Goal: Task Accomplishment & Management: Manage account settings

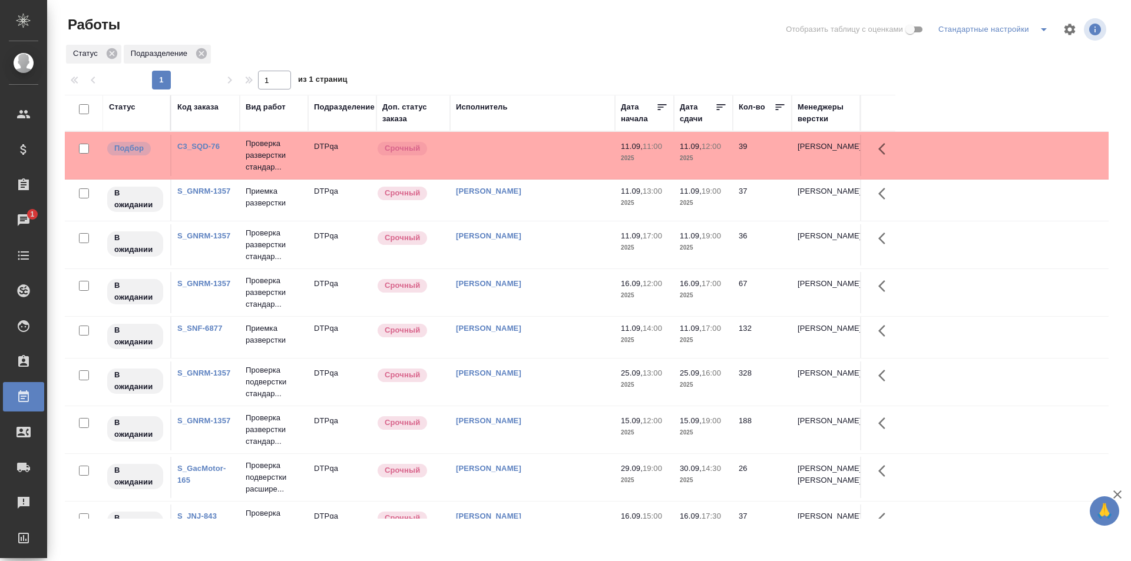
click at [519, 158] on td at bounding box center [532, 155] width 165 height 41
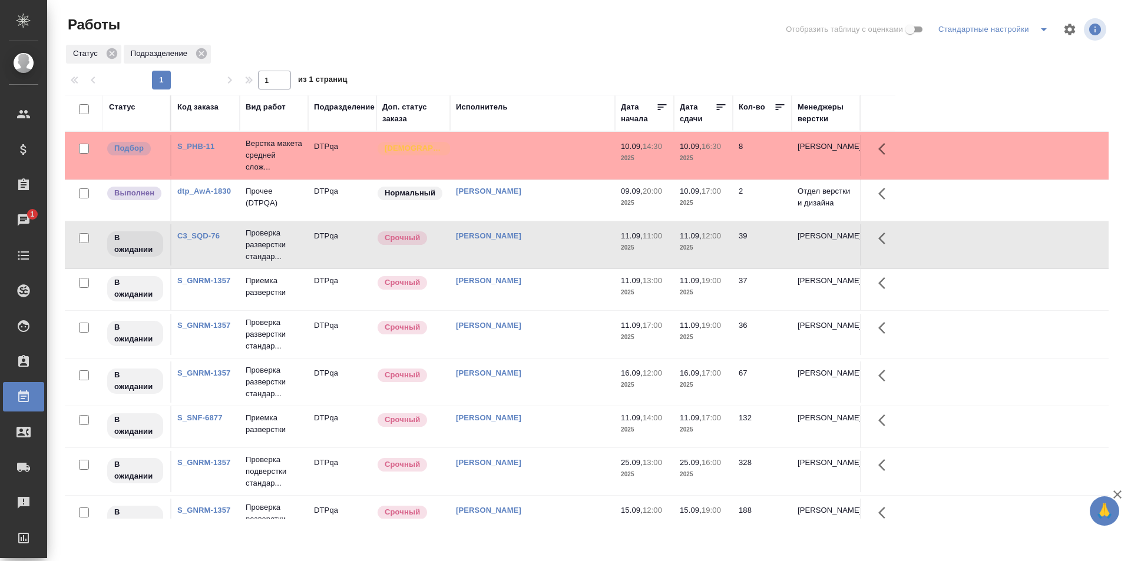
click at [525, 156] on td at bounding box center [532, 155] width 165 height 41
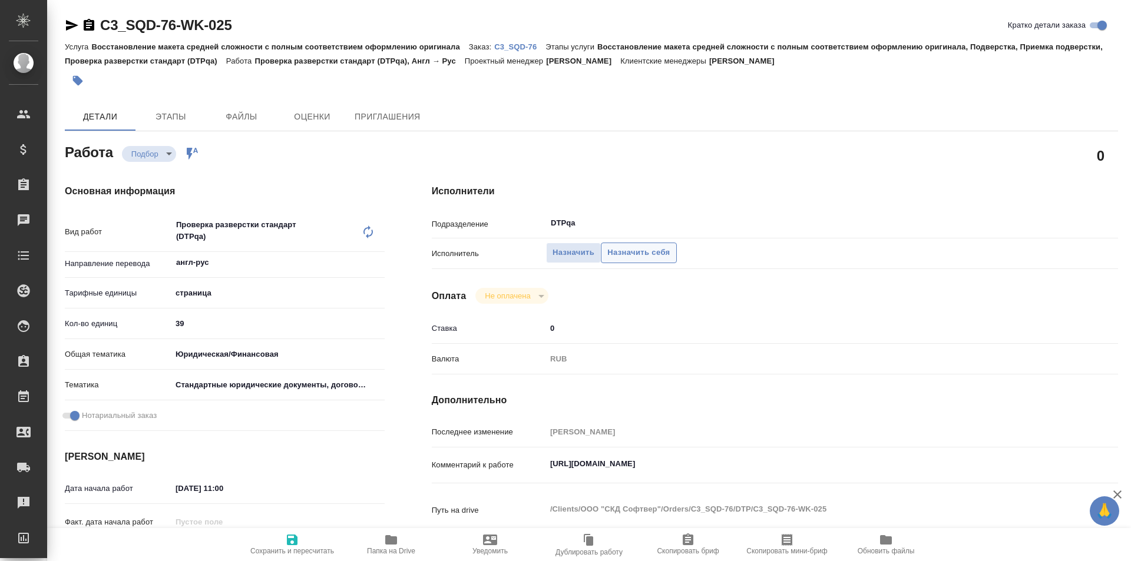
type textarea "x"
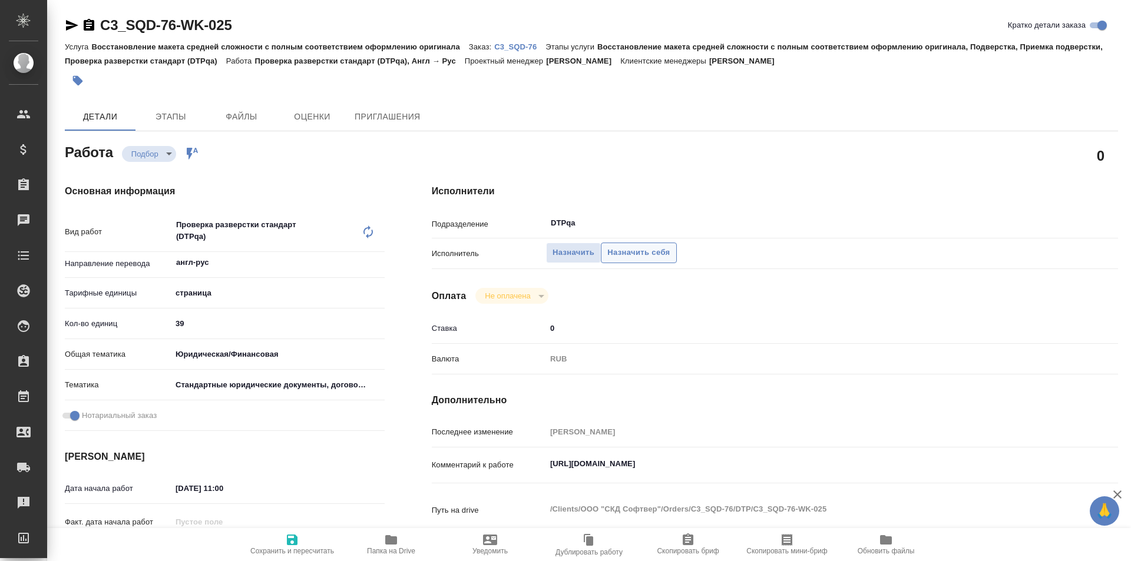
type textarea "x"
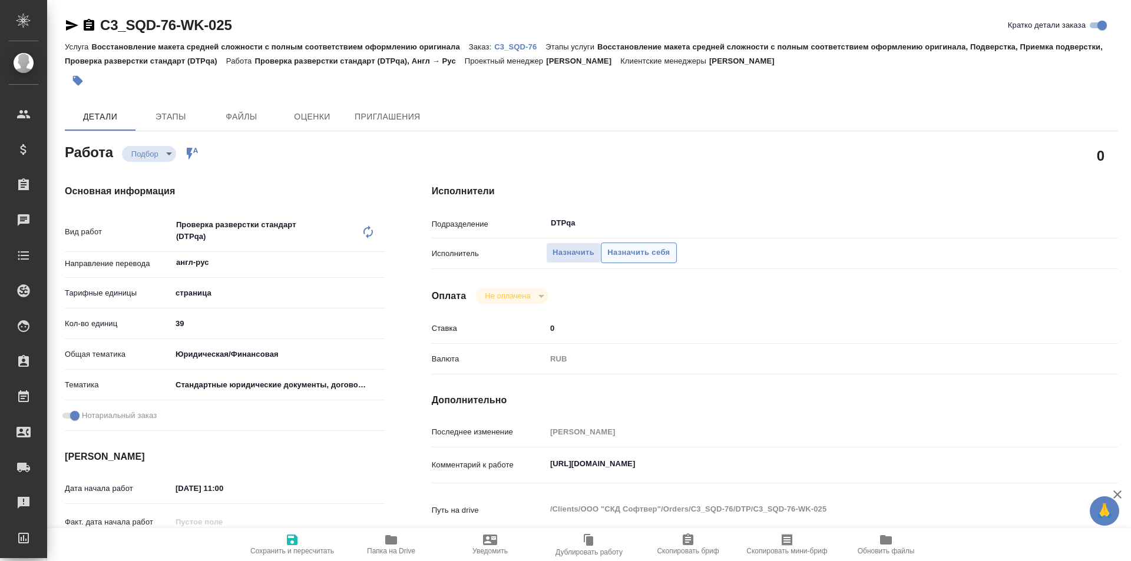
type textarea "x"
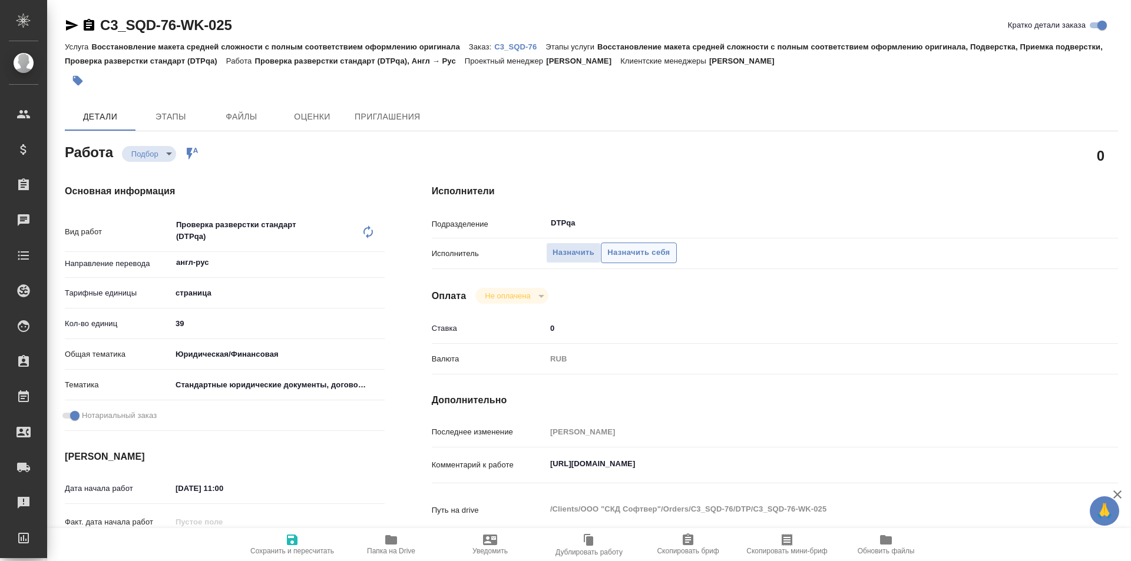
type textarea "x"
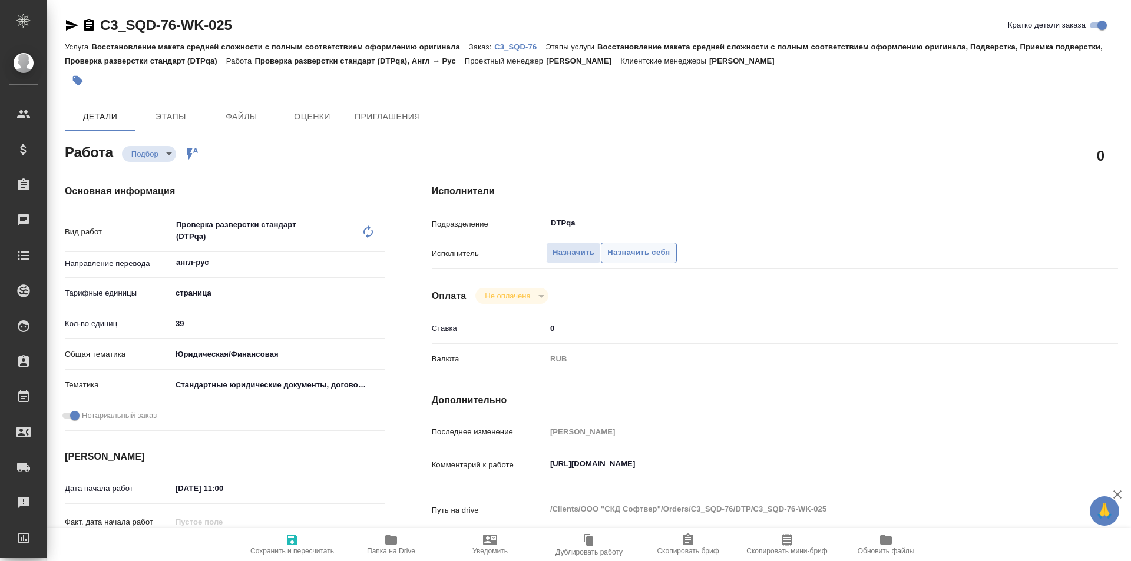
click at [631, 253] on span "Назначить себя" at bounding box center [638, 253] width 62 height 14
type textarea "x"
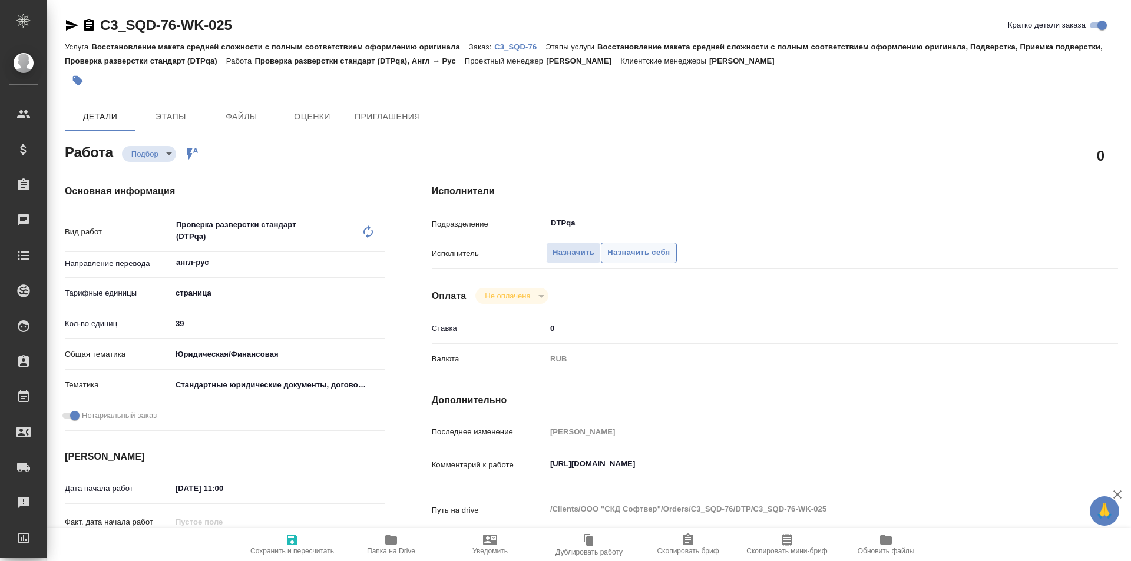
type textarea "x"
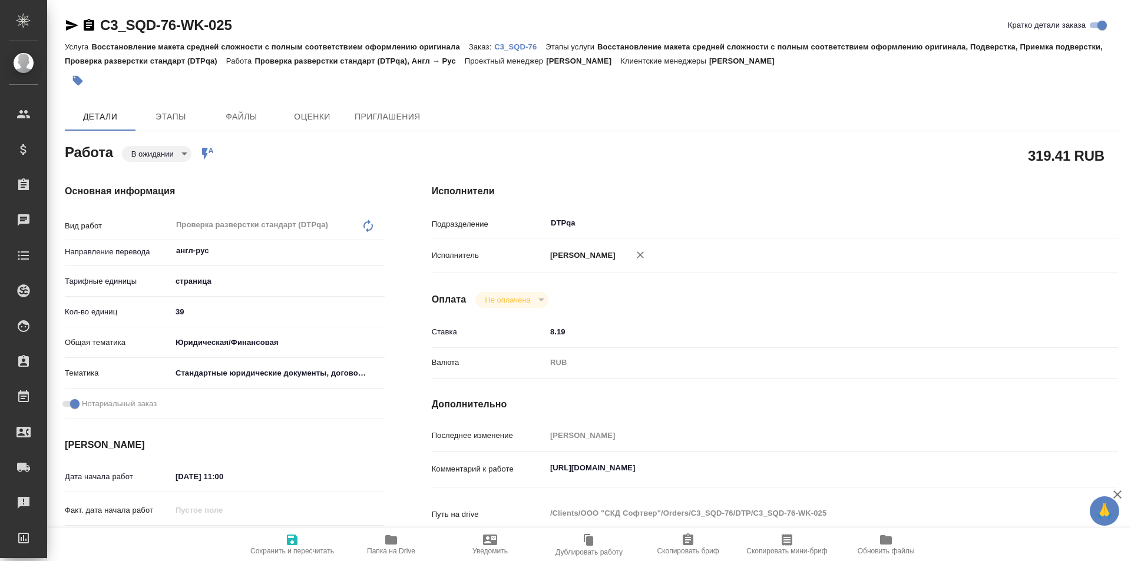
type textarea "x"
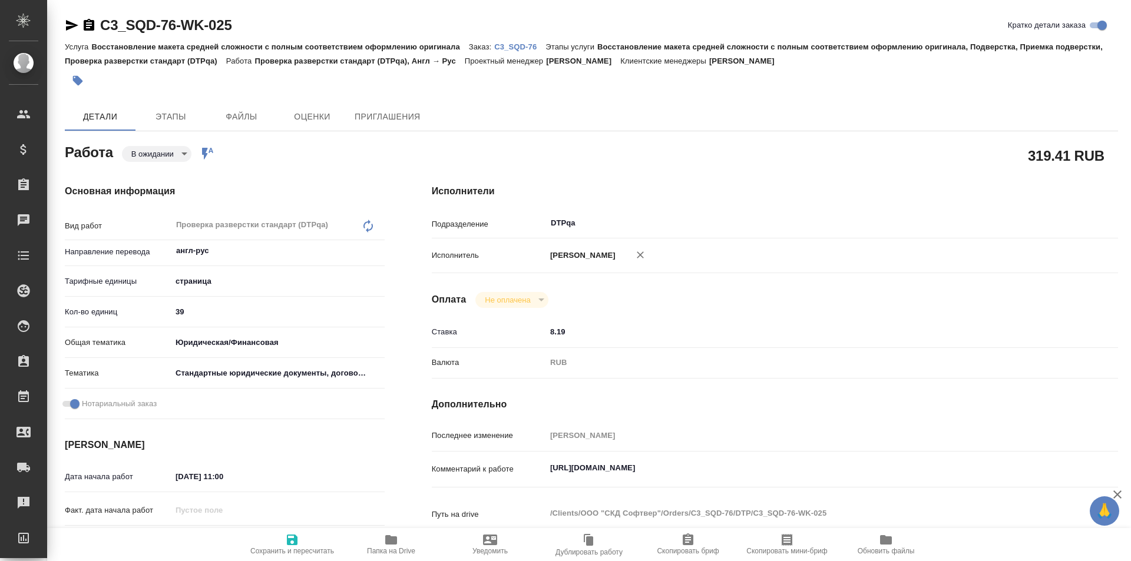
type textarea "x"
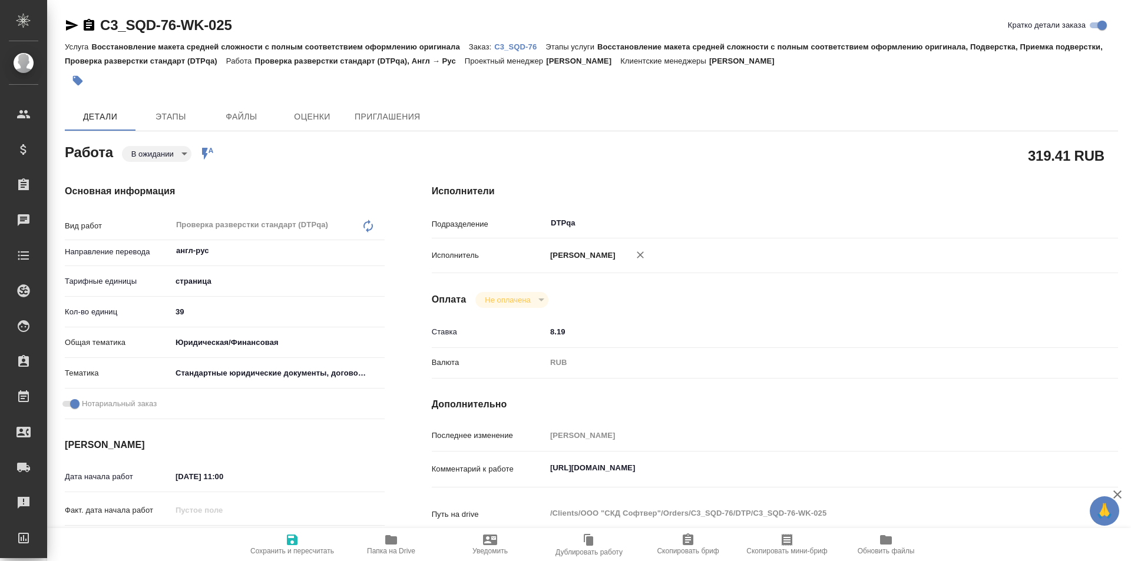
type textarea "x"
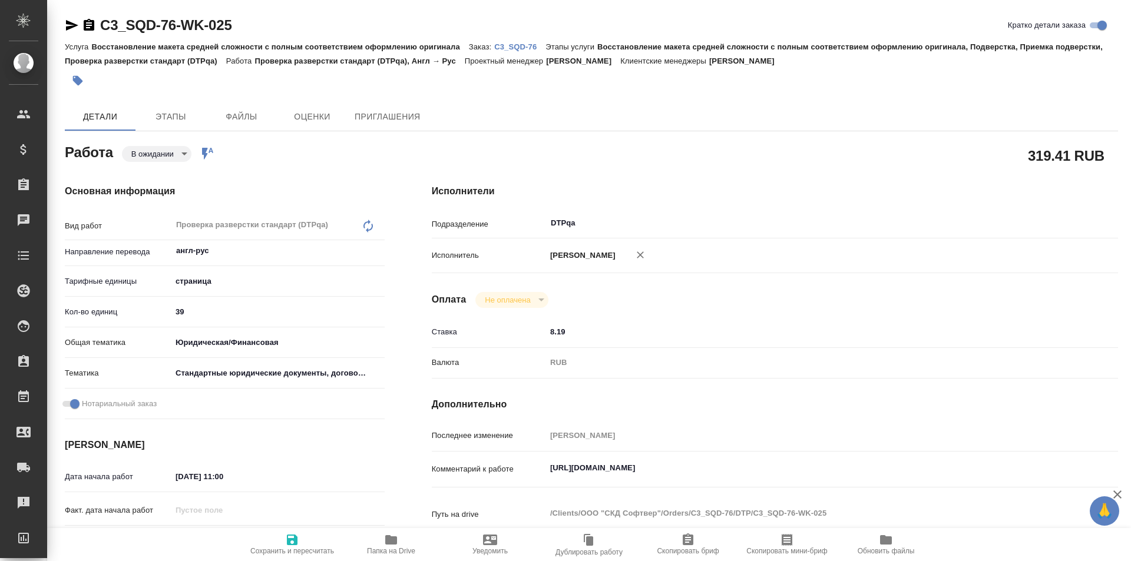
type textarea "x"
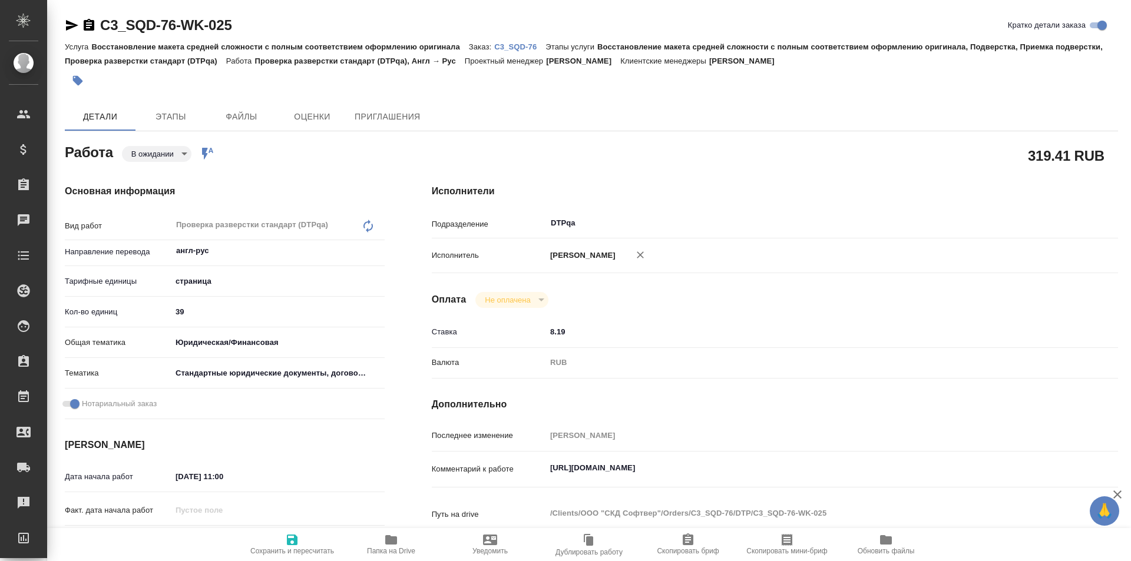
click at [289, 544] on icon "button" at bounding box center [292, 540] width 11 height 11
type textarea "x"
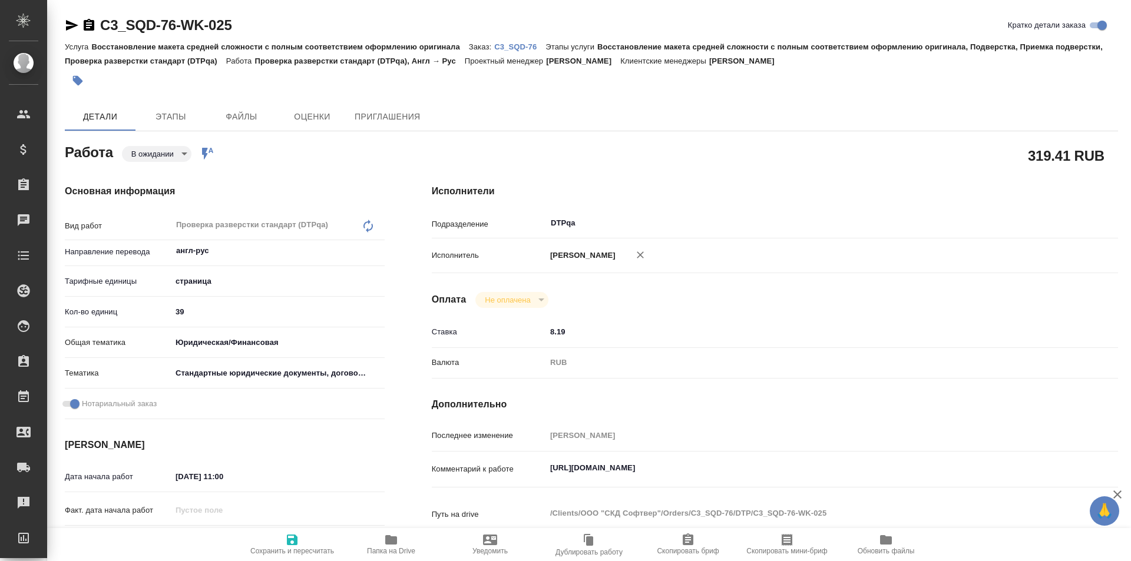
type textarea "x"
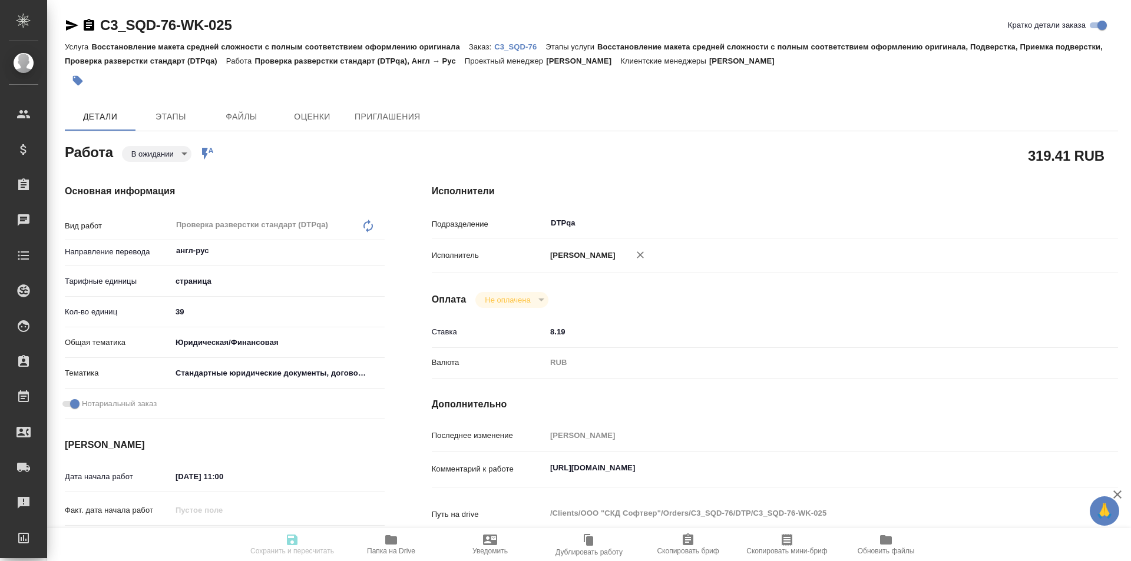
type textarea "x"
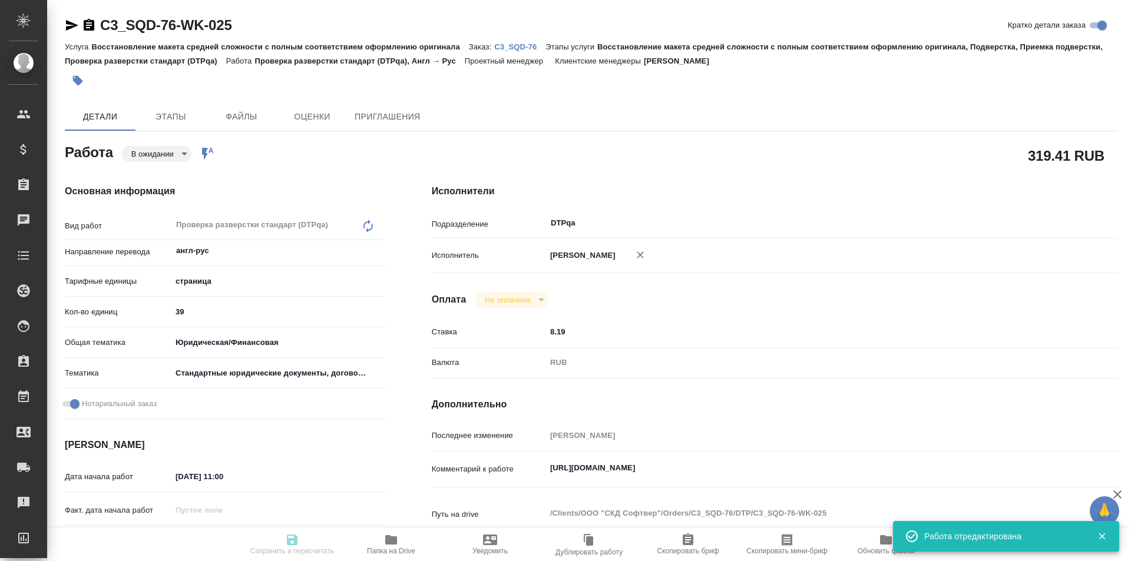
type input "pending"
type textarea "Проверка разверстки стандарт (DTPqa)"
type textarea "x"
type input "англ-рус"
type input "5a8b1489cc6b4906c91bfdb2"
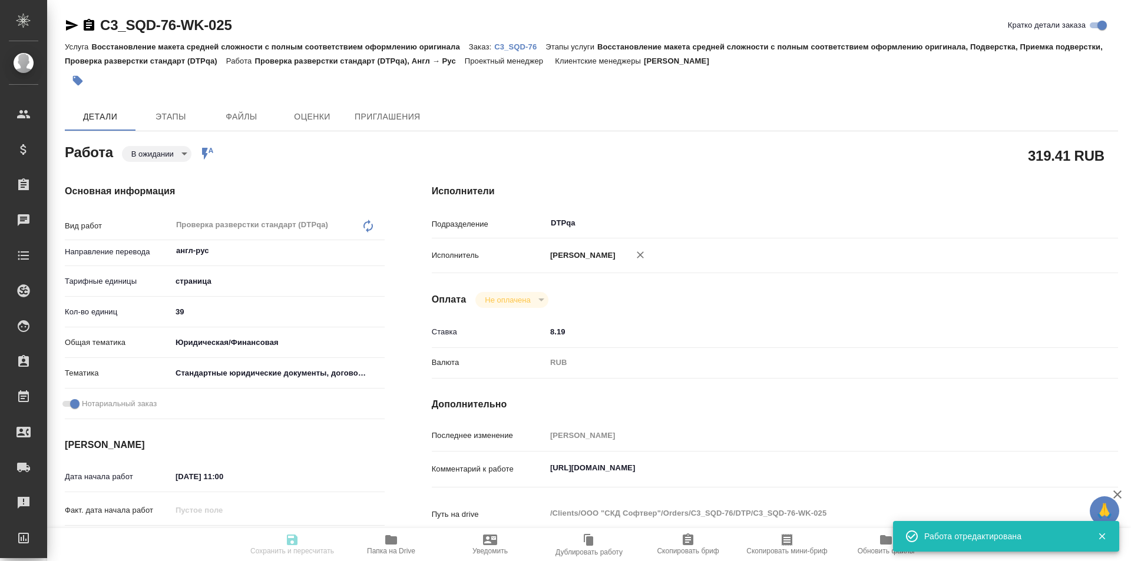
type input "39"
type input "yr-fn"
type input "5f647205b73bc97568ca66bf"
checkbox input "true"
type input "11.09.2025 11:00"
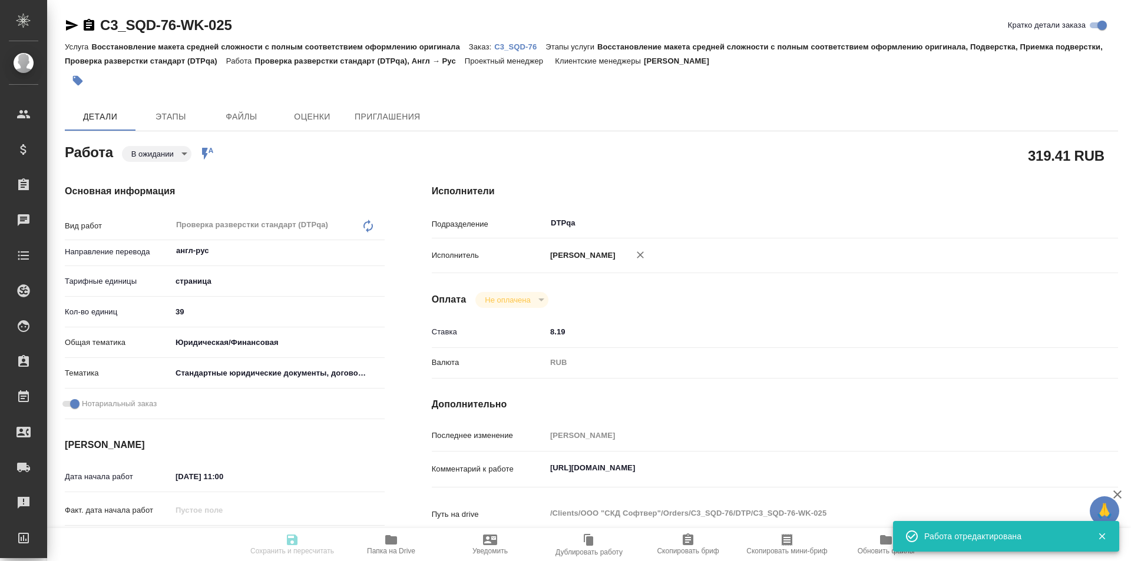
type input "11.09.2025 12:00"
type input "15.09.2025 17:00"
type input "DTPqa"
type input "notPayed"
type input "8.19"
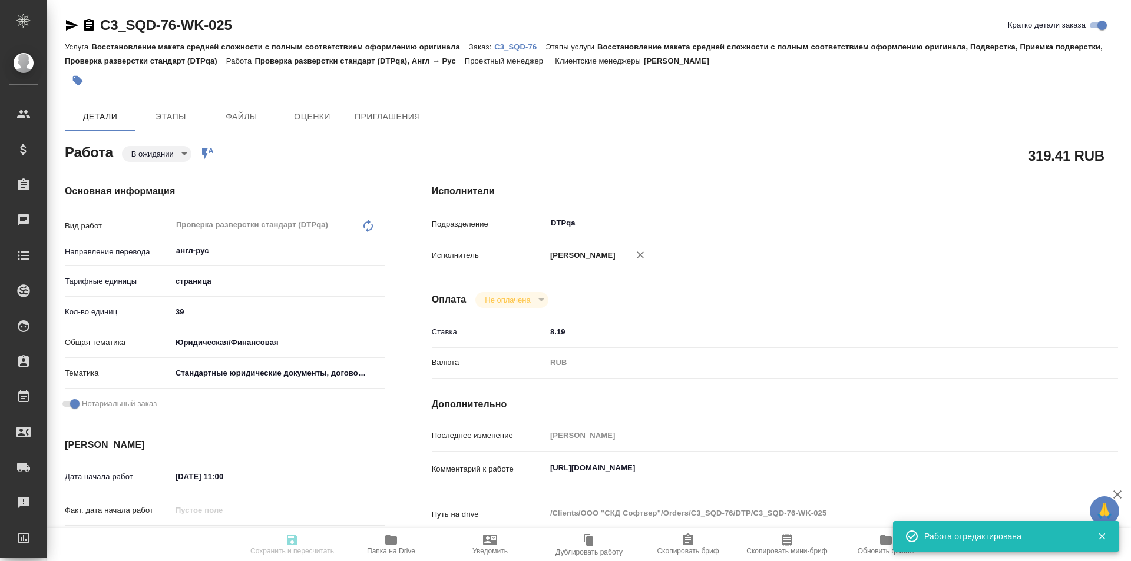
type input "RUB"
type input "Исмагилова Диана"
type textarea "https://tera.awatera.com/Work/68c03ada540ab138a3c9b574/"
type textarea "x"
type textarea "/Clients/ООО "СКД Софтвер"/Orders/C3_SQD-76/DTP/C3_SQD-76-WK-025"
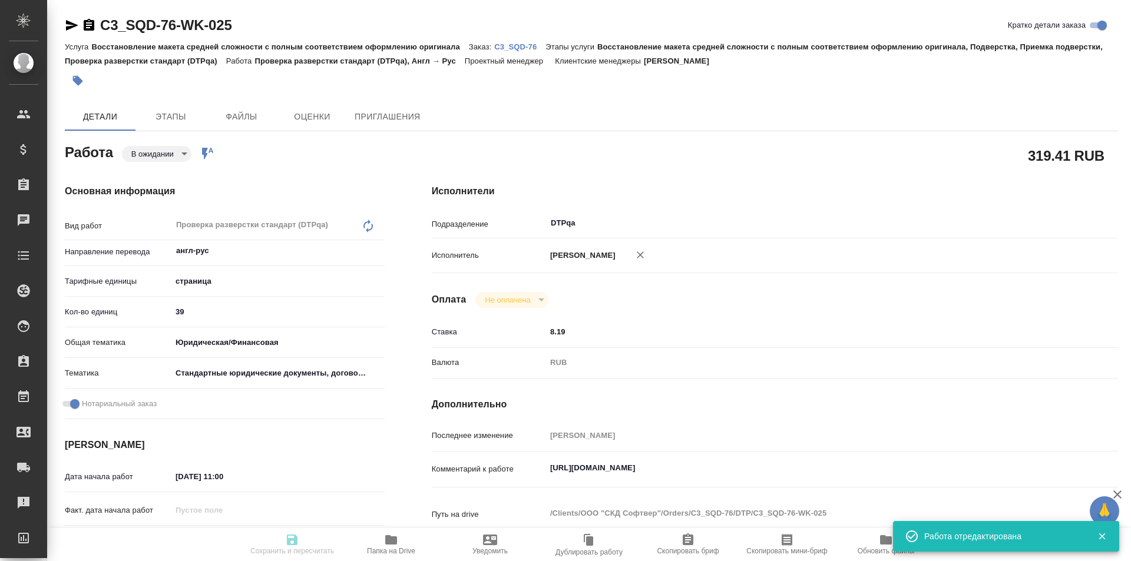
type textarea "x"
type input "C3_SQD-76"
type input "Восстановление макета средней сложности с полным соответствием оформлению ориги…"
type input "Москалец Алина"
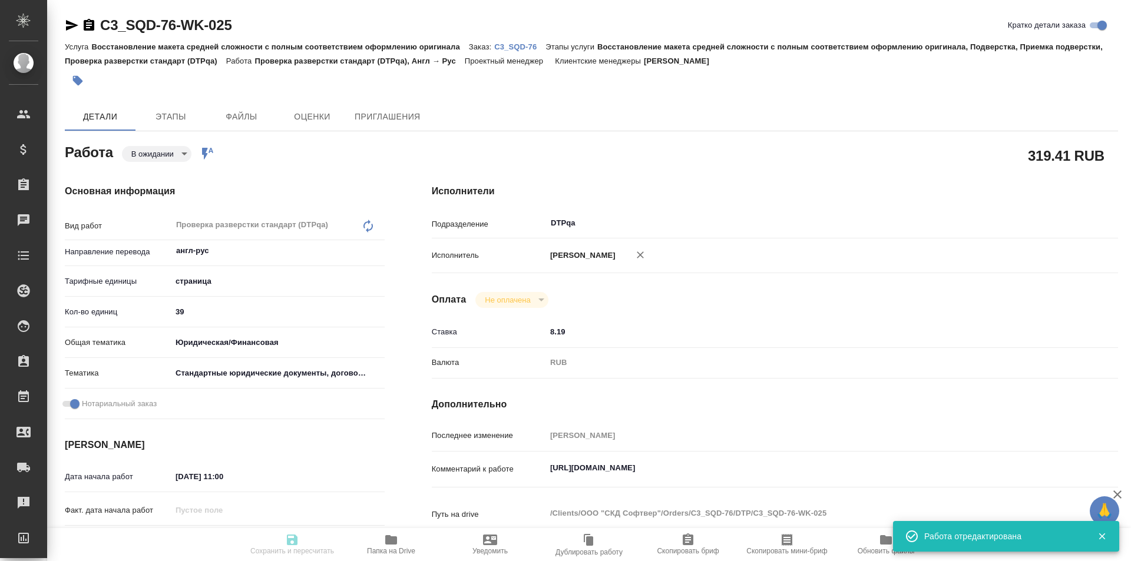
type input "[PERSON_NAME]"
type input "/Clients/ООО "СКД Софтвер"/Orders/C3_SQD-76"
type textarea "x"
type textarea "англ-рус Certificate of Incorporation с апостилем Certificate of Director and S…"
type textarea "x"
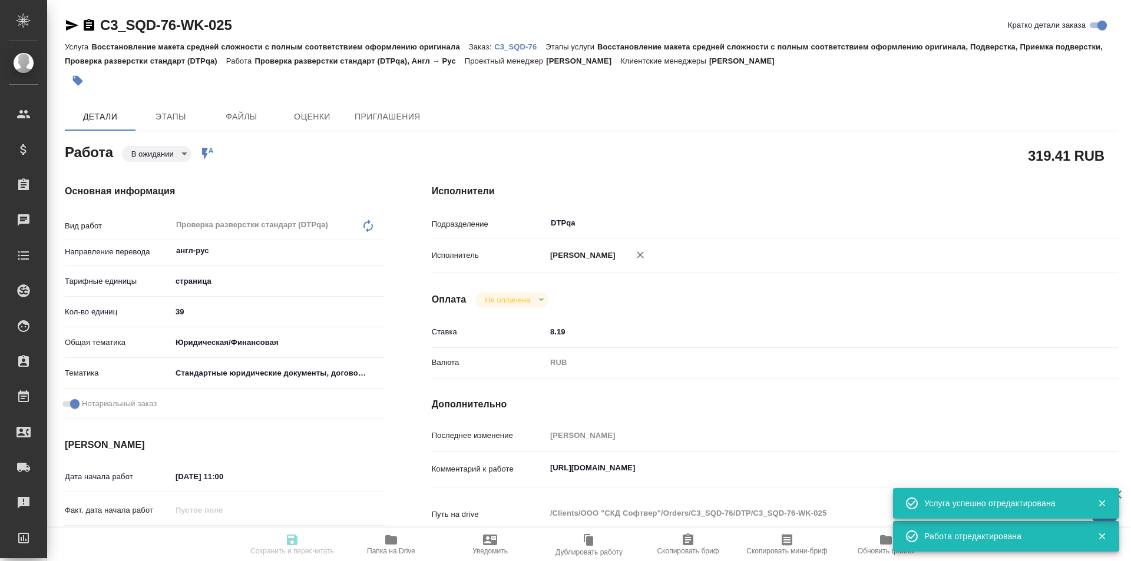
type textarea "x"
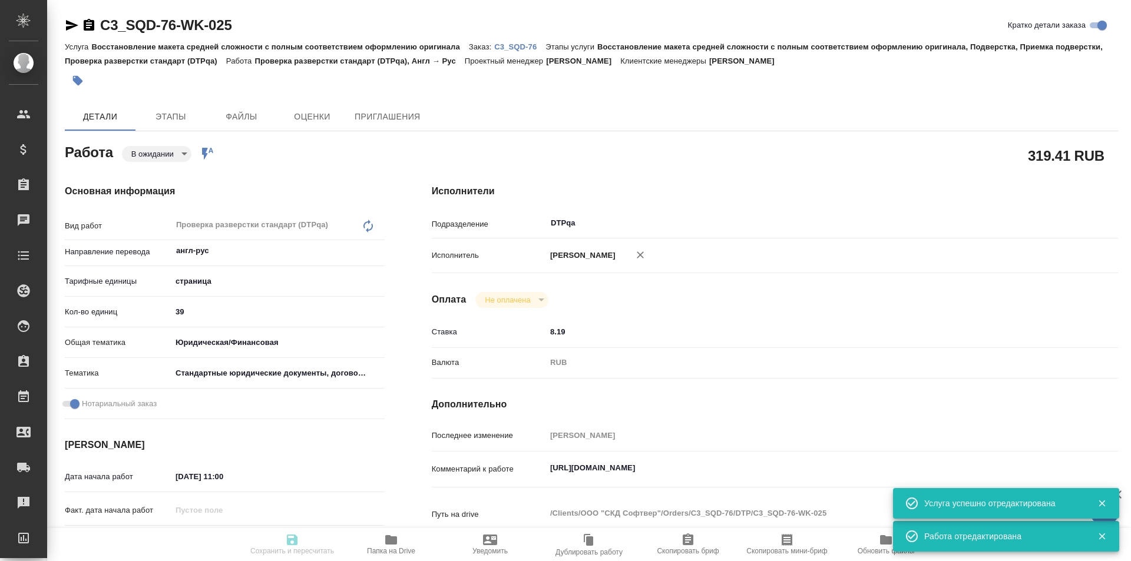
type textarea "x"
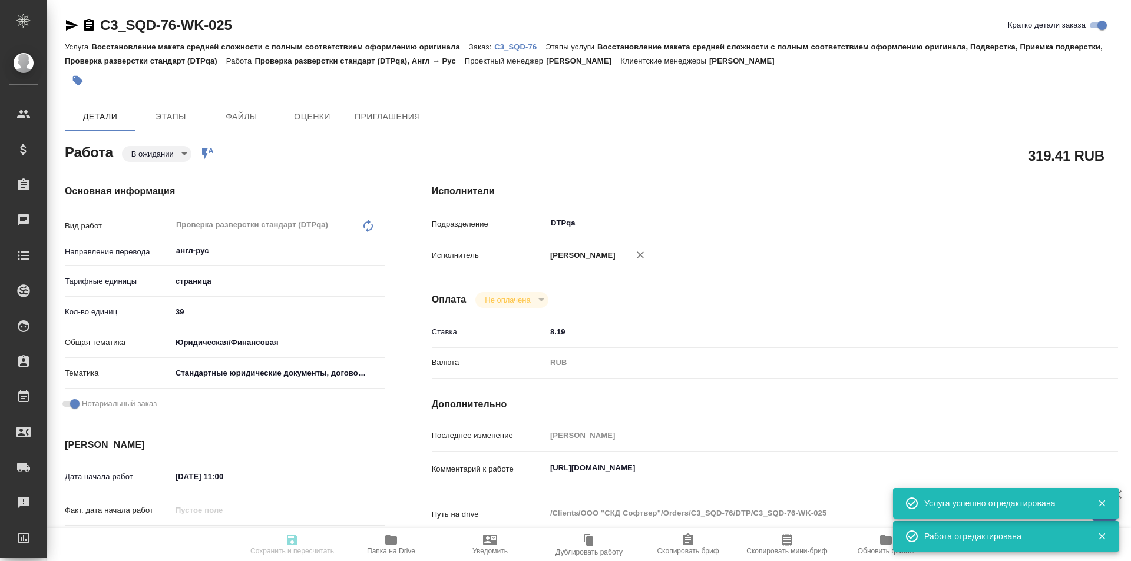
type textarea "x"
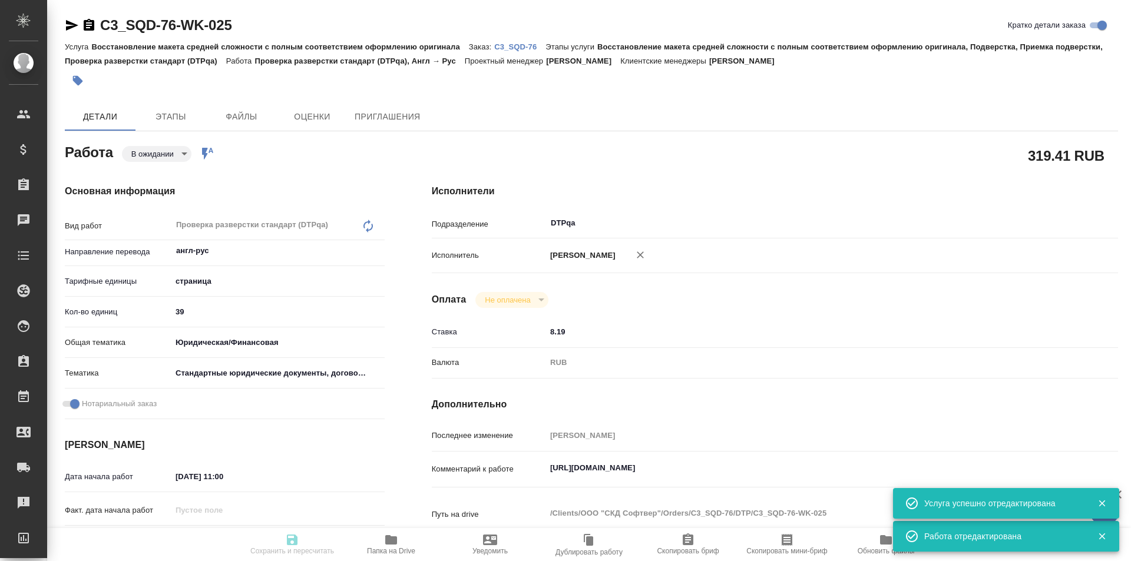
type textarea "x"
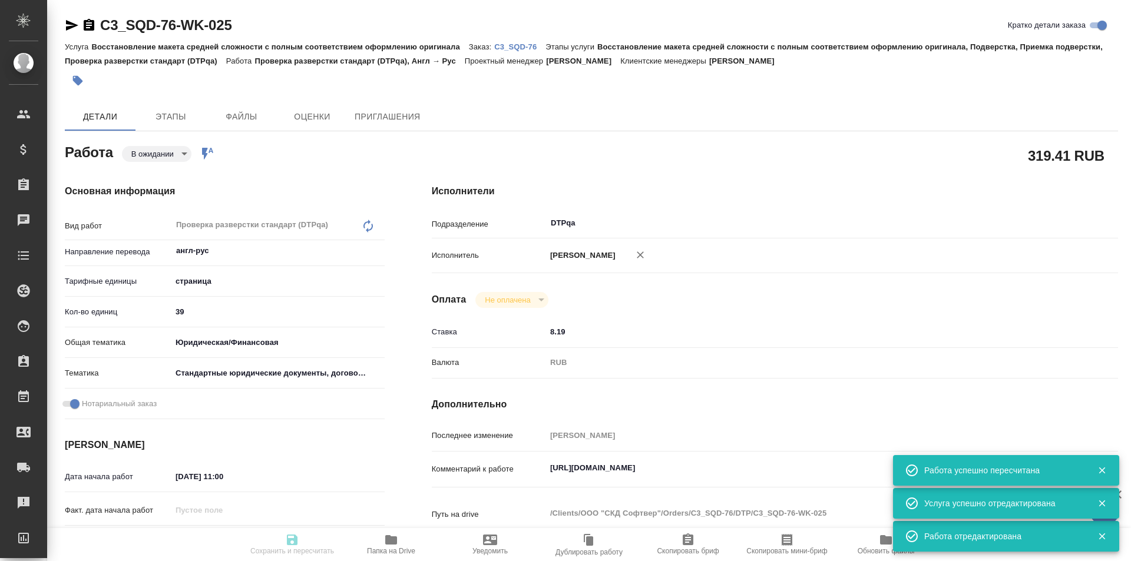
type input "pending"
type textarea "Проверка разверстки стандарт (DTPqa)"
type textarea "x"
type input "англ-рус"
type input "5a8b1489cc6b4906c91bfdb2"
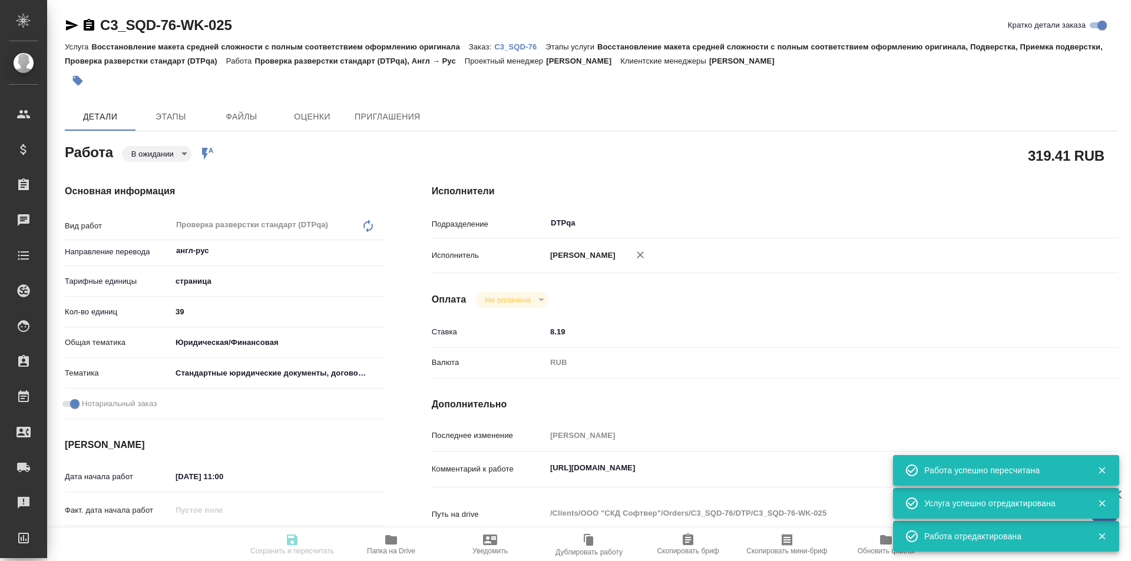
type input "39"
type input "yr-fn"
type input "5f647205b73bc97568ca66bf"
checkbox input "true"
type input "11.09.2025 11:00"
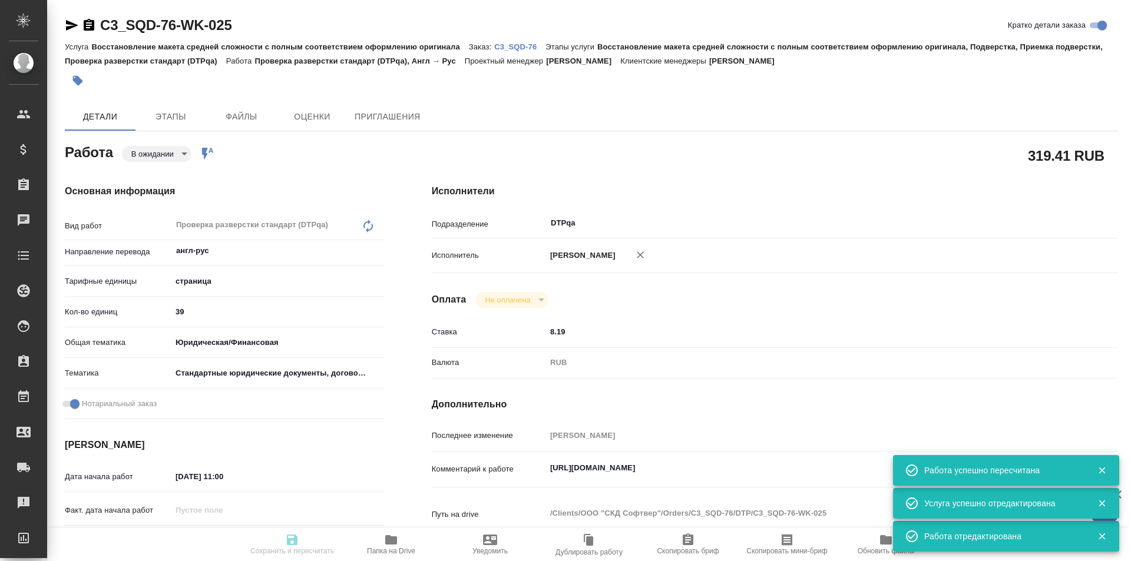
type input "11.09.2025 12:00"
type input "15.09.2025 17:00"
type input "DTPqa"
type input "notPayed"
type input "8.19"
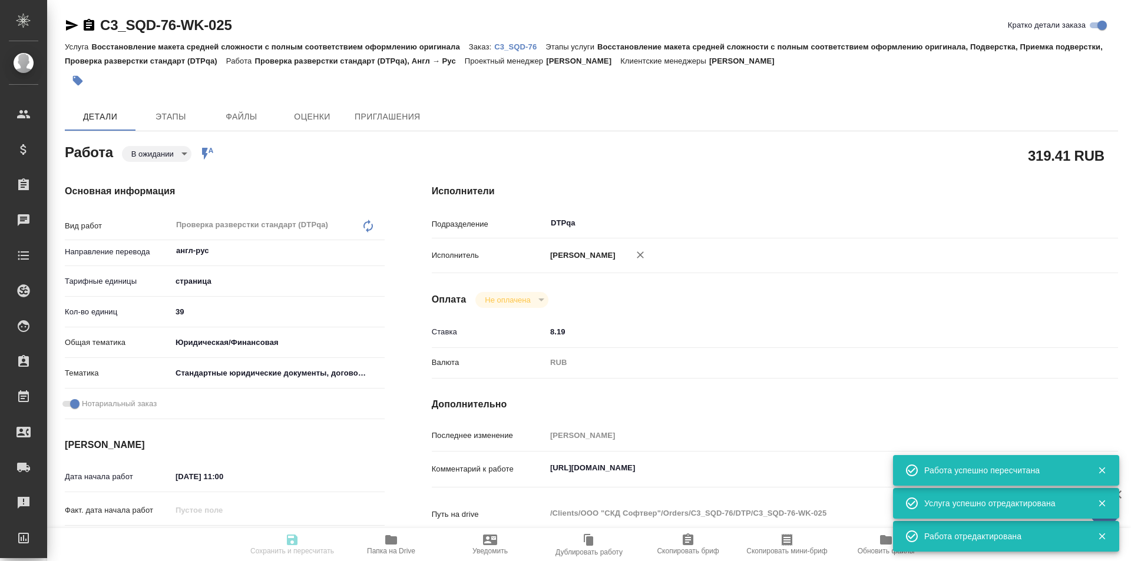
type input "RUB"
type input "[PERSON_NAME]"
type textarea "https://tera.awatera.com/Work/68c03ada540ab138a3c9b574/"
type textarea "x"
type textarea "/Clients/ООО "СКД Софтвер"/Orders/C3_SQD-76/DTP/C3_SQD-76-WK-025"
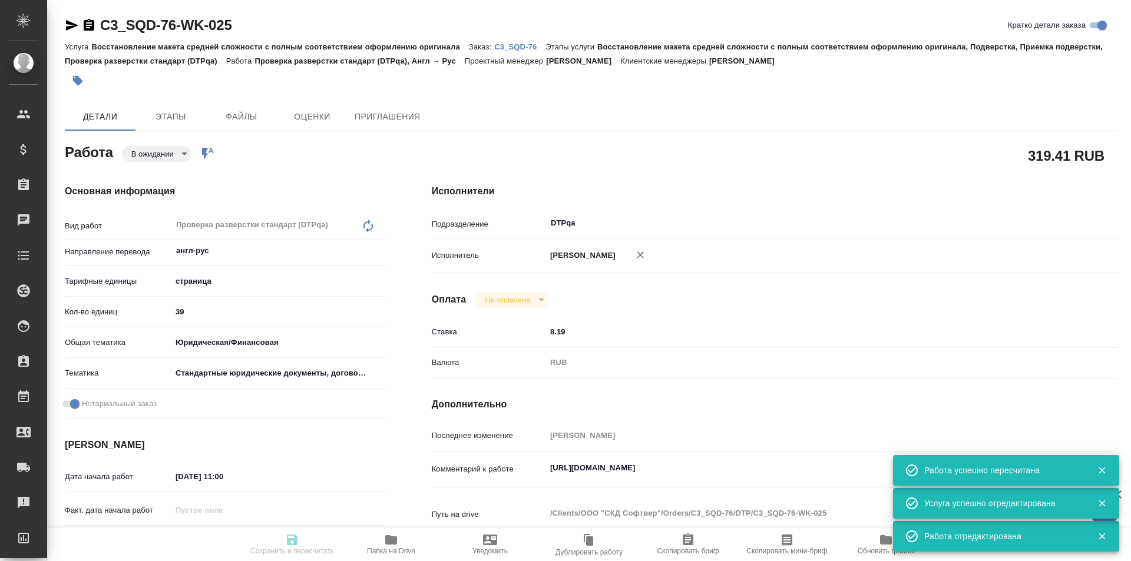
type textarea "x"
type input "C3_SQD-76"
type input "Восстановление макета средней сложности с полным соответствием оформлению ориги…"
type input "Москалец Алина"
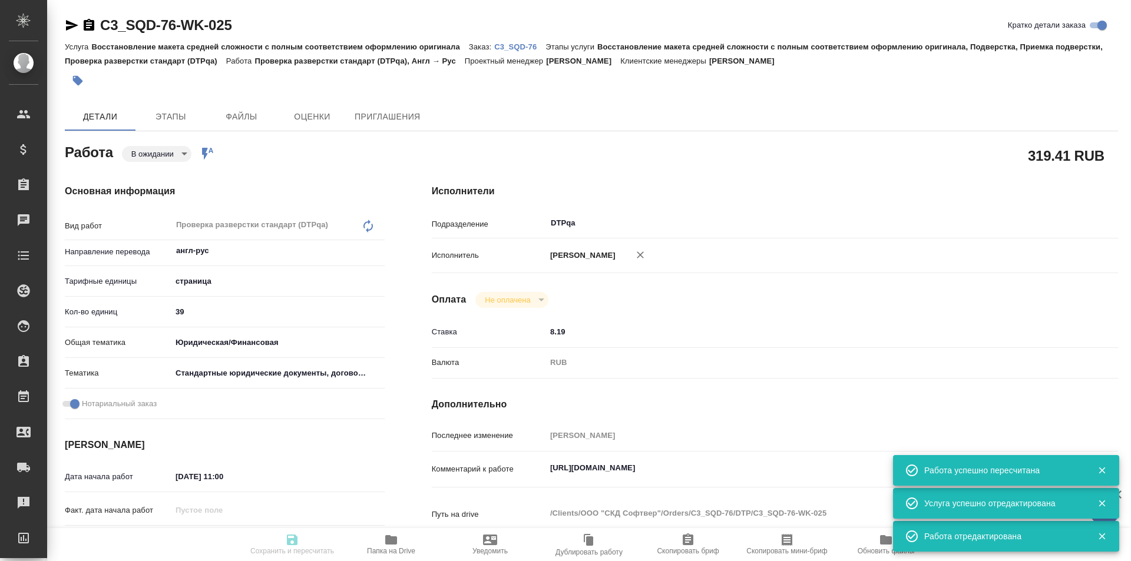
type input "[PERSON_NAME]"
type input "/Clients/ООО "СКД Софтвер"/Orders/C3_SQD-76"
type textarea "x"
type textarea "англ-рус Certificate of Incorporation с апостилем Certificate of Director and S…"
type textarea "x"
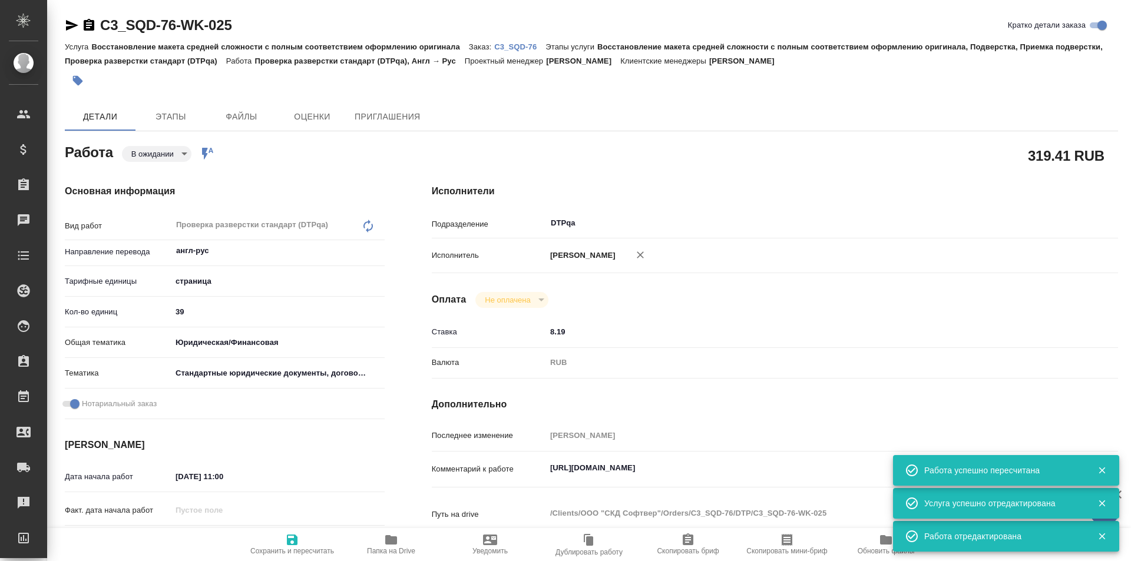
type textarea "x"
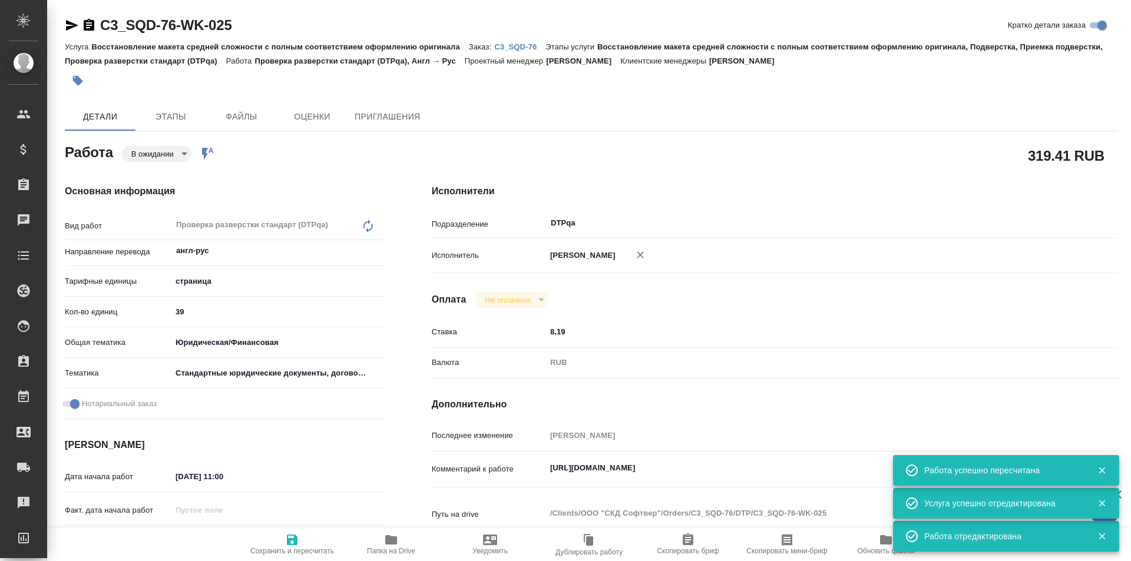
type textarea "x"
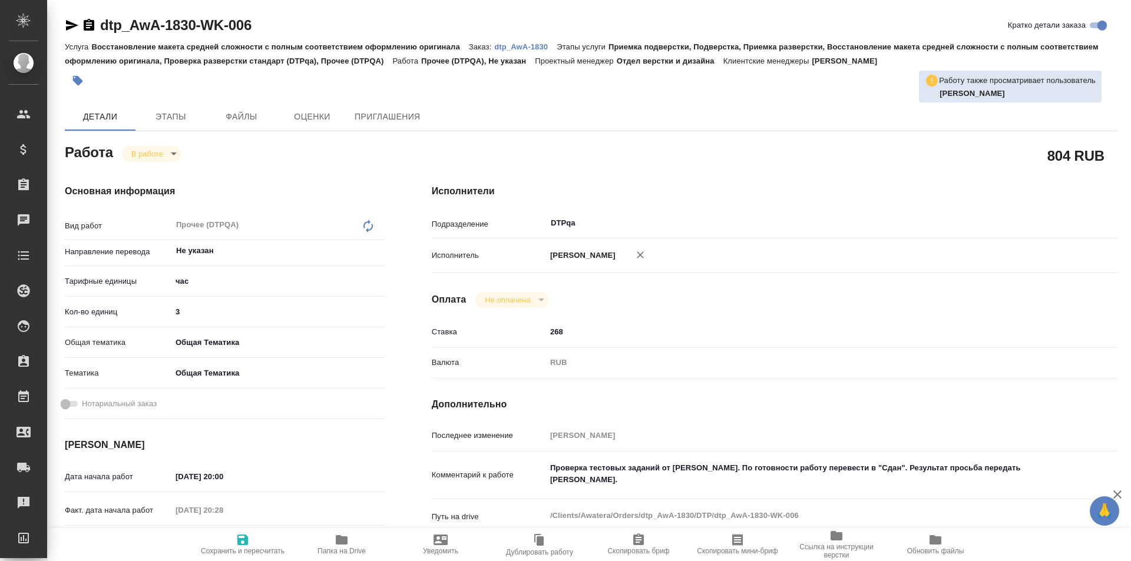
type textarea "x"
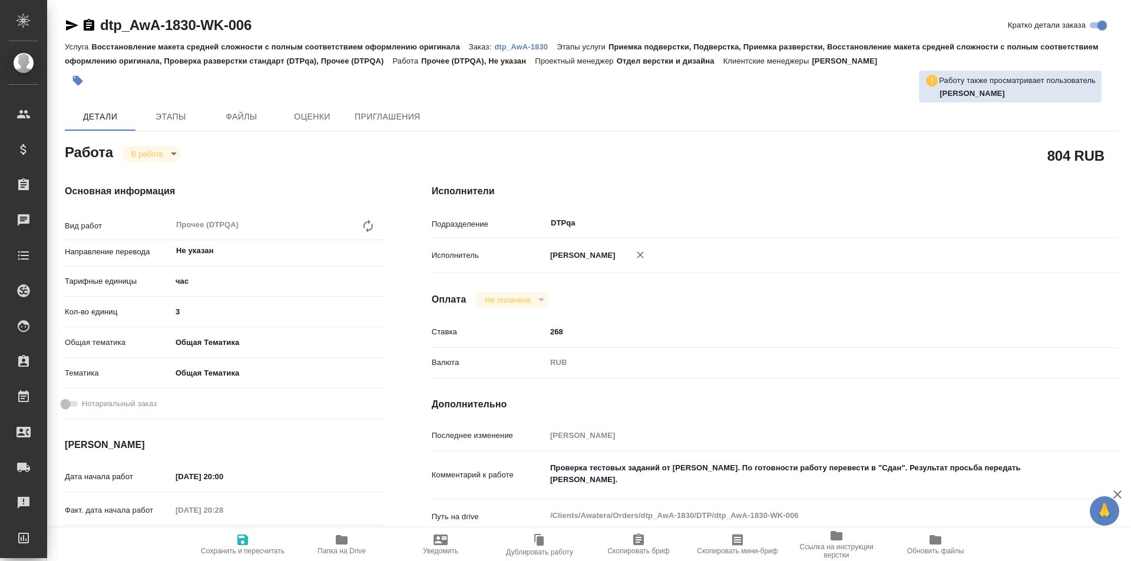
type textarea "x"
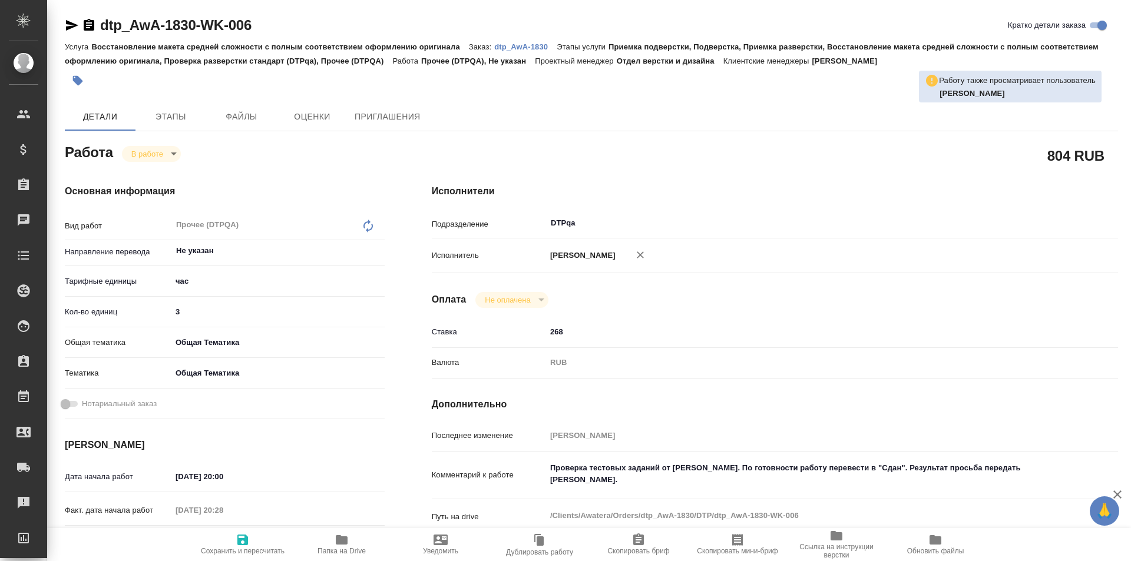
type textarea "x"
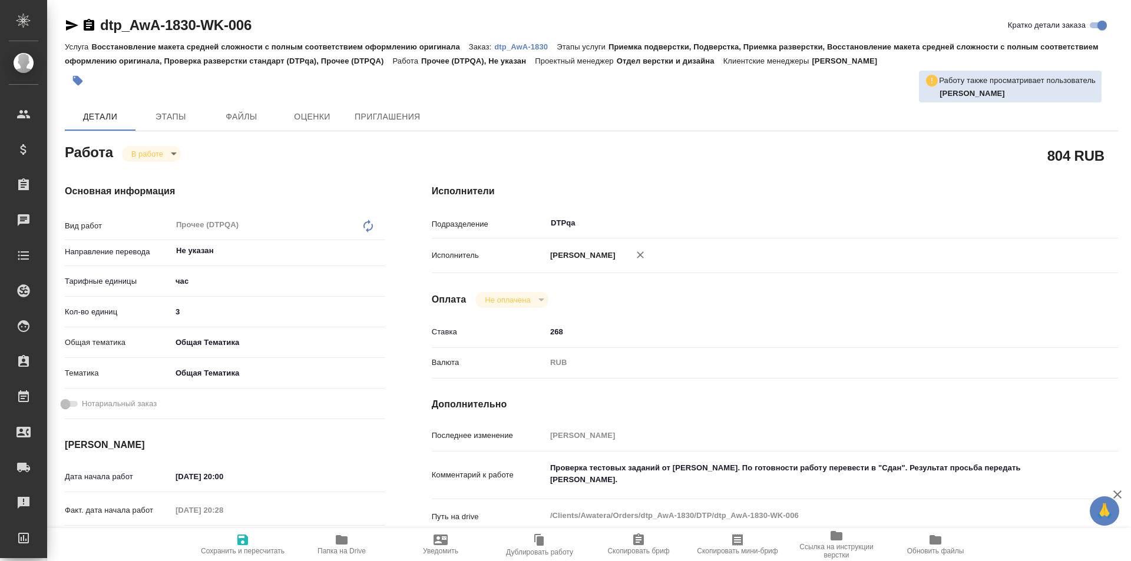
type textarea "x"
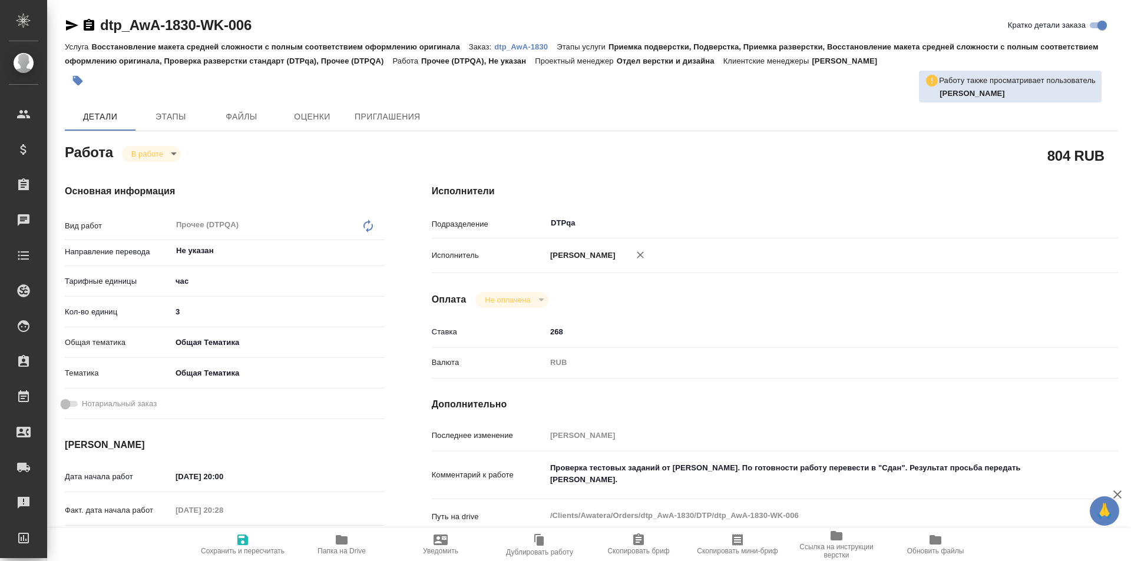
type textarea "x"
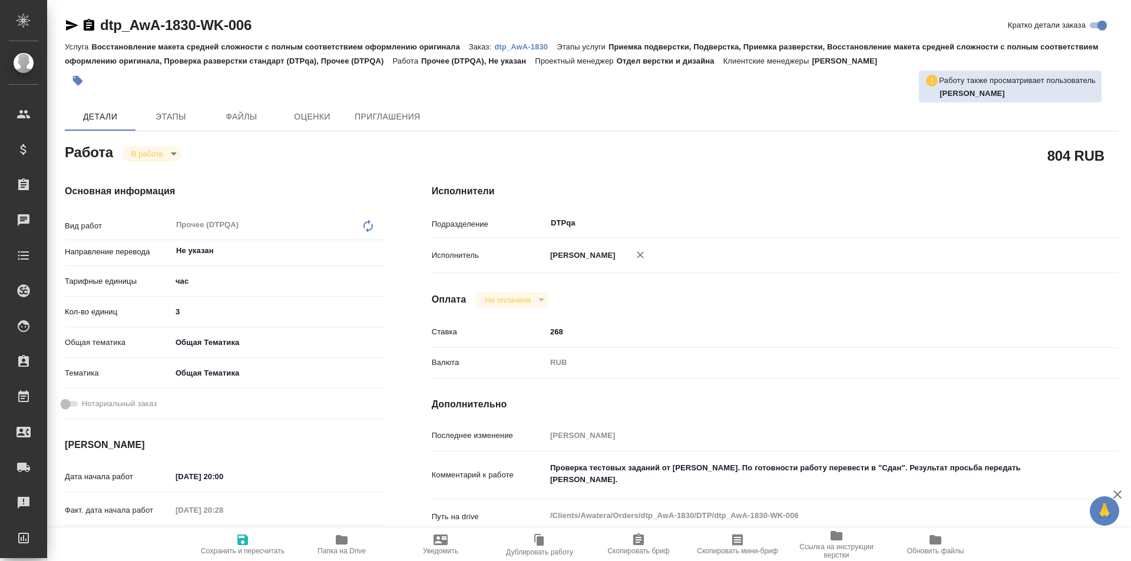
scroll to position [59, 0]
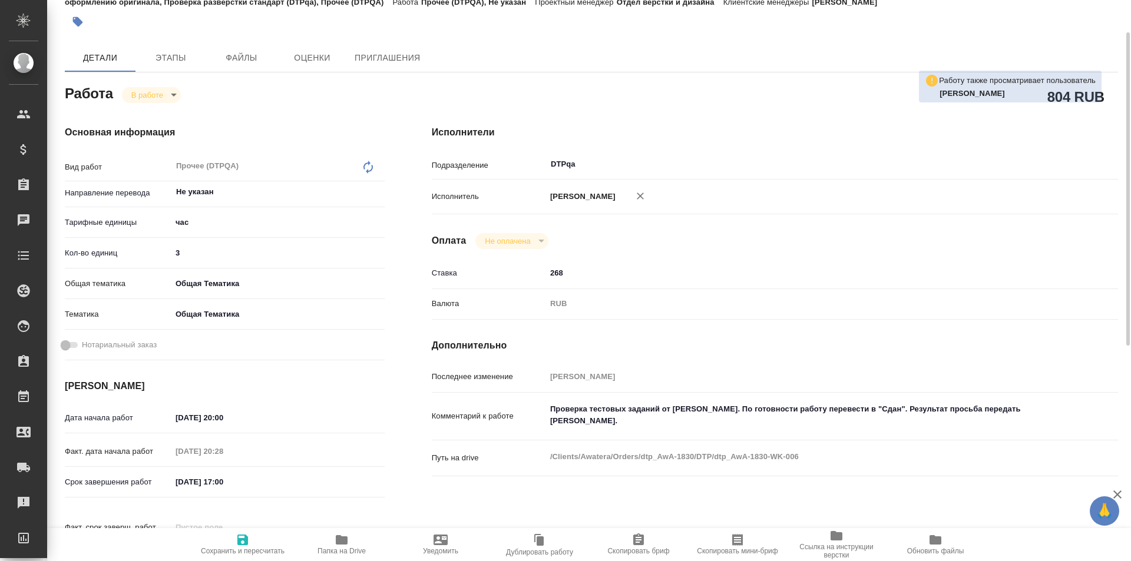
type textarea "x"
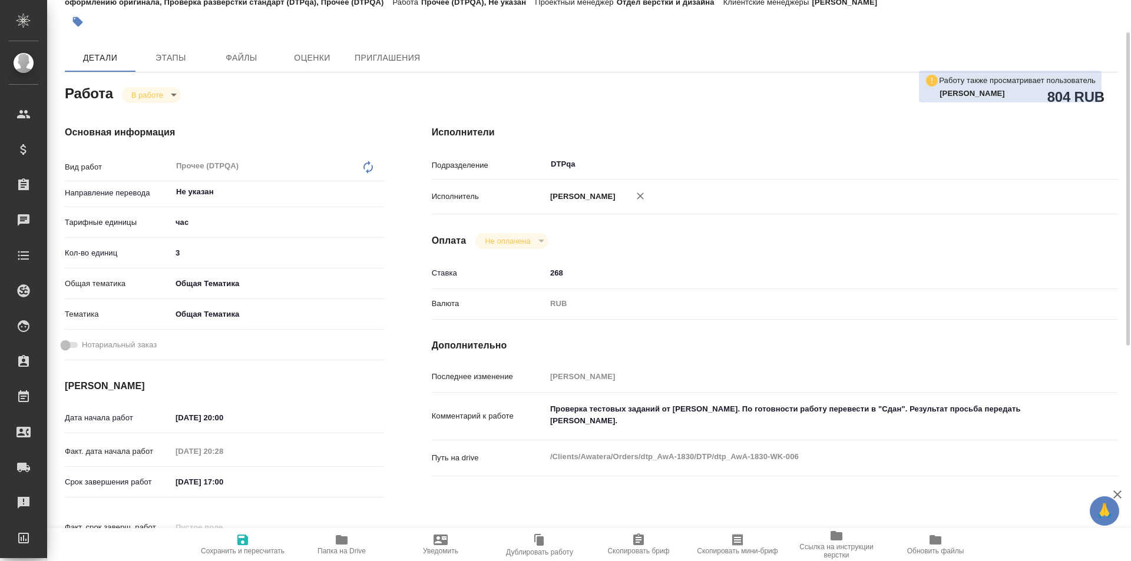
type textarea "x"
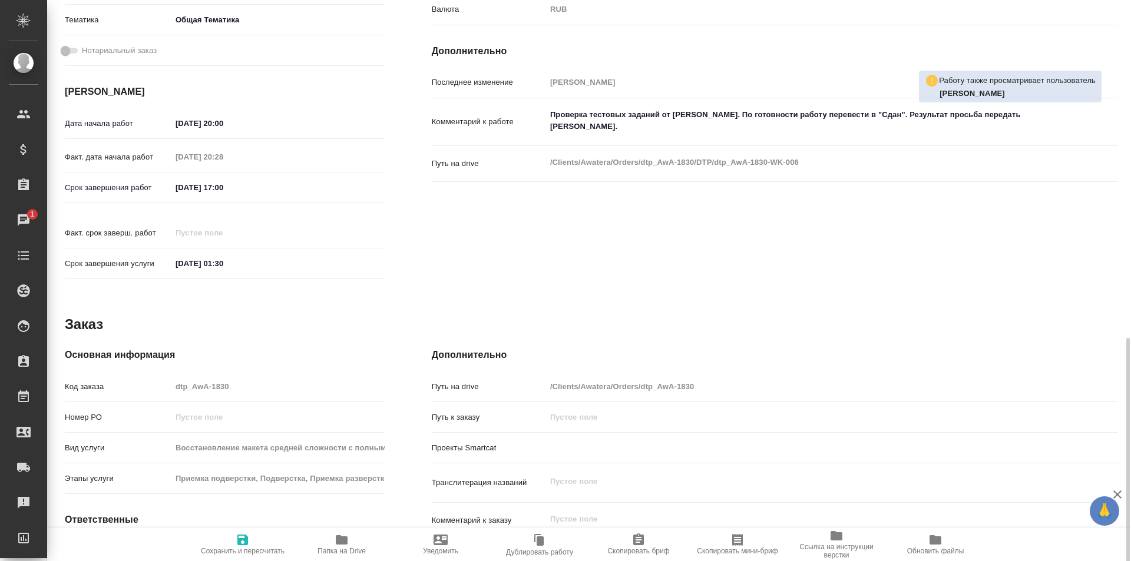
scroll to position [444, 0]
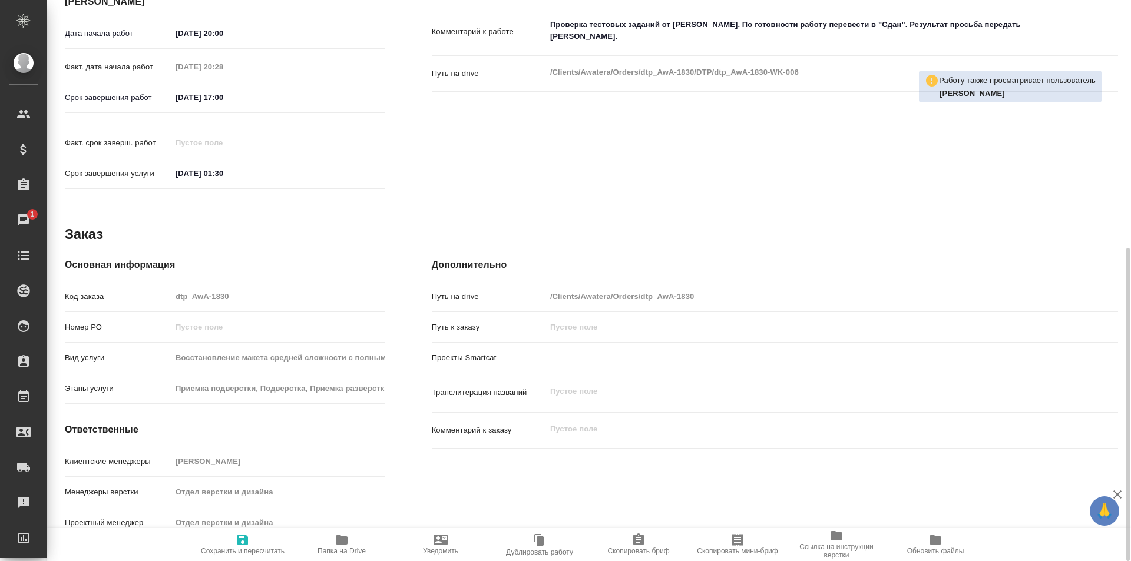
click at [338, 541] on icon "button" at bounding box center [342, 539] width 12 height 9
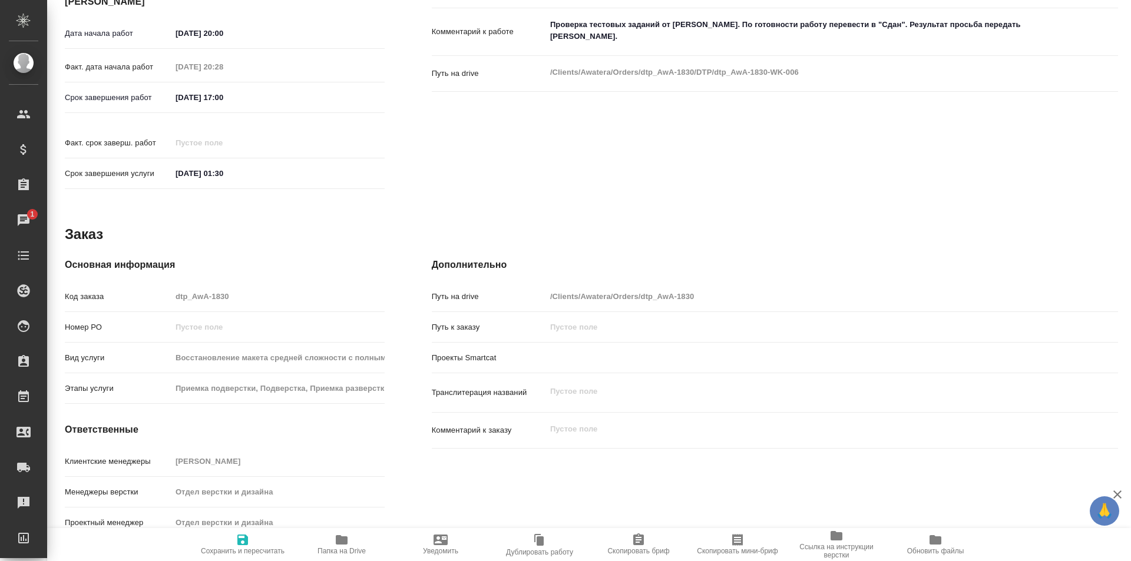
scroll to position [0, 0]
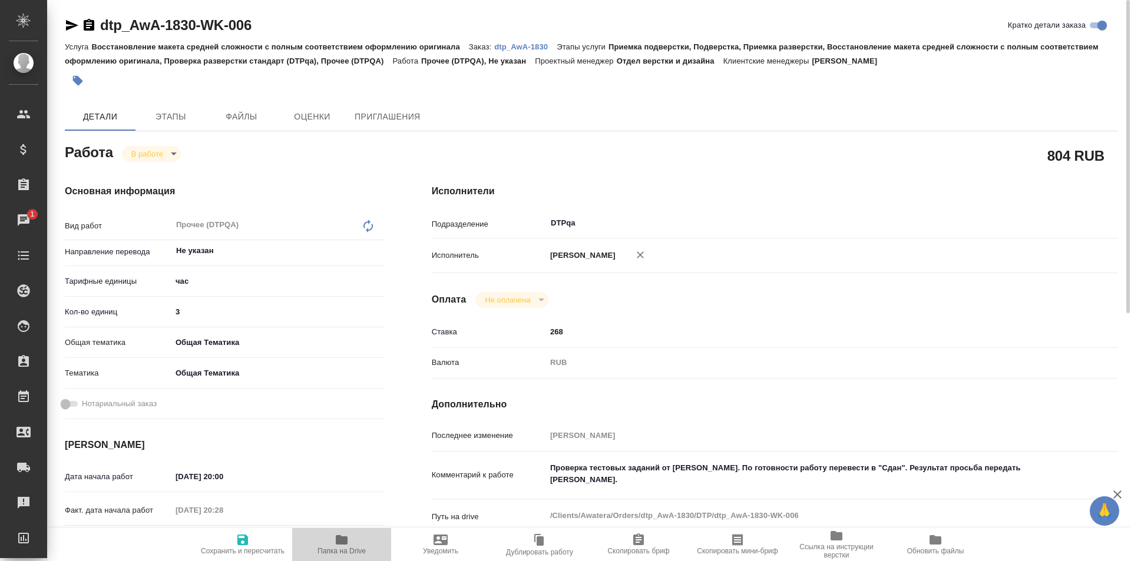
click at [340, 545] on icon "button" at bounding box center [342, 540] width 14 height 14
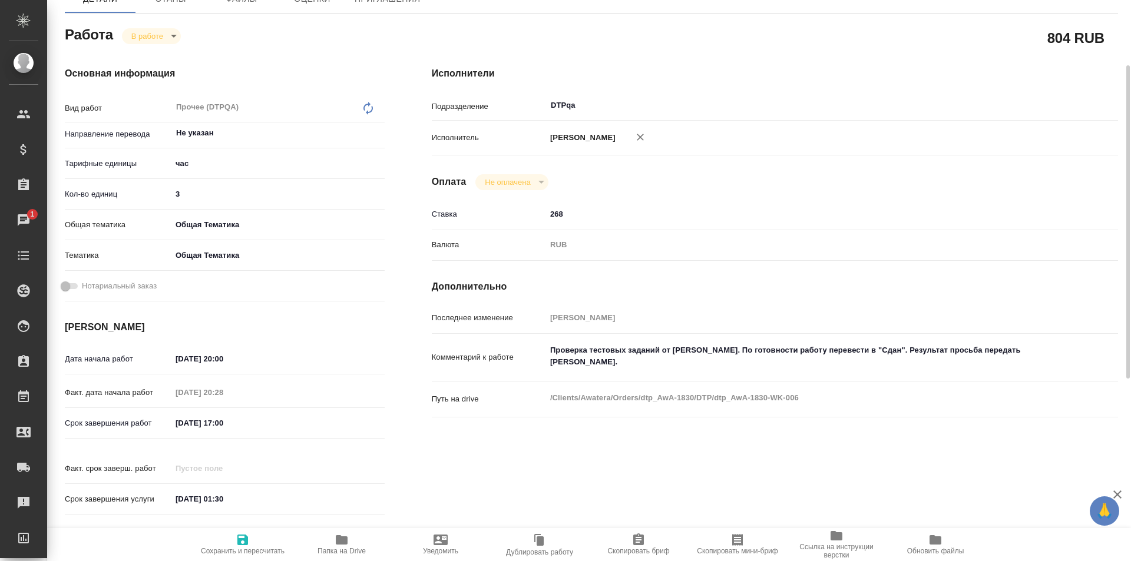
type textarea "x"
click at [600, 362] on textarea "Проверка тестовых заданий от Ломакина Александра. По готовности работу перевест…" at bounding box center [803, 356] width 515 height 32
click at [634, 360] on textarea "Проверка тестовых заданий от Ломакина Александра. По готовности работу перевест…" at bounding box center [804, 357] width 514 height 32
type textarea "x"
type textarea "Проверка тестовых заданий от Ломакина Александра. По готовности работу перевест…"
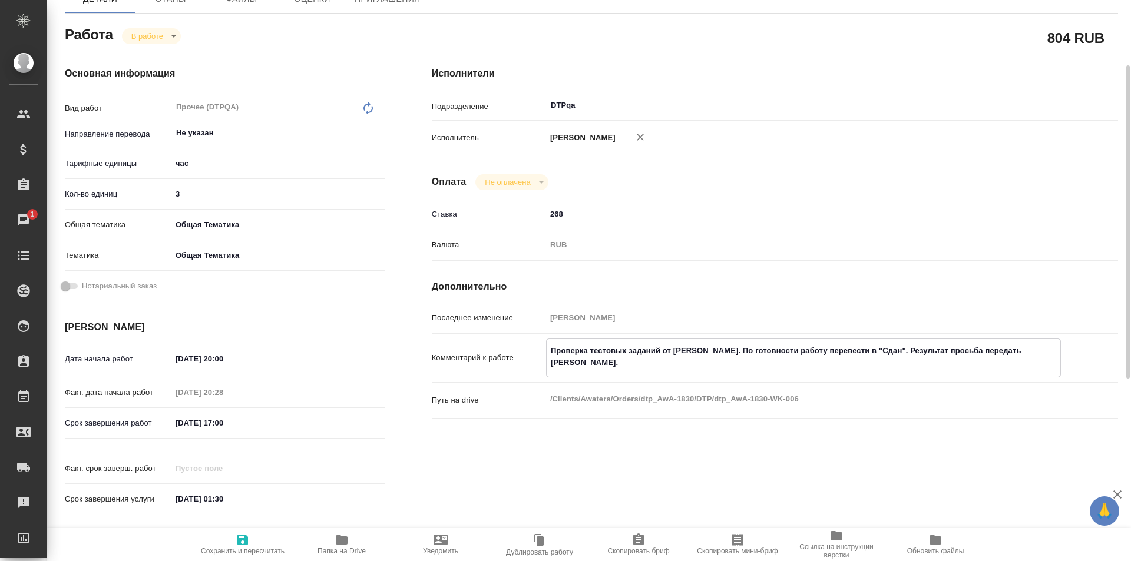
type textarea "x"
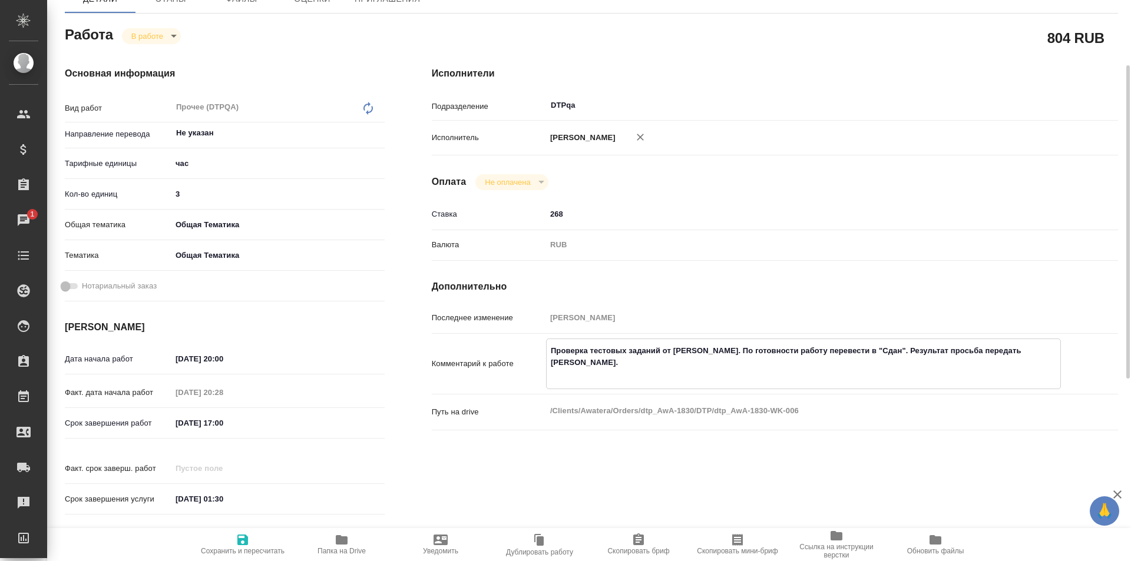
type textarea "Проверка тестовых заданий от Ломакина Александра. По готовности работу перевест…"
type textarea "x"
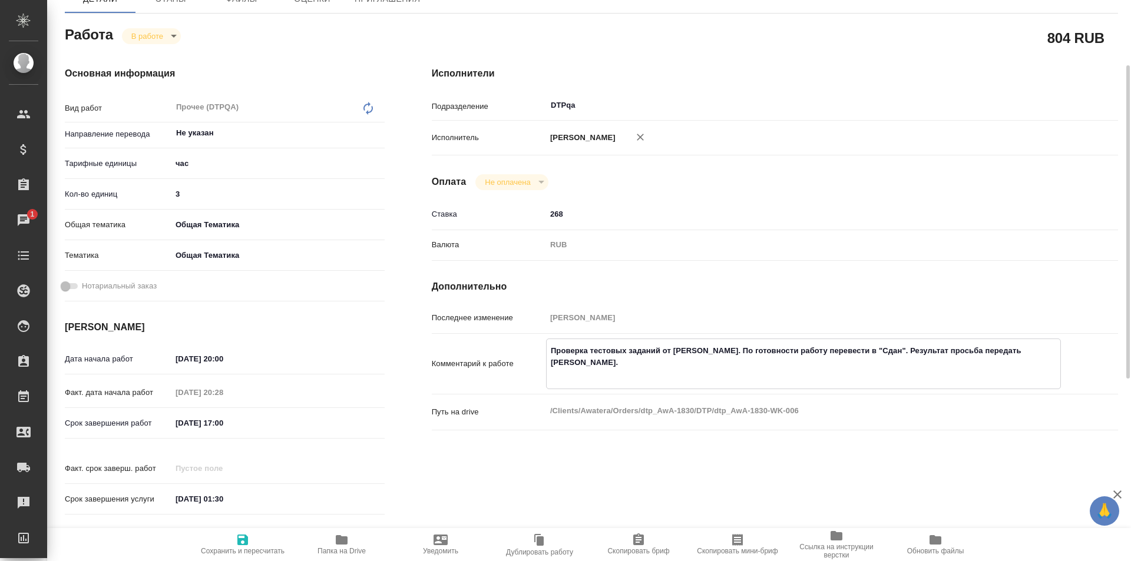
type textarea "x"
type textarea "Проверка тестовых заданий от Ломакина Александра. По готовности работу перевест…"
type textarea "x"
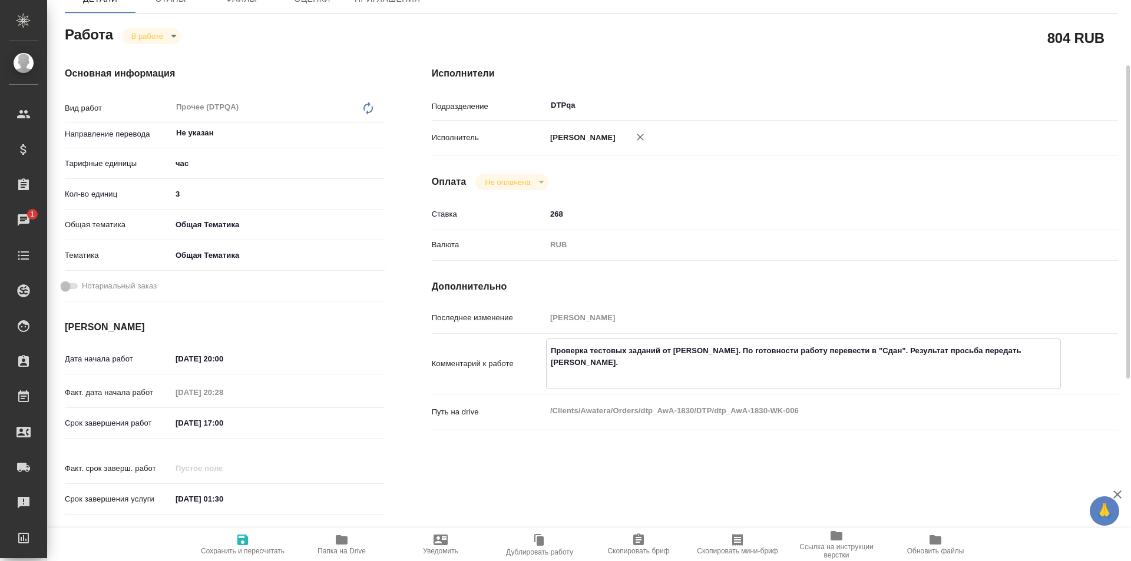
type textarea "x"
type textarea "Проверка тестовых заданий от Ломакина Александра. По готовности работу перевест…"
type textarea "x"
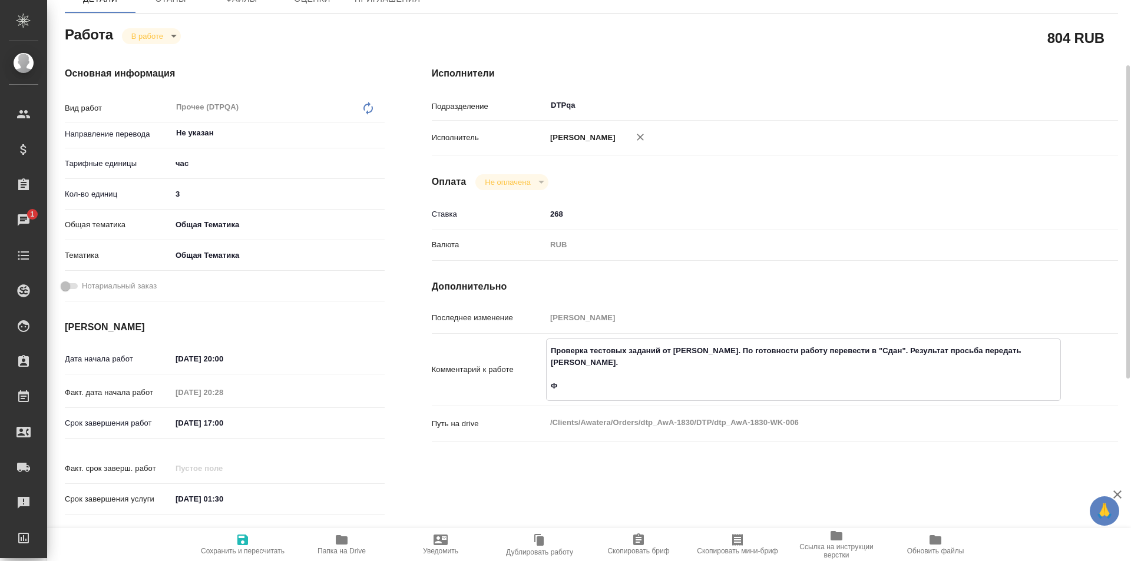
type textarea "x"
type textarea "Проверка тестовых заданий от Ломакина Александра. По готовности работу перевест…"
type textarea "x"
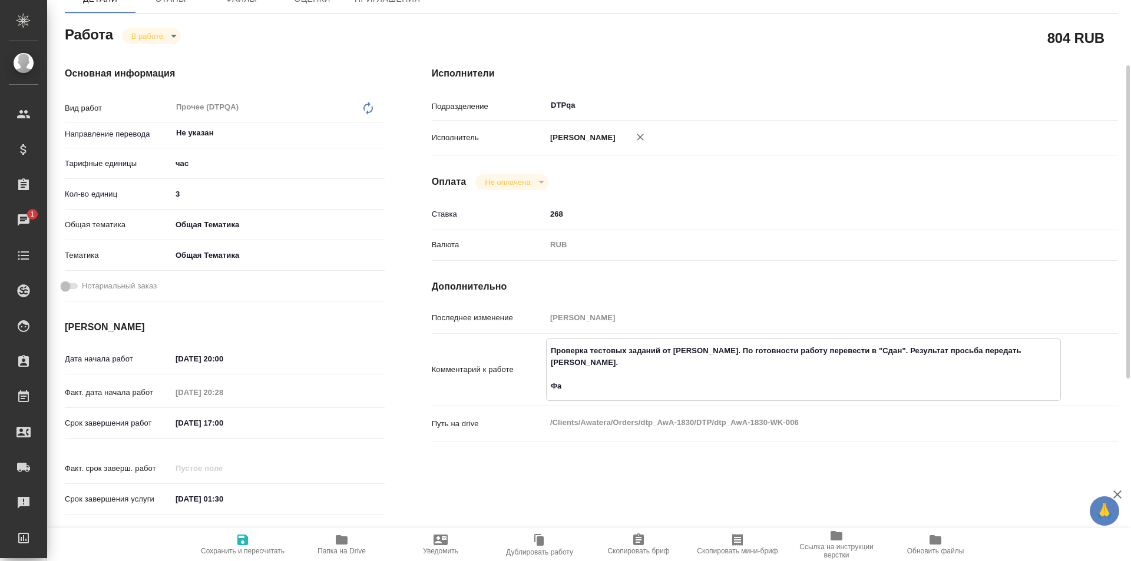
type textarea "x"
type textarea "Проверка тестовых заданий от Ломакина Александра. По готовности работу перевест…"
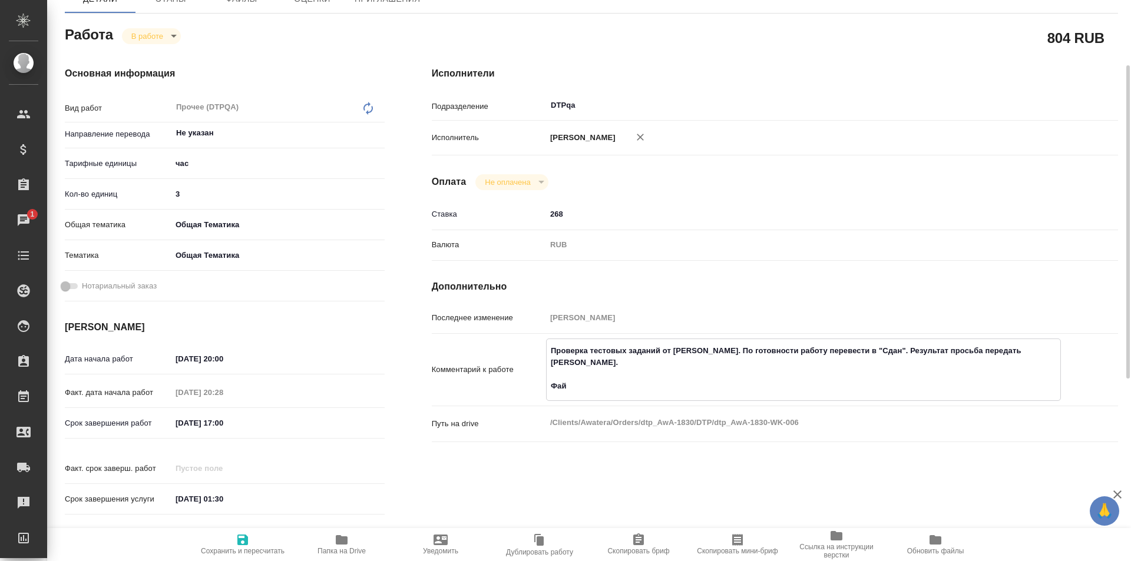
type textarea "x"
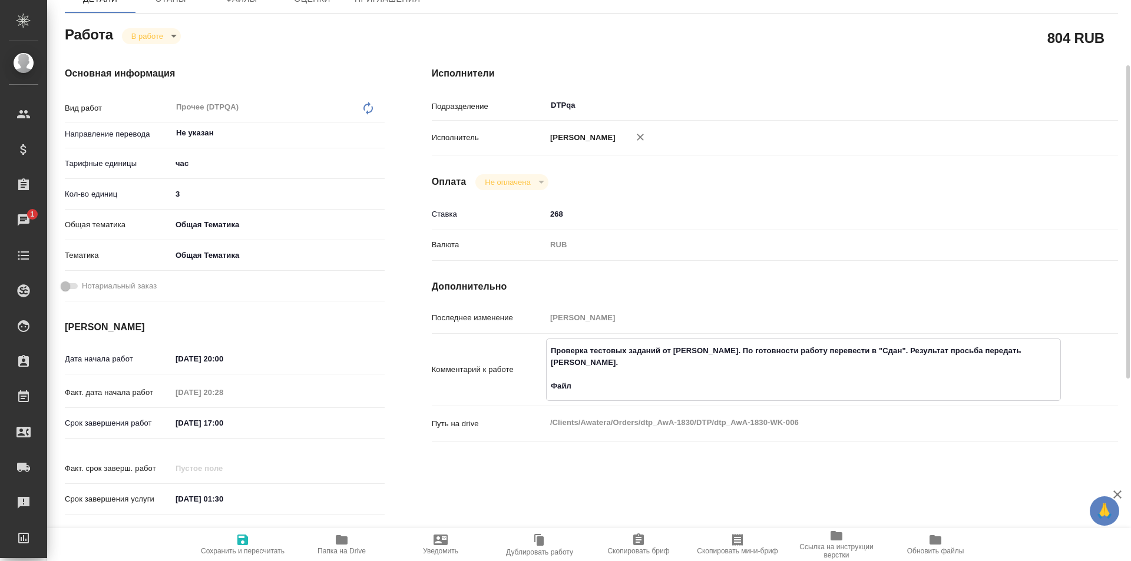
type textarea "Проверка тестовых заданий от Ломакина Александра. По готовности работу перевест…"
type textarea "x"
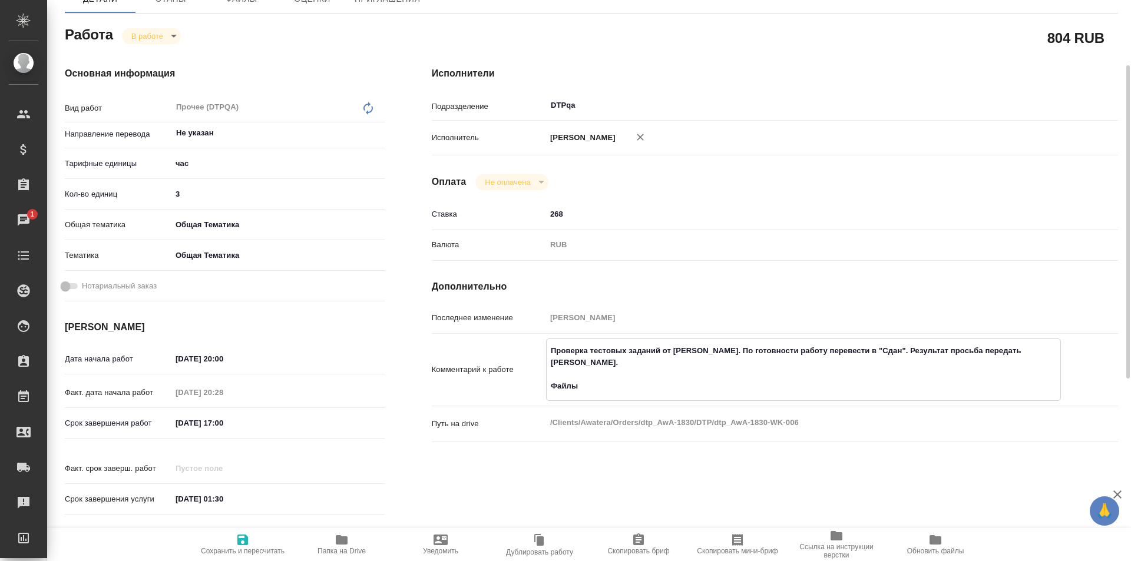
type textarea "x"
type textarea "Проверка тестовых заданий от Ломакина Александра. По готовности работу перевест…"
type textarea "x"
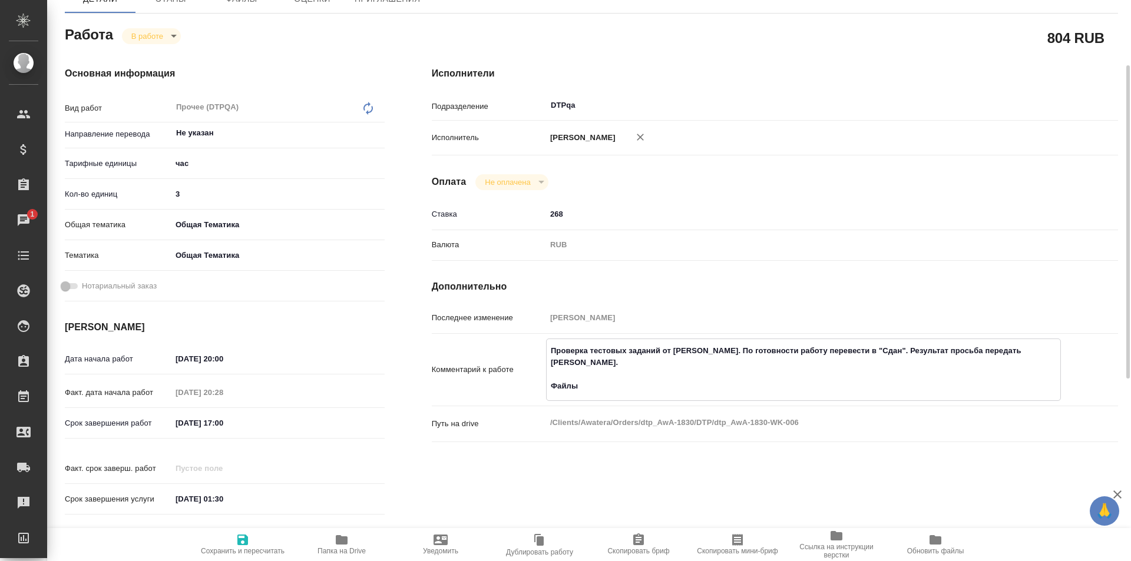
type textarea "x"
type textarea "Проверка тестовых заданий от Ломакина Александра. По готовности работу перевест…"
type textarea "x"
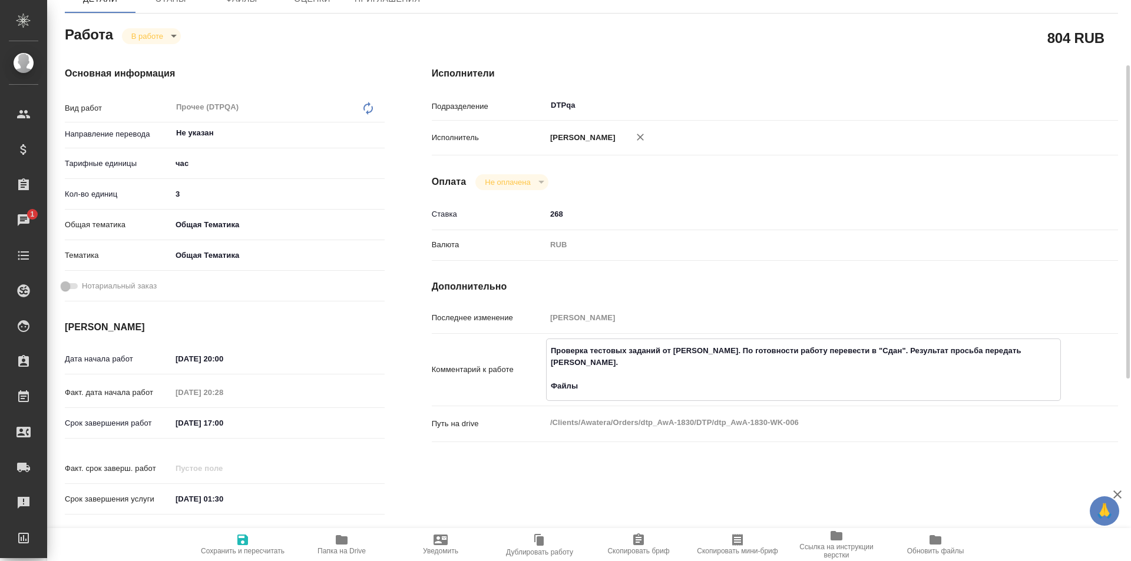
type textarea "x"
type textarea "Проверка тестовых заданий от Ломакина Александра. По готовности работу перевест…"
type textarea "x"
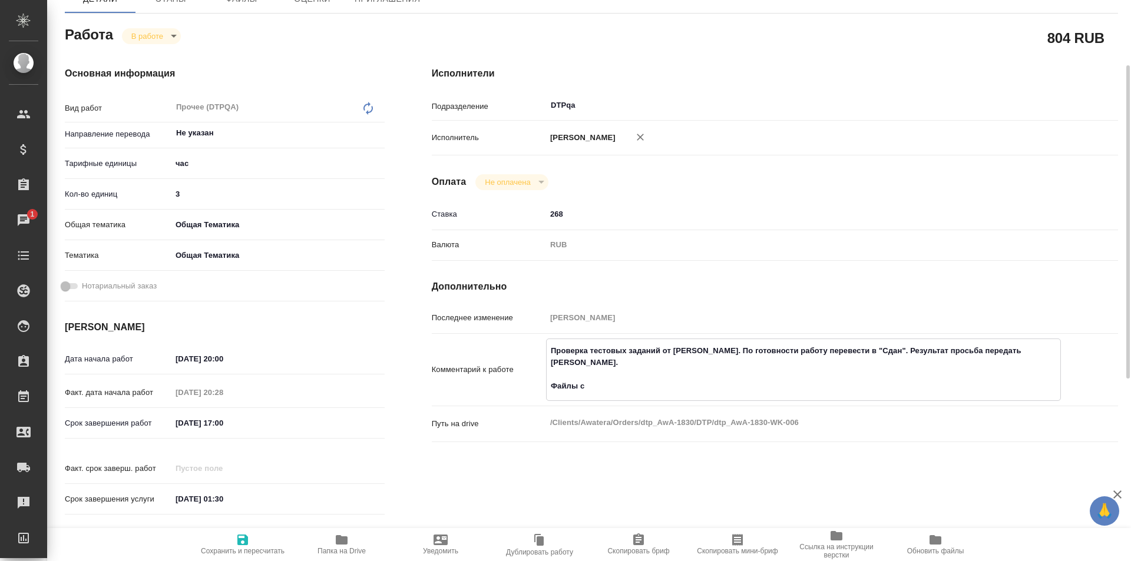
type textarea "x"
type textarea "Проверка тестовых заданий от Ломакина Александра. По готовности работу перевест…"
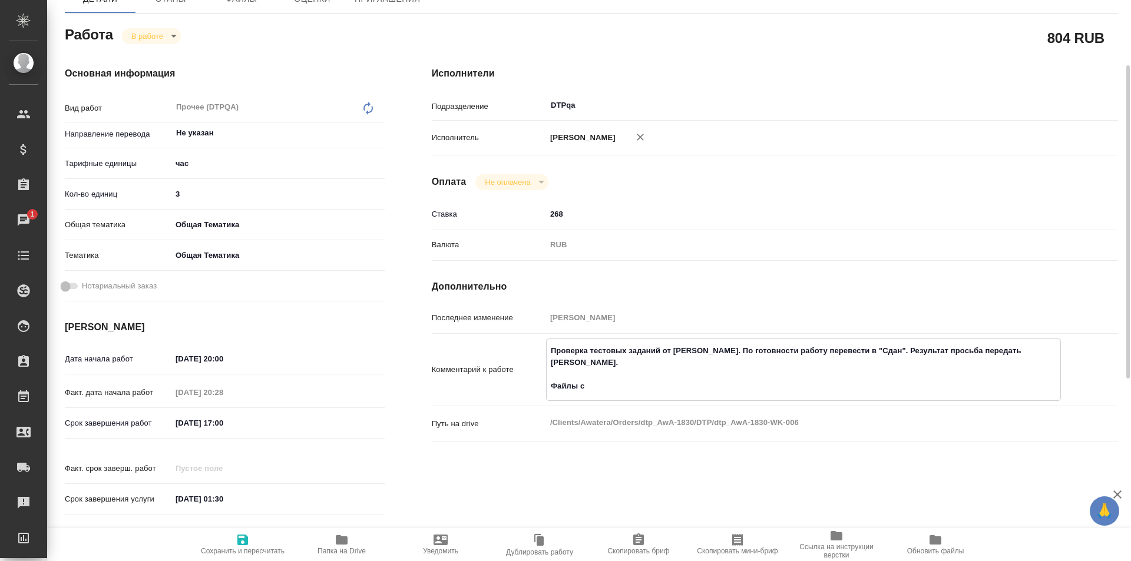
type textarea "x"
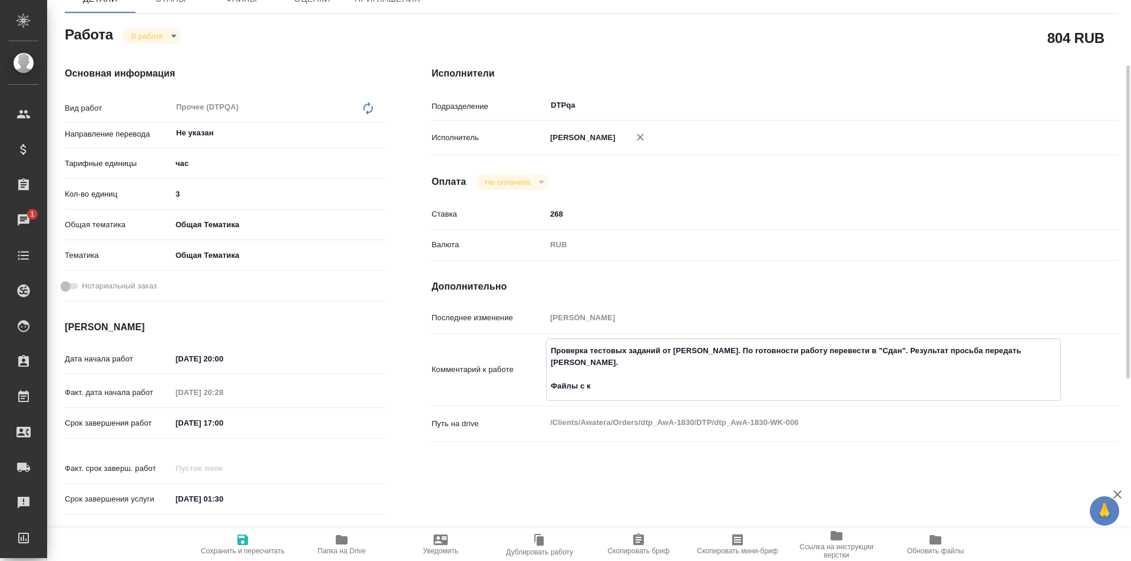
type textarea "Проверка тестовых заданий от Ломакина Александра. По готовности работу перевест…"
type textarea "x"
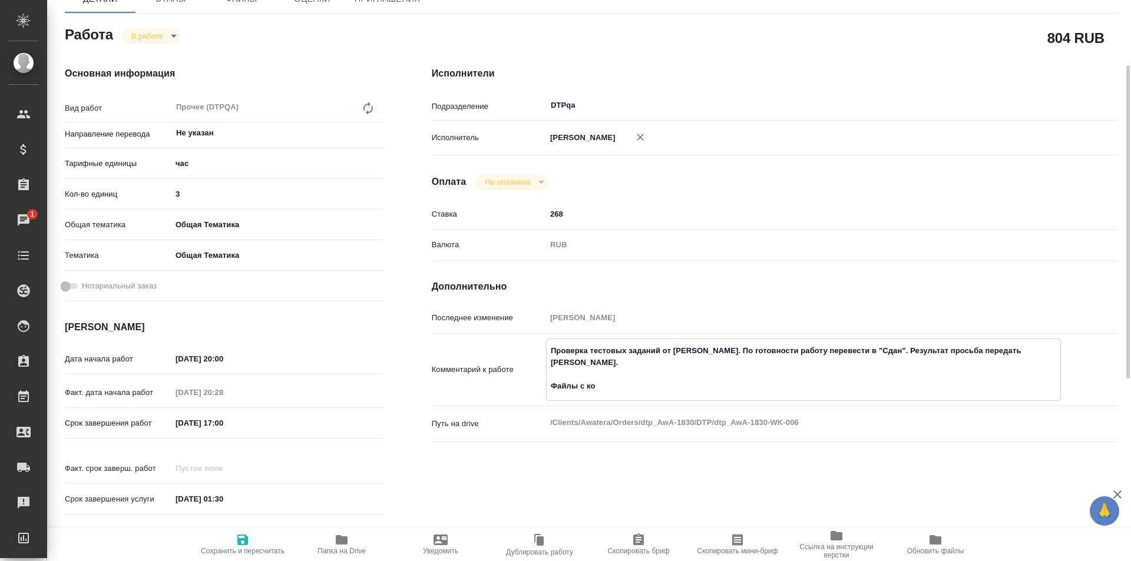
type textarea "x"
type textarea "Проверка тестовых заданий от Ломакина Александра. По готовности работу перевест…"
type textarea "x"
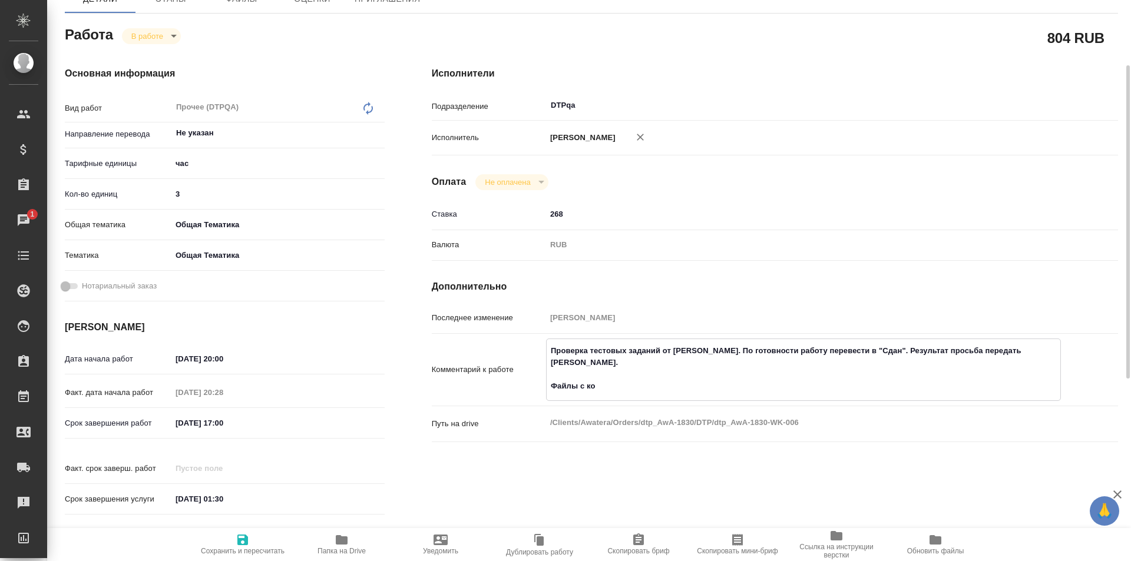
type textarea "x"
type textarea "Проверка тестовых заданий от Ломакина Александра. По готовности работу перевест…"
type textarea "x"
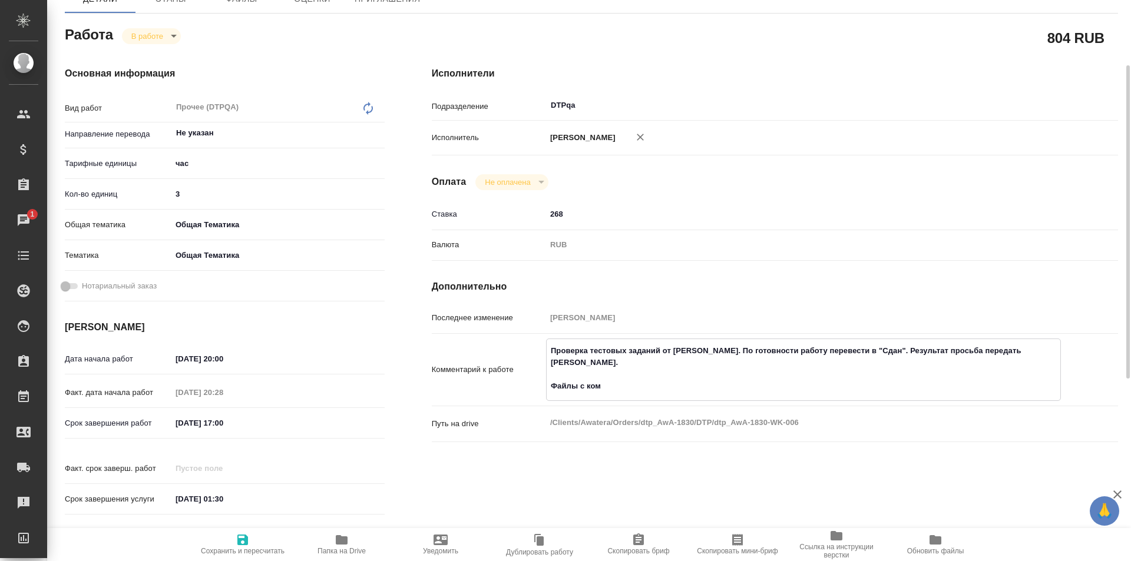
type textarea "x"
type textarea "Проверка тестовых заданий от Ломакина Александра. По готовности работу перевест…"
type textarea "x"
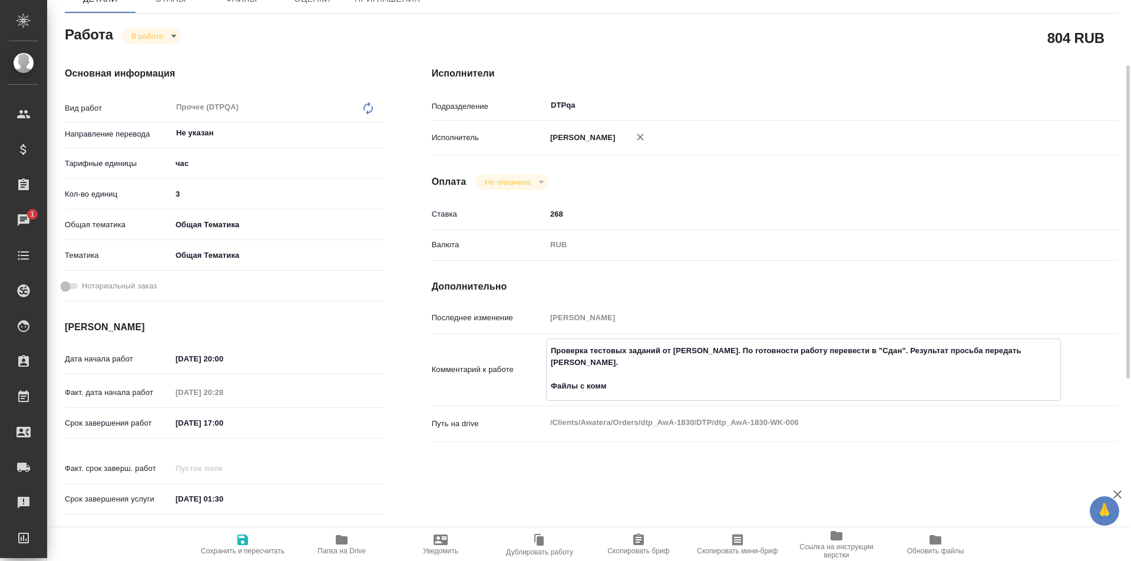
type textarea "x"
type textarea "Проверка тестовых заданий от Ломакина Александра. По готовности работу перевест…"
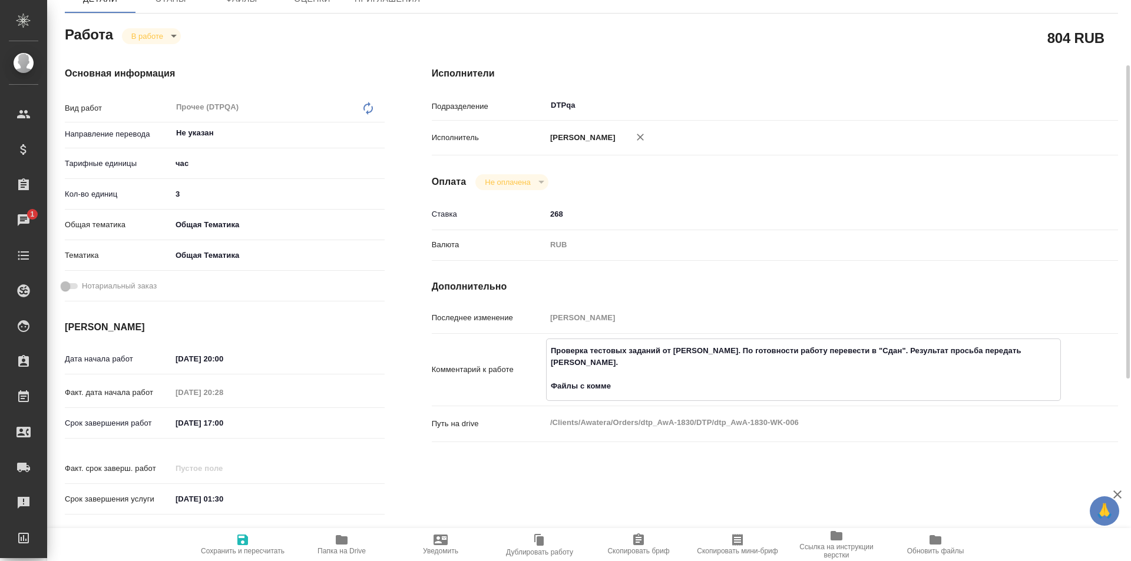
type textarea "x"
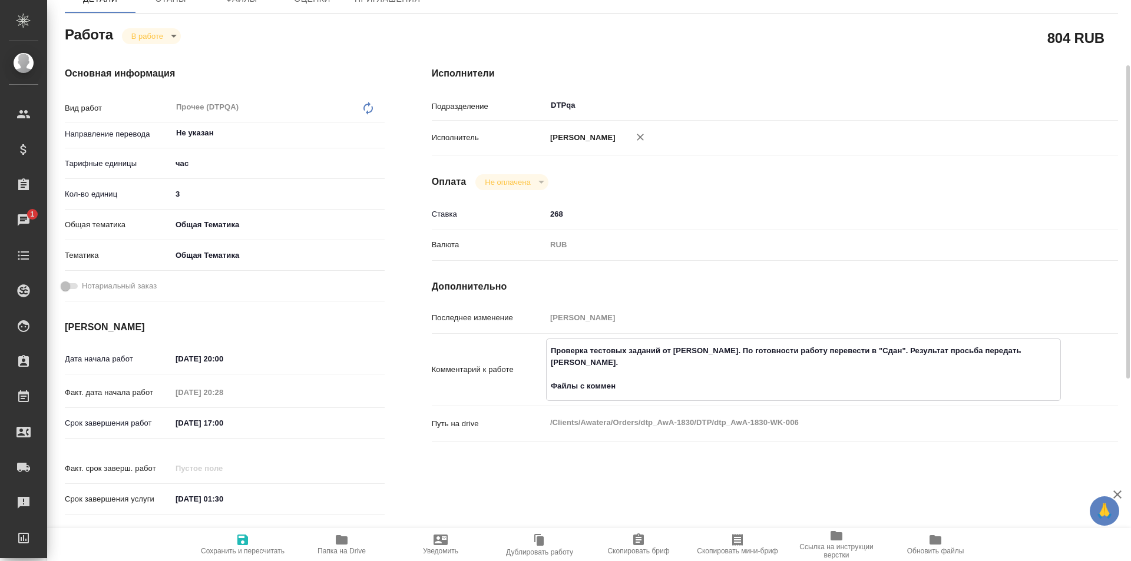
type textarea "Проверка тестовых заданий от Ломакина Александра. По готовности работу перевест…"
type textarea "x"
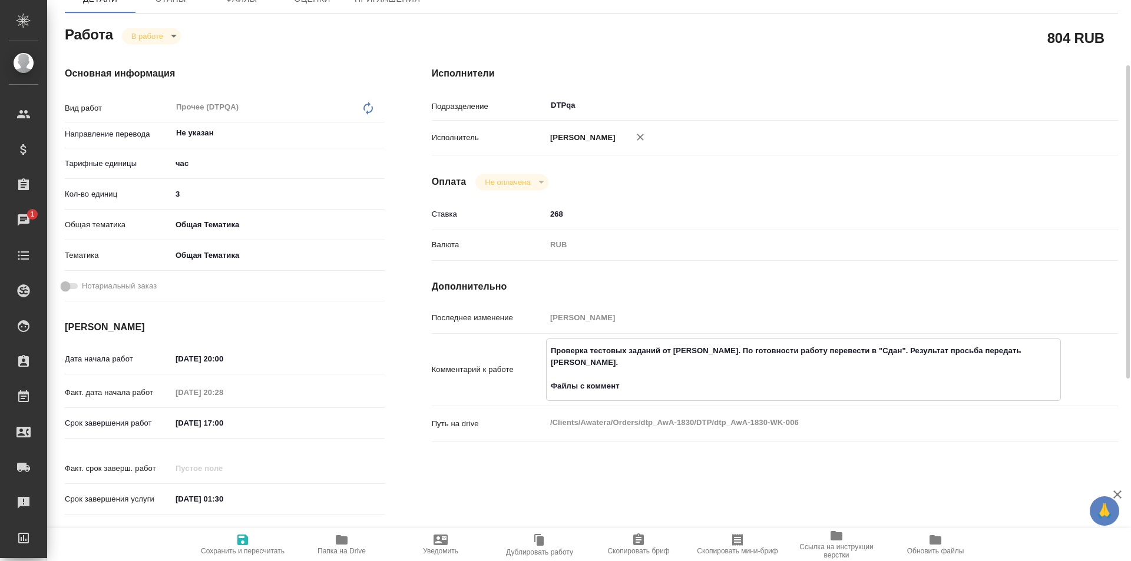
type textarea "x"
type textarea "Проверка тестовых заданий от Ломакина Александра. По готовности работу перевест…"
type textarea "x"
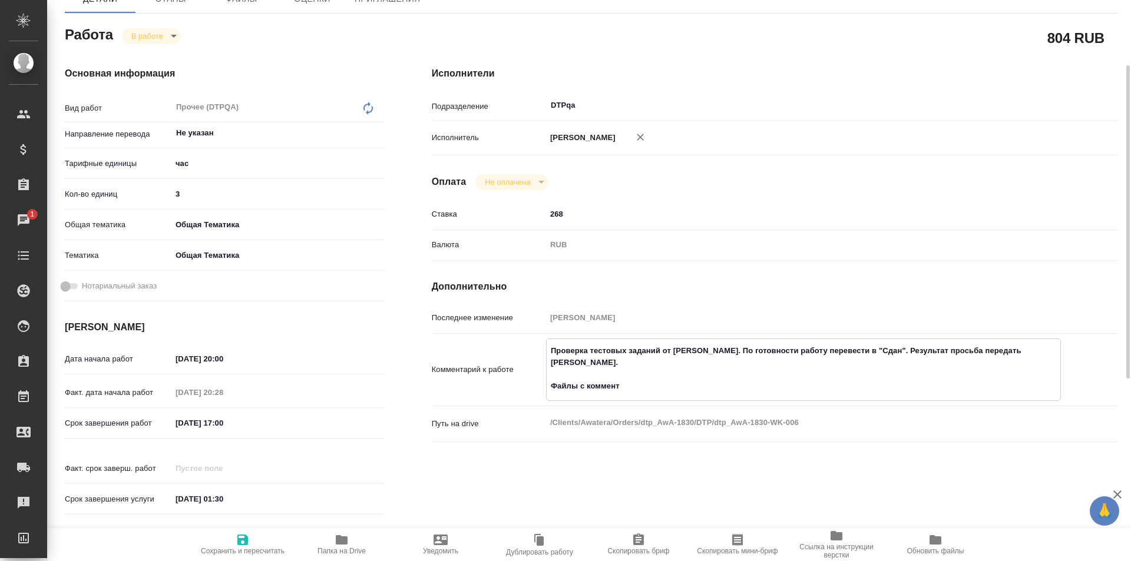
type textarea "x"
type textarea "Проверка тестовых заданий от Ломакина Александра. По готовности работу перевест…"
type textarea "x"
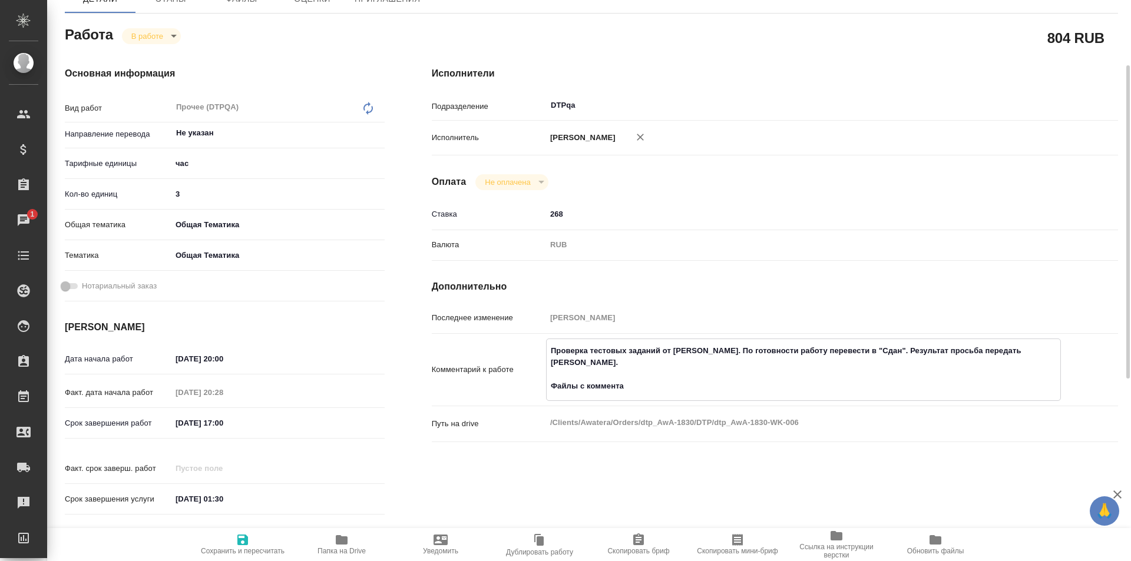
type textarea "x"
type textarea "Проверка тестовых заданий от Ломакина Александра. По готовности работу перевест…"
type textarea "x"
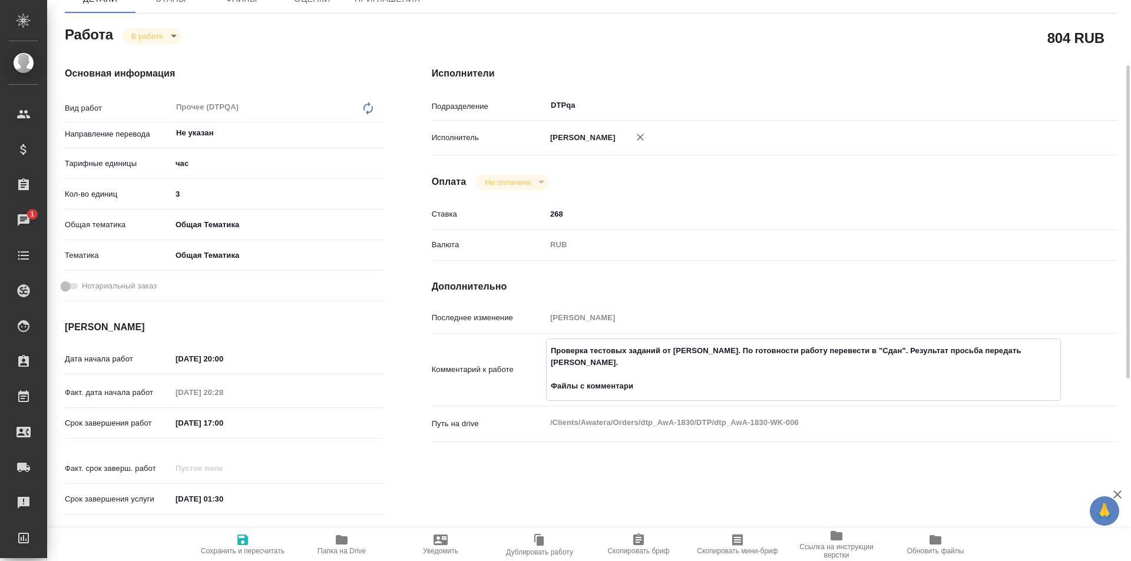
type textarea "x"
type textarea "Проверка тестовых заданий от Ломакина Александра. По готовности работу перевест…"
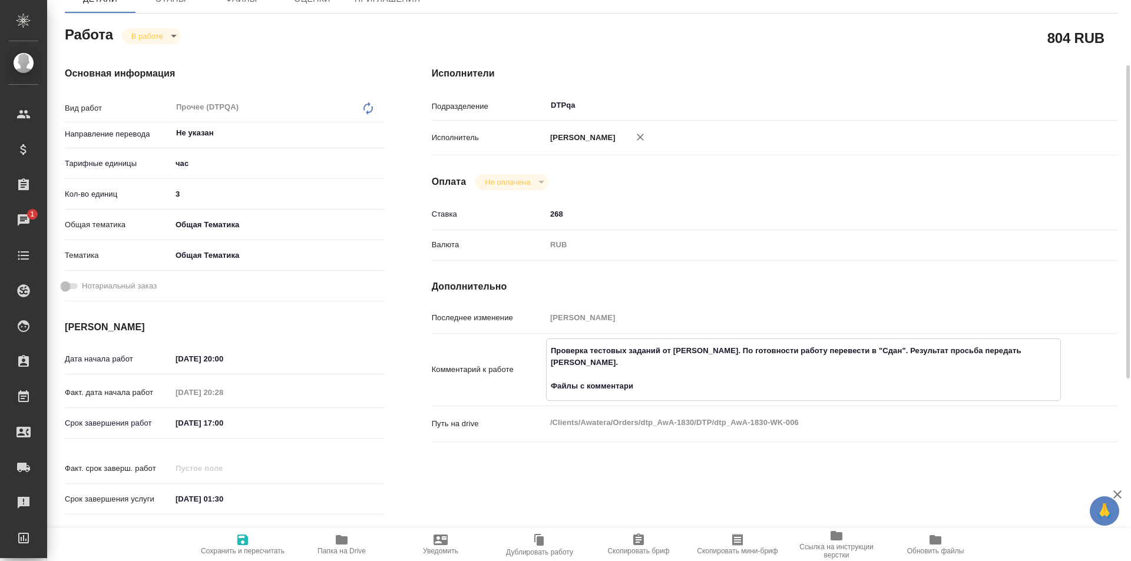
type textarea "x"
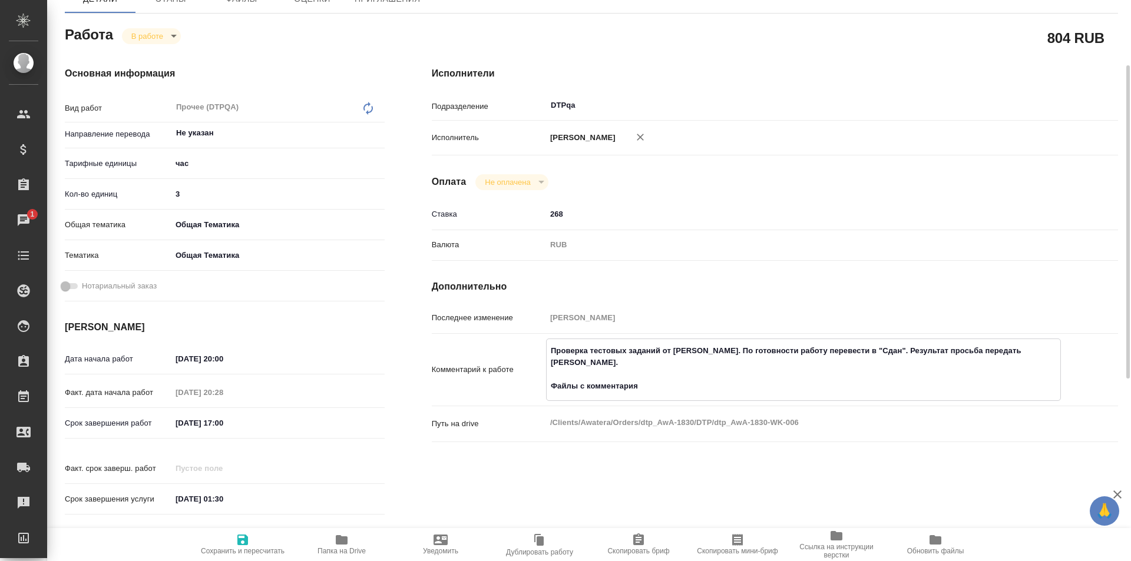
type textarea "Проверка тестовых заданий от Ломакина Александра. По готовности работу перевест…"
type textarea "x"
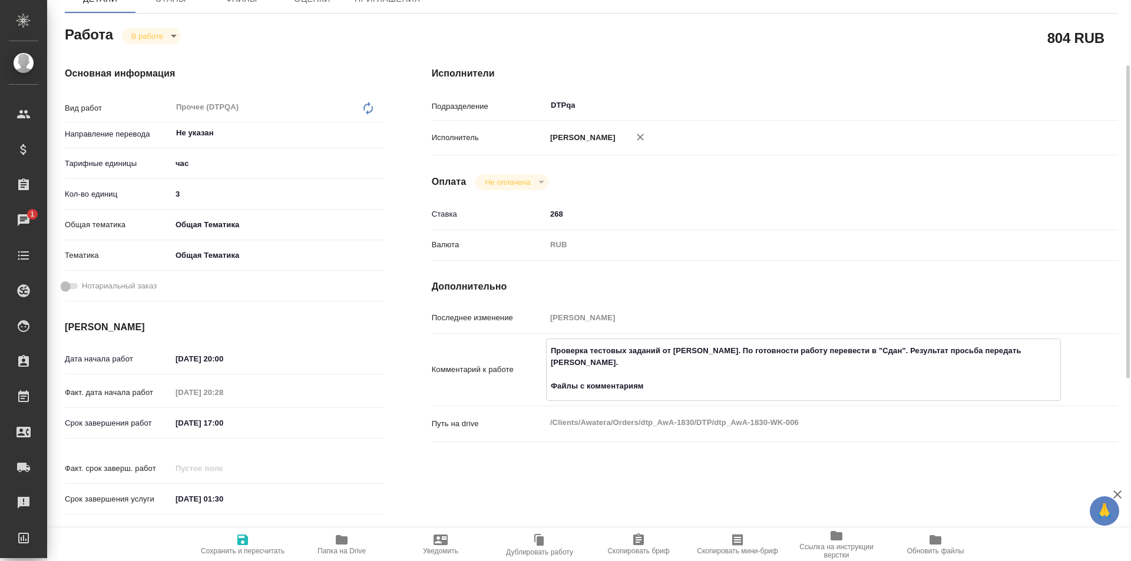
type textarea "x"
type textarea "Проверка тестовых заданий от Ломакина Александра. По готовности работу перевест…"
type textarea "x"
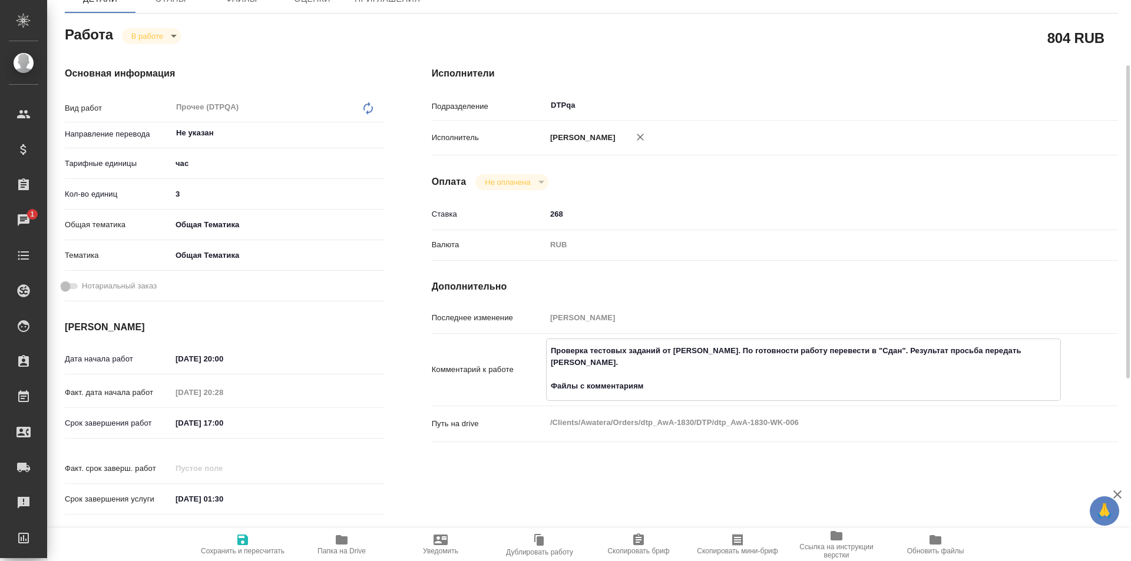
type textarea "x"
type textarea "Проверка тестовых заданий от Ломакина Александра. По готовности работу перевест…"
type textarea "x"
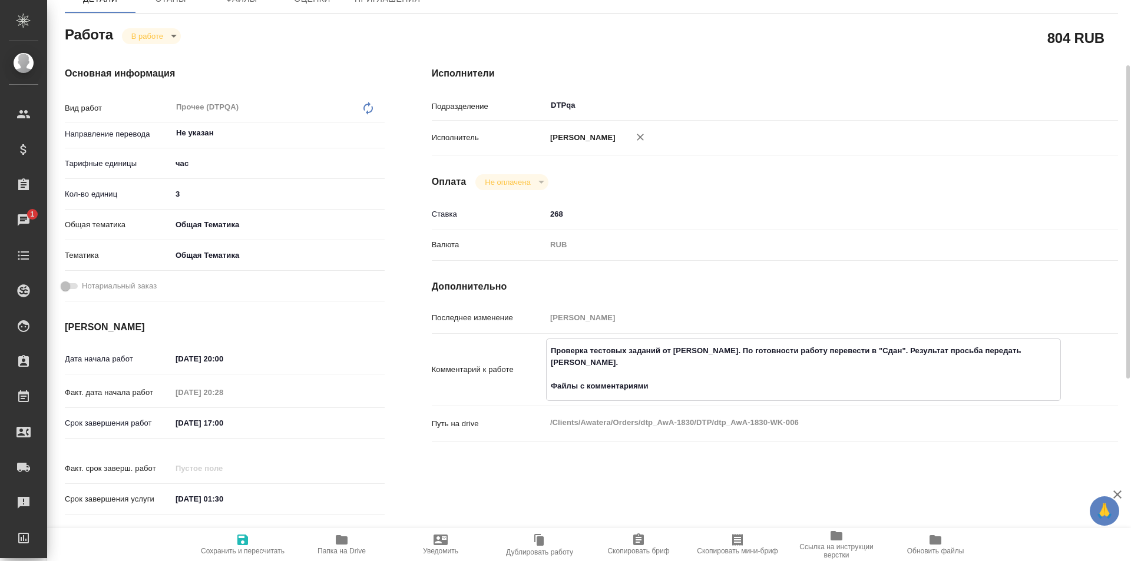
type textarea "x"
type textarea "Проверка тестовых заданий от Ломакина Александра. По готовности работу перевест…"
type textarea "x"
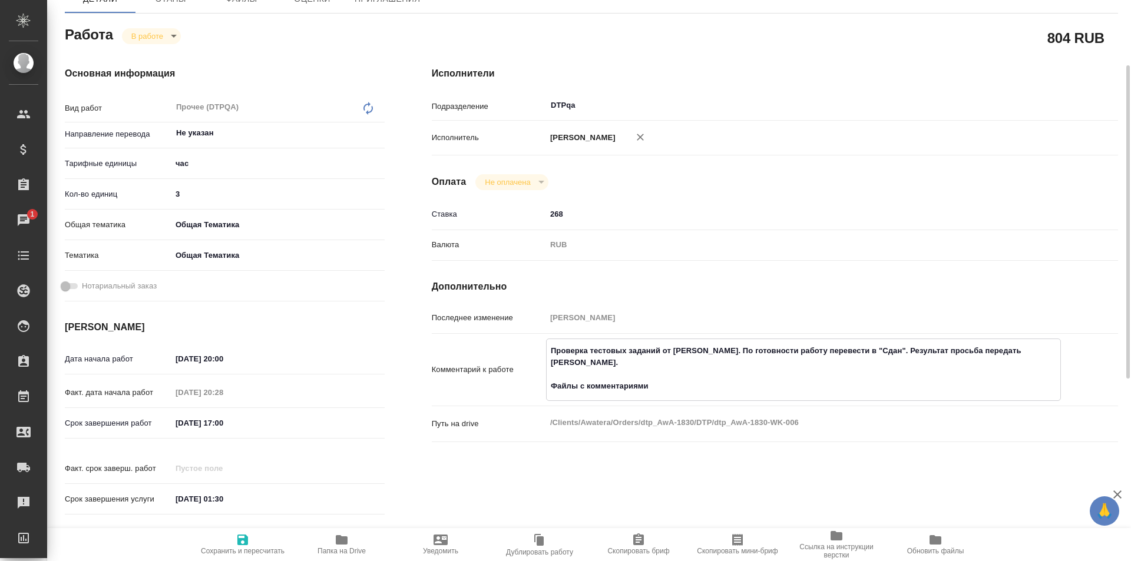
type textarea "x"
type textarea "Проверка тестовых заданий от Ломакина Александра. По готовности работу перевест…"
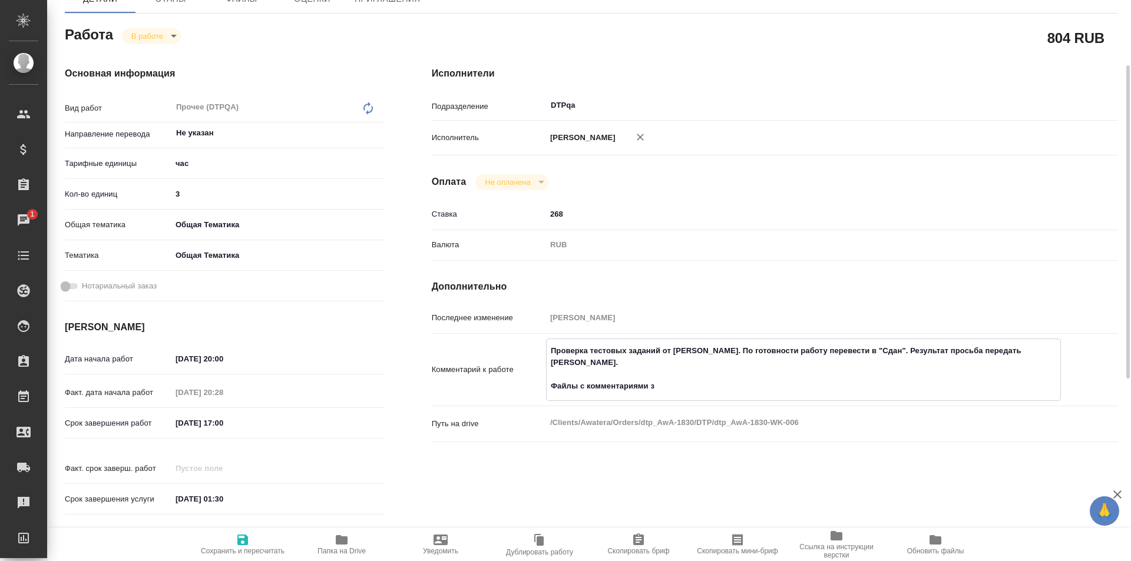
type textarea "x"
type textarea "Проверка тестовых заданий от Ломакина Александра. По готовности работу перевест…"
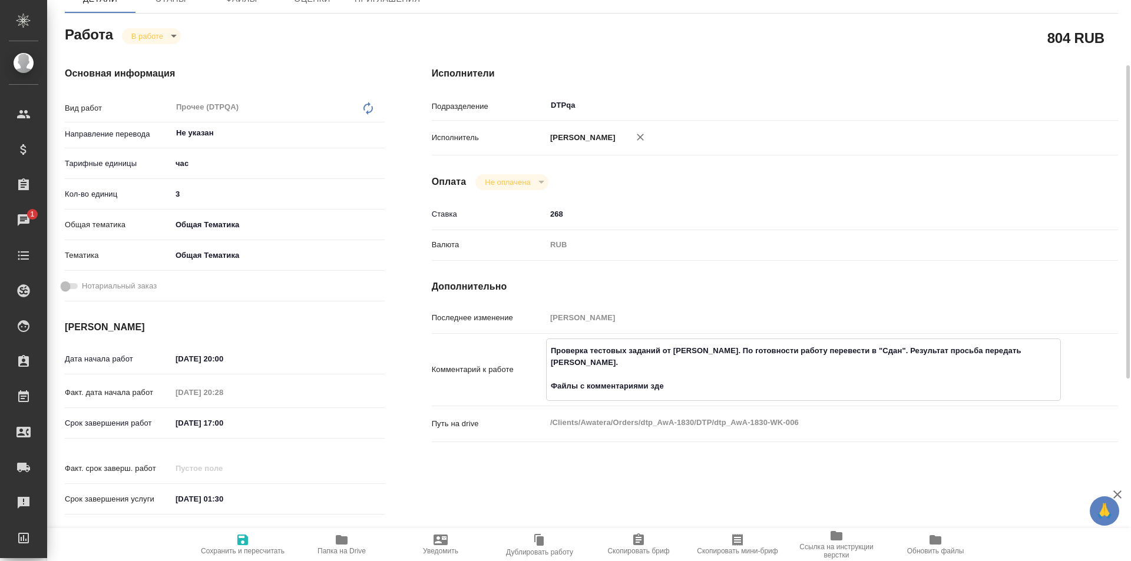
type textarea "x"
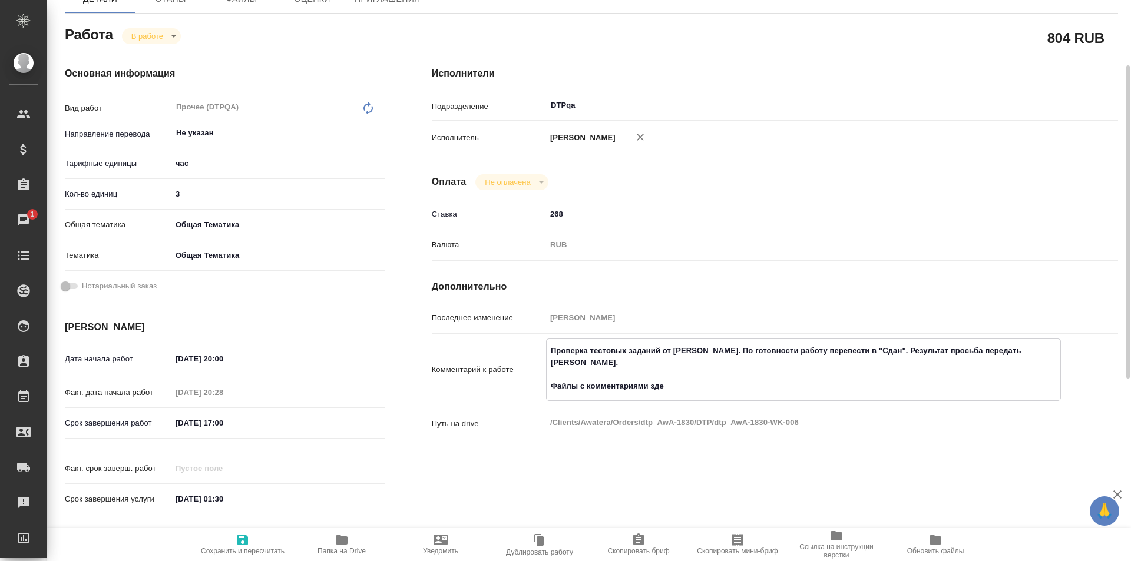
type textarea "x"
type textarea "Проверка тестовых заданий от Ломакина Александра. По готовности работу перевест…"
paste textarea "https://drive.awatera.com/f/10330741"
click at [626, 374] on textarea "Проверка тестовых заданий от Ломакина Александра. По готовности работу перевест…" at bounding box center [804, 368] width 514 height 55
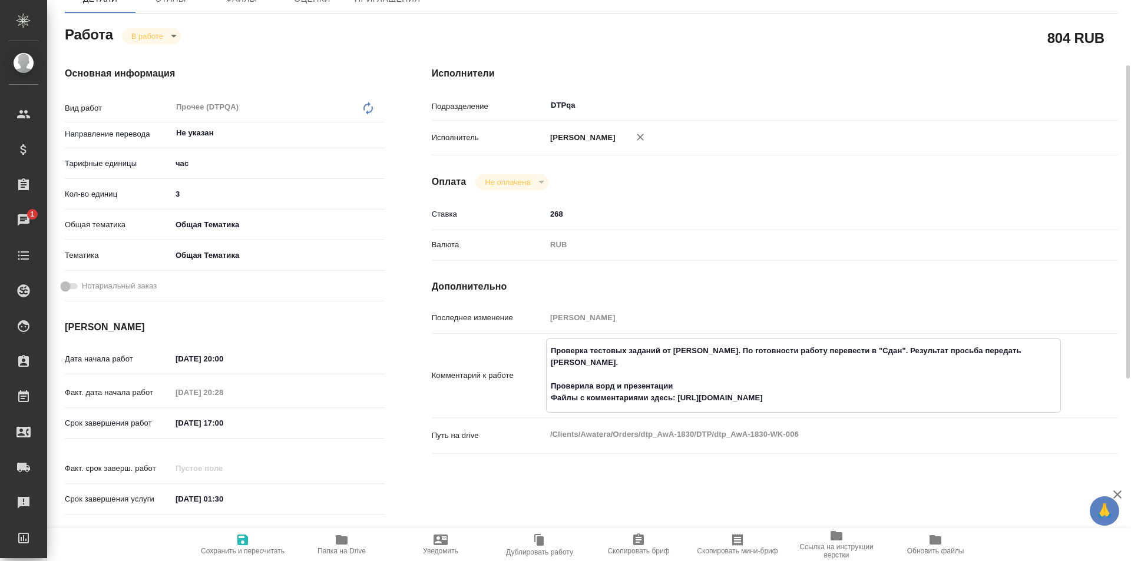
click at [823, 396] on textarea "Проверка тестовых заданий от Ломакина Александра. По готовности работу перевест…" at bounding box center [804, 374] width 514 height 67
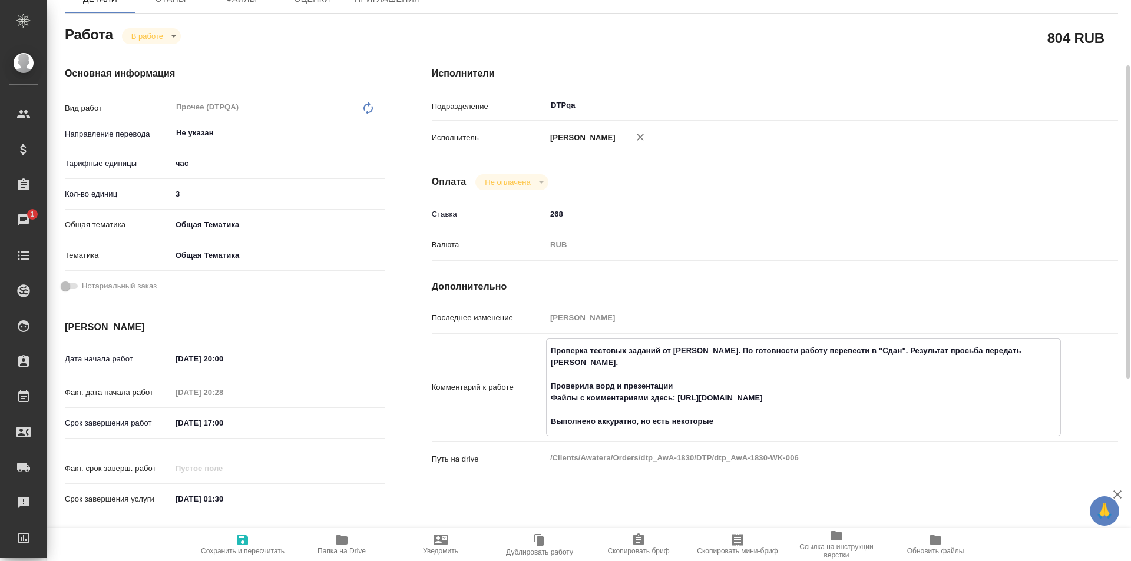
drag, startPoint x: 647, startPoint y: 398, endPoint x: 588, endPoint y: 398, distance: 58.9
click at [588, 398] on textarea "Проверка тестовых заданий от Ломакина Александра. По готовности работу перевест…" at bounding box center [804, 386] width 514 height 91
click at [744, 422] on textarea "Проверка тестовых заданий от Ломакина Александра. По готовности работу перевест…" at bounding box center [804, 386] width 514 height 91
click at [600, 422] on textarea "Проверка тестовых заданий от Ломакина Александра. По готовности работу перевест…" at bounding box center [804, 386] width 514 height 91
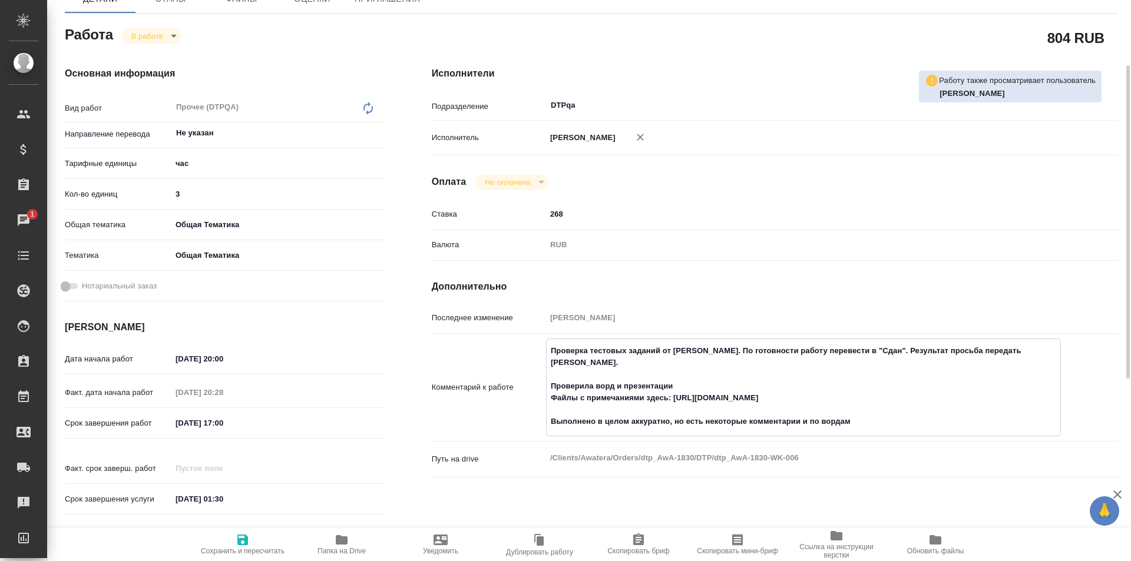
click at [863, 419] on textarea "Проверка тестовых заданий от Ломакина Александра. По готовности работу перевест…" at bounding box center [804, 386] width 514 height 91
drag, startPoint x: 747, startPoint y: 421, endPoint x: 714, endPoint y: 421, distance: 33.6
click at [706, 420] on textarea "Проверка тестовых заданий от Ломакина Александра. По готовности работу перевест…" at bounding box center [804, 386] width 514 height 91
click at [193, 193] on input "3" at bounding box center [277, 194] width 213 height 17
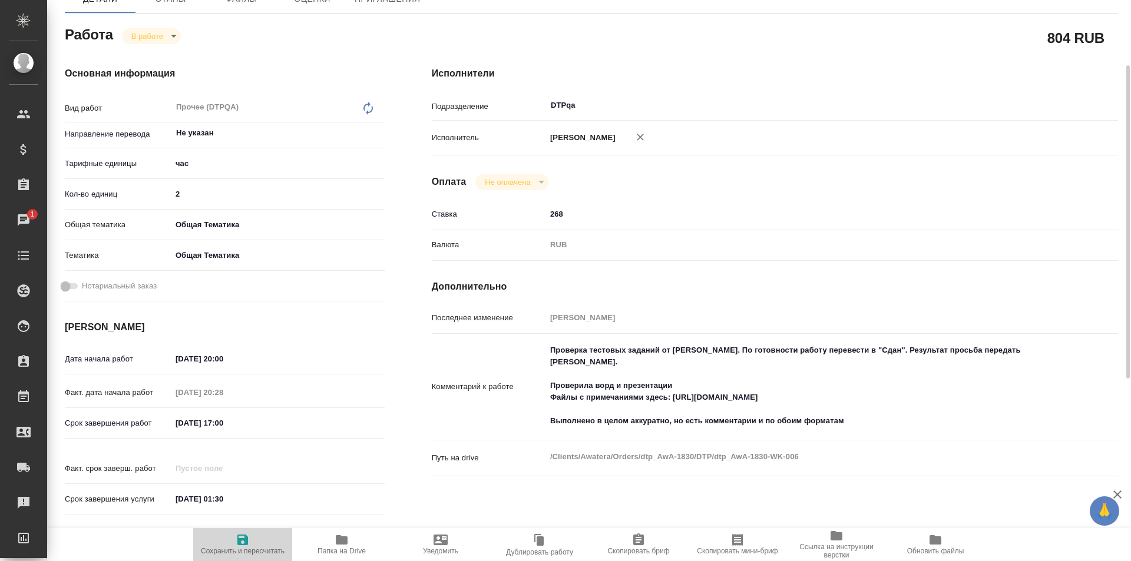
click at [233, 538] on span "Сохранить и пересчитать" at bounding box center [242, 544] width 85 height 22
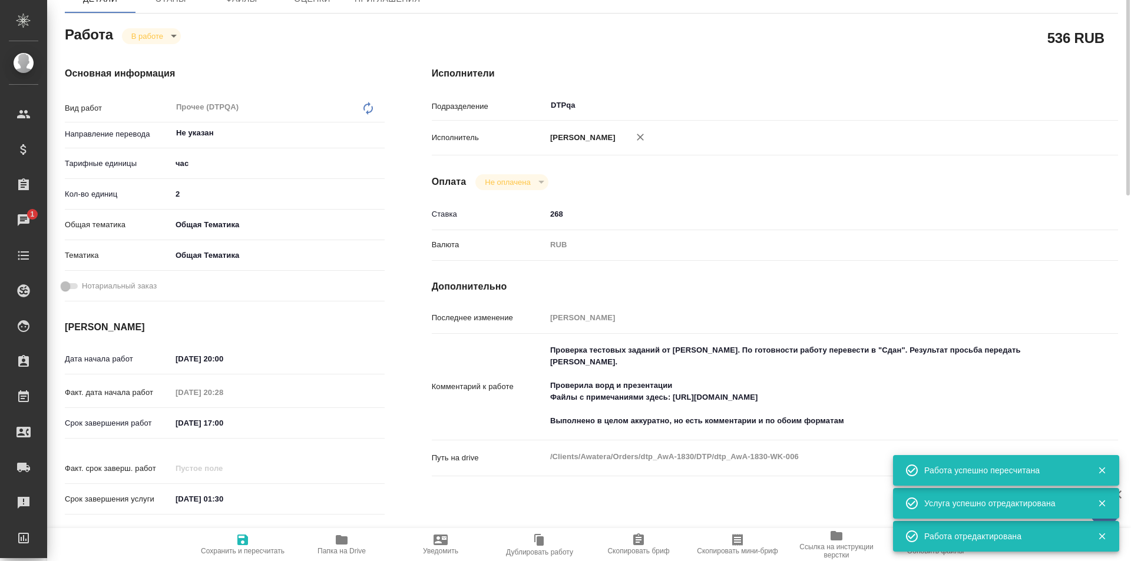
scroll to position [0, 0]
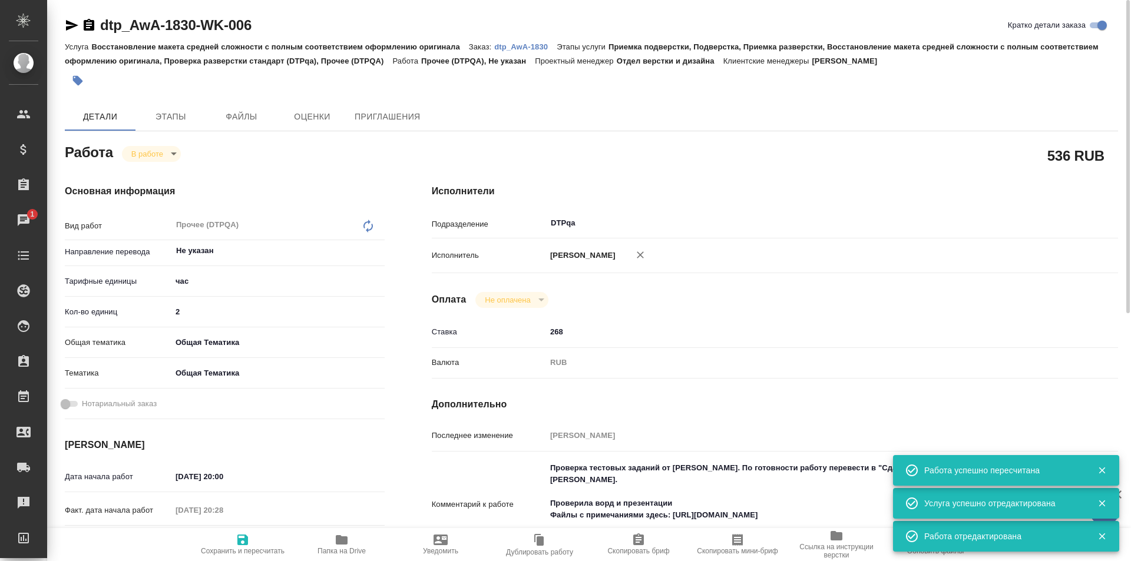
click at [159, 152] on body "🙏 .cls-1 fill:#fff; AWATERA Ismagilova Diana Клиенты Спецификации Заказы 1 Чаты…" at bounding box center [565, 280] width 1131 height 561
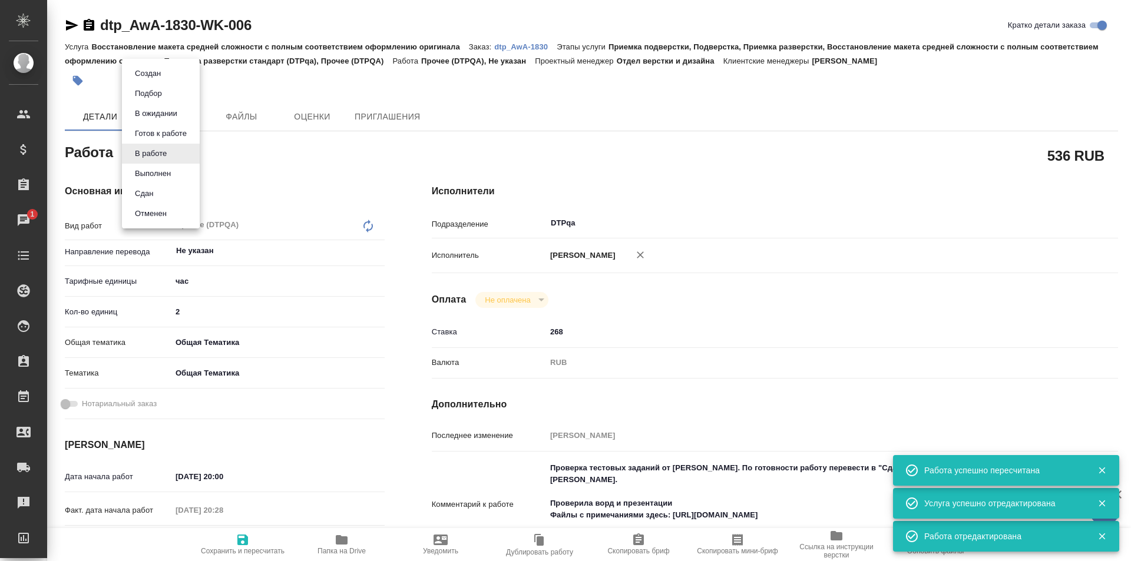
click at [162, 169] on button "Выполнен" at bounding box center [152, 173] width 43 height 13
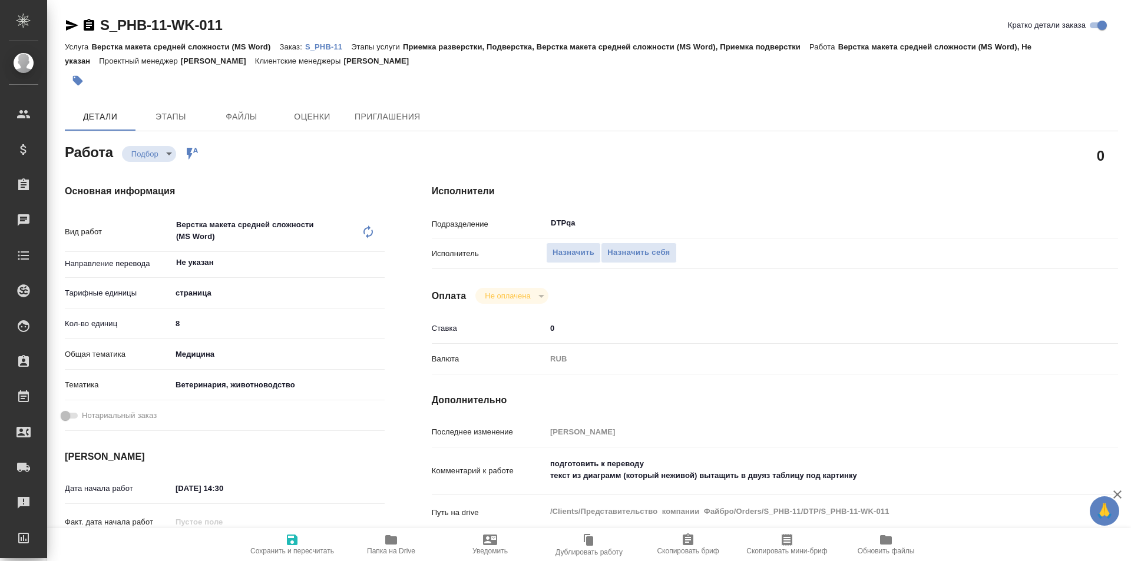
type textarea "x"
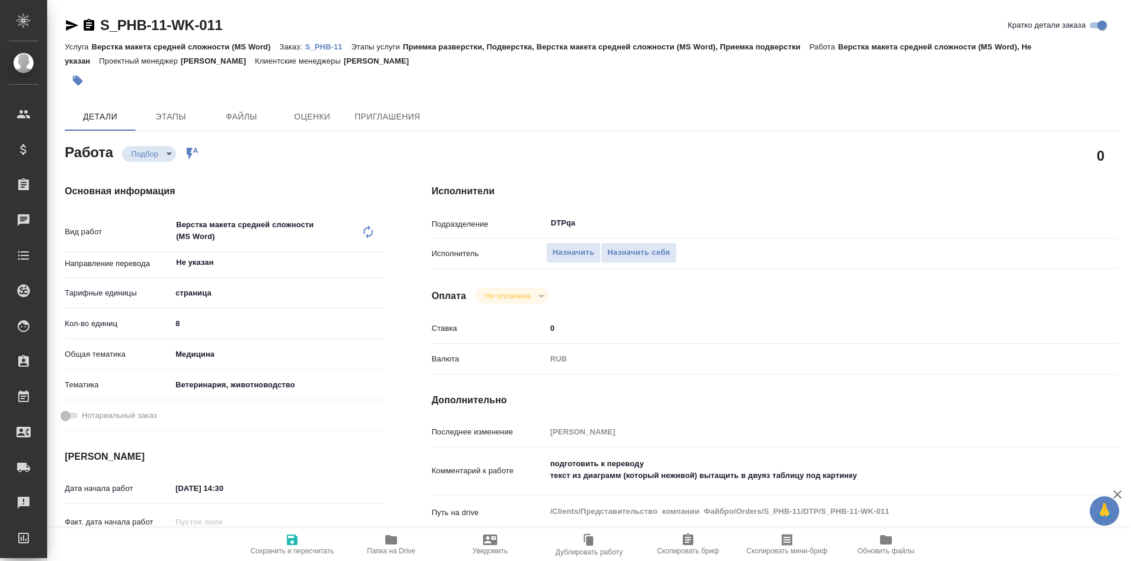
type textarea "x"
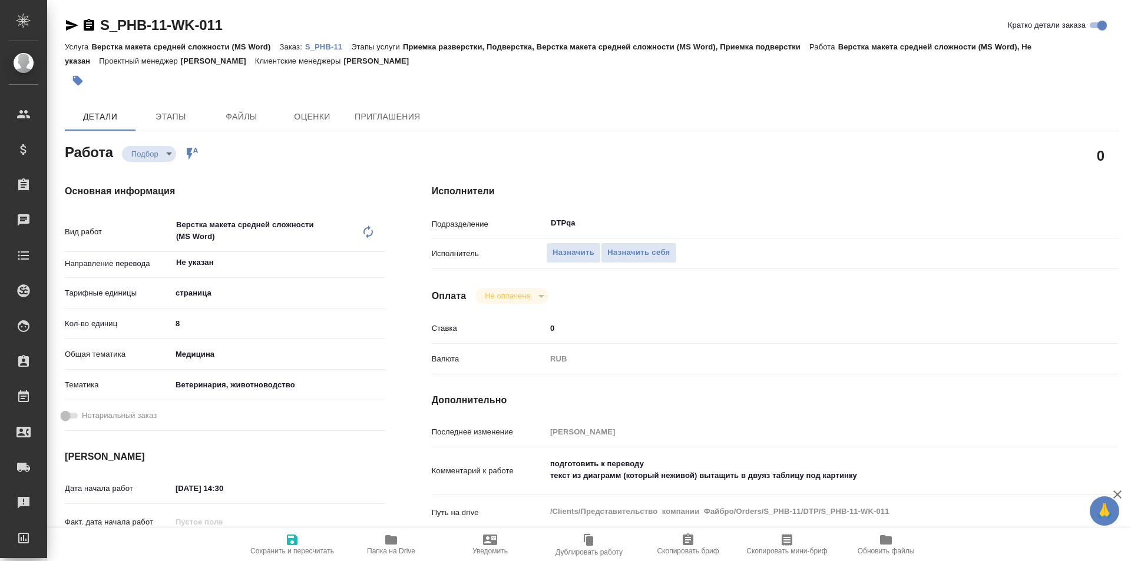
type textarea "x"
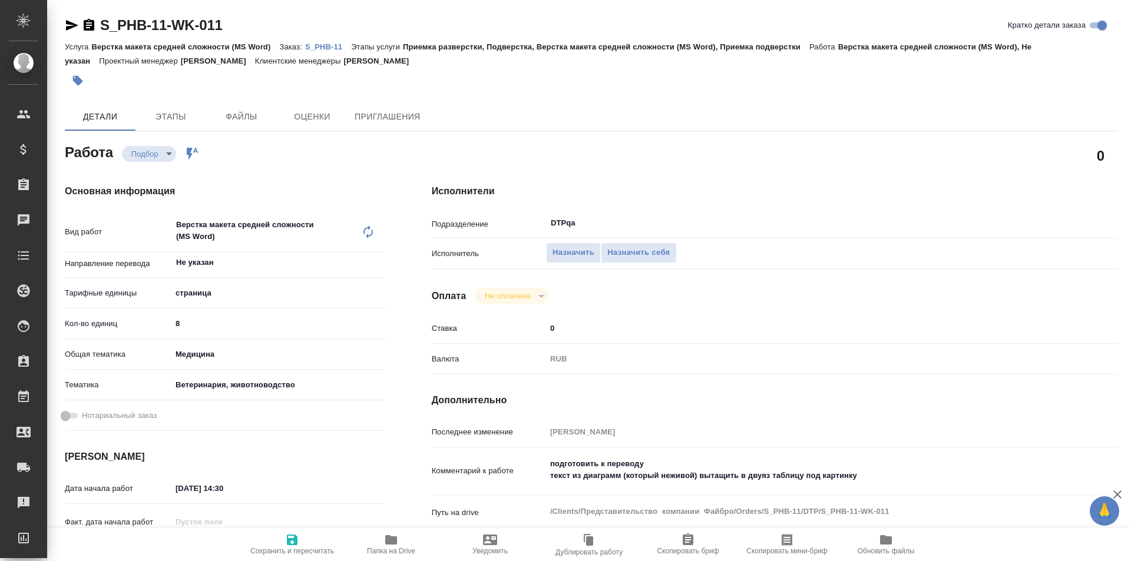
type textarea "x"
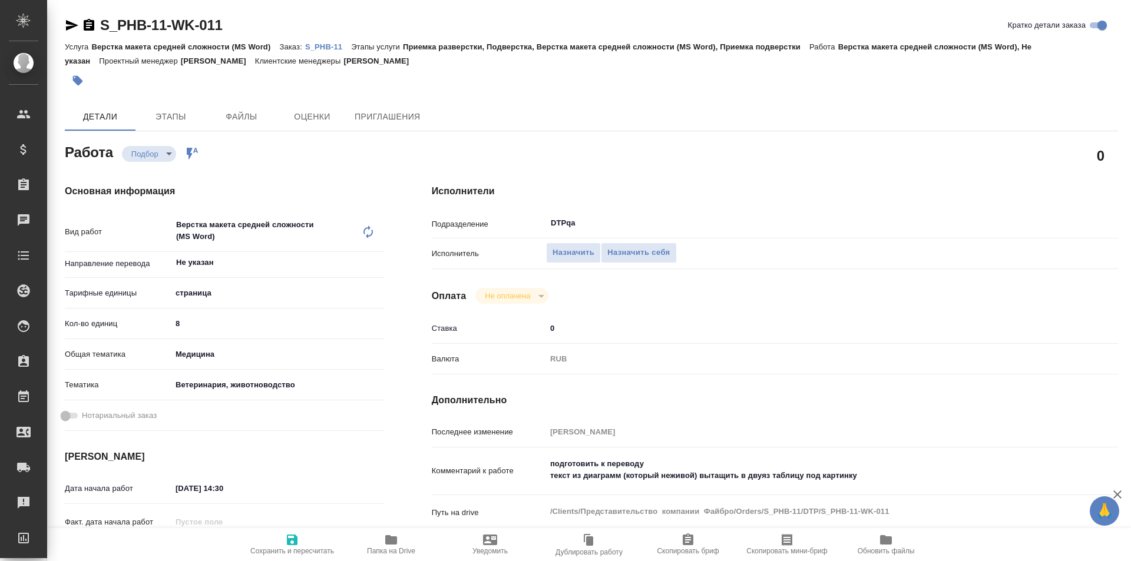
type textarea "x"
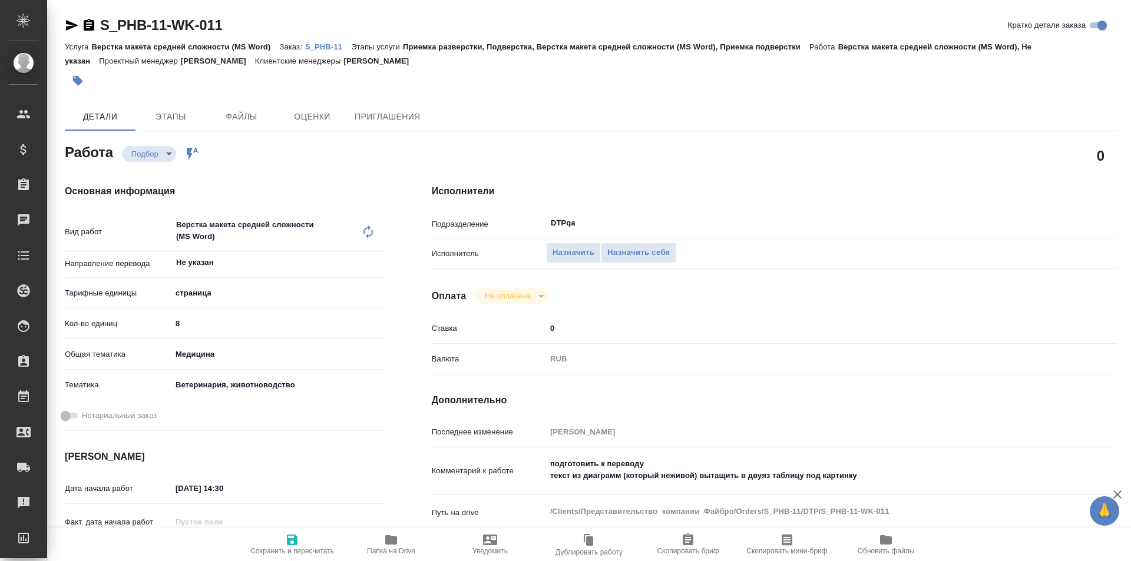
type textarea "x"
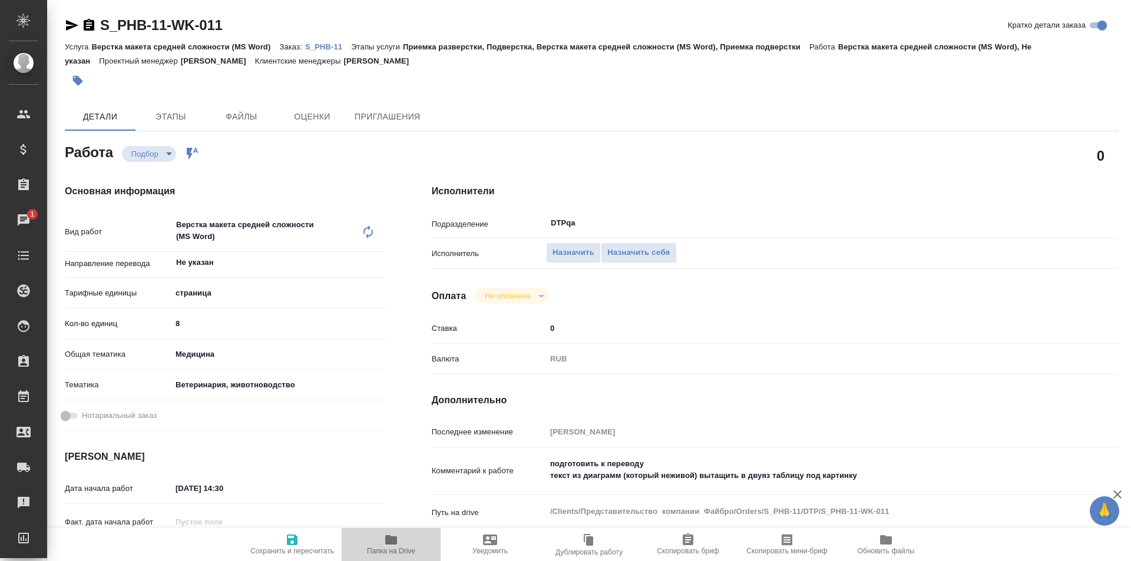
click at [394, 541] on icon "button" at bounding box center [391, 539] width 12 height 9
click at [632, 257] on span "Назначить себя" at bounding box center [638, 253] width 62 height 14
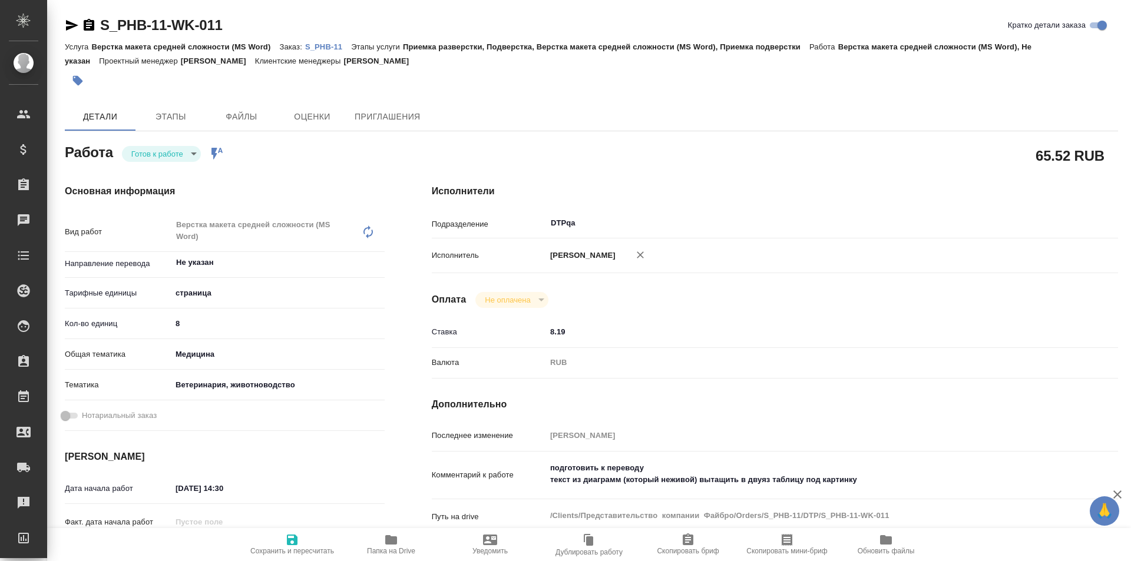
type textarea "x"
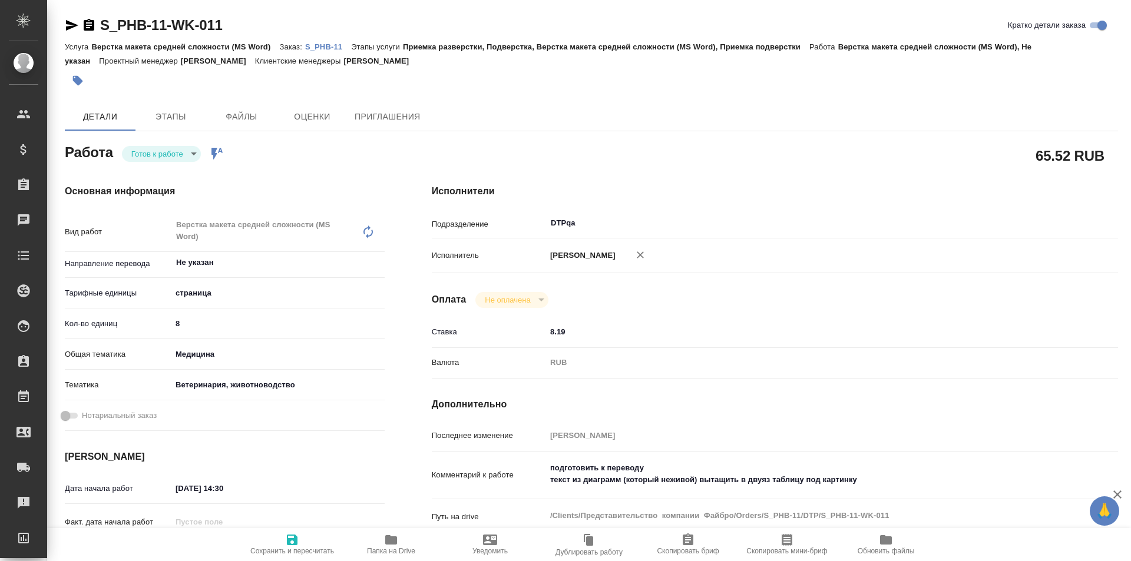
type textarea "x"
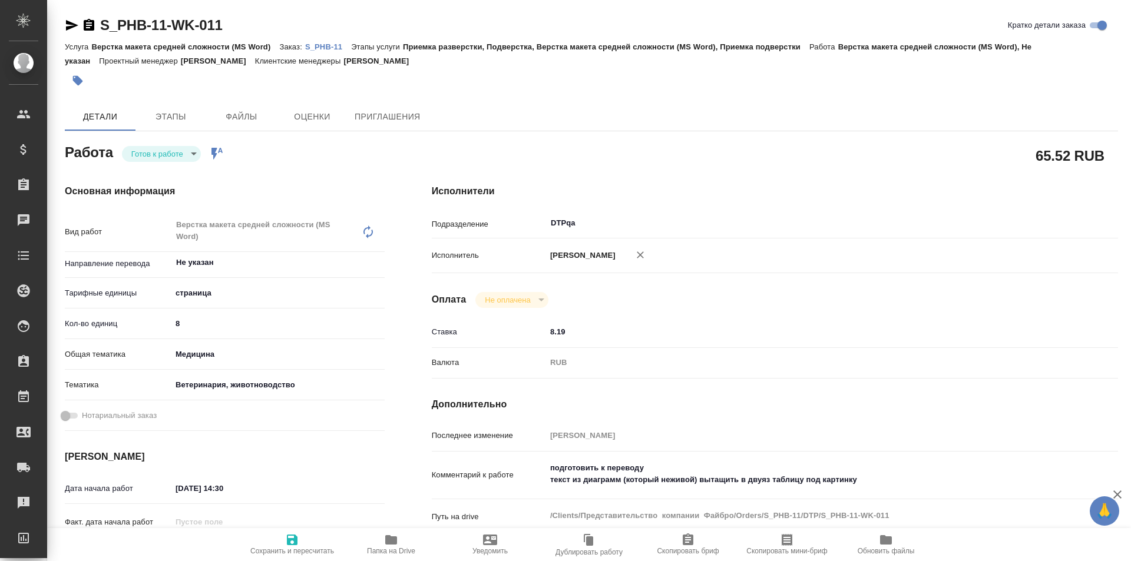
type textarea "x"
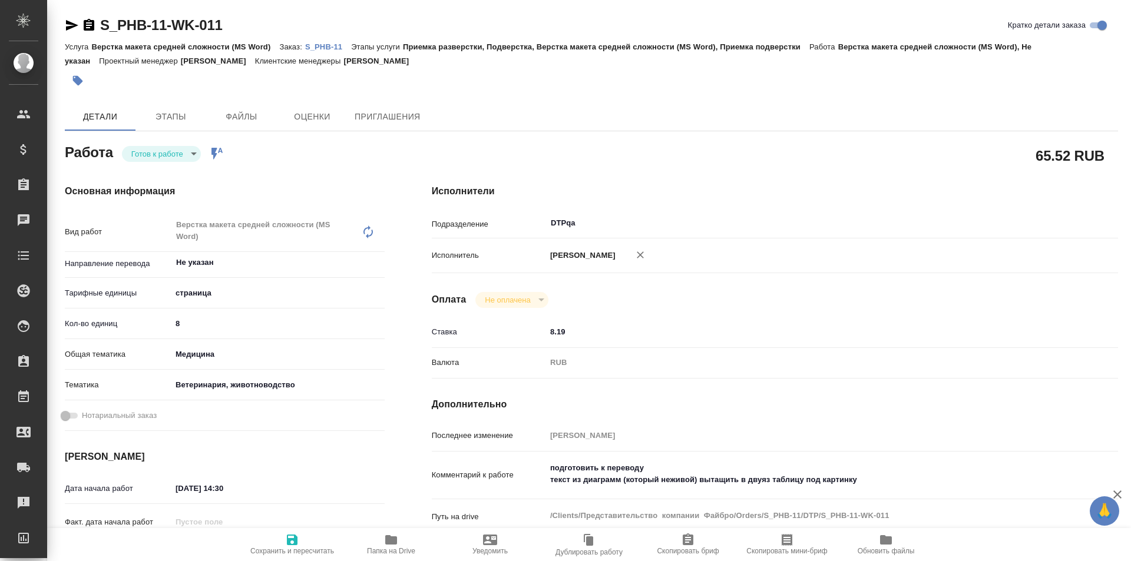
click at [291, 539] on icon "button" at bounding box center [292, 540] width 11 height 11
type textarea "x"
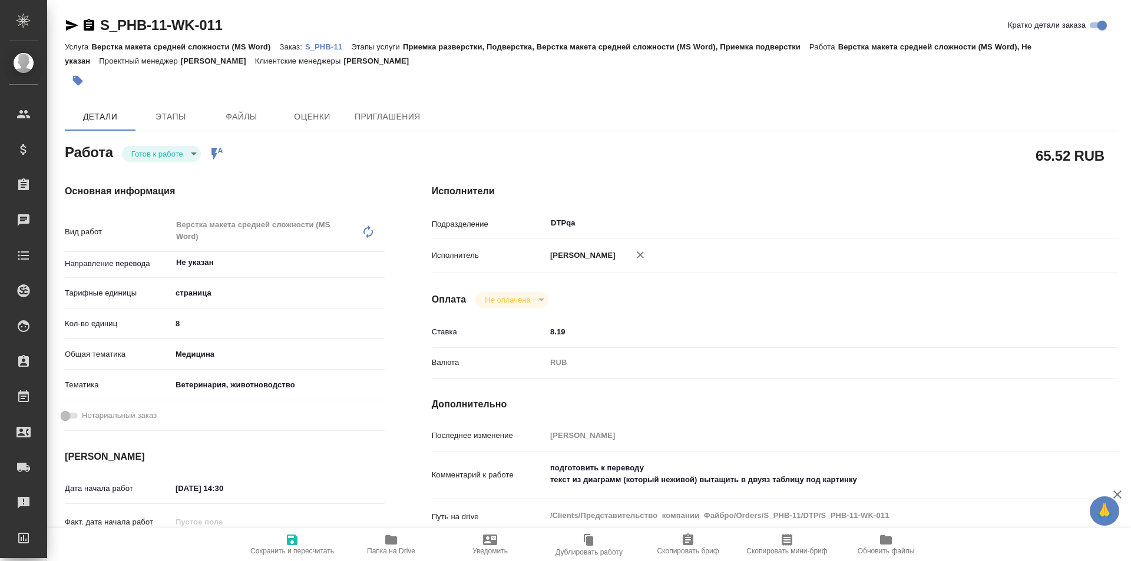
type textarea "x"
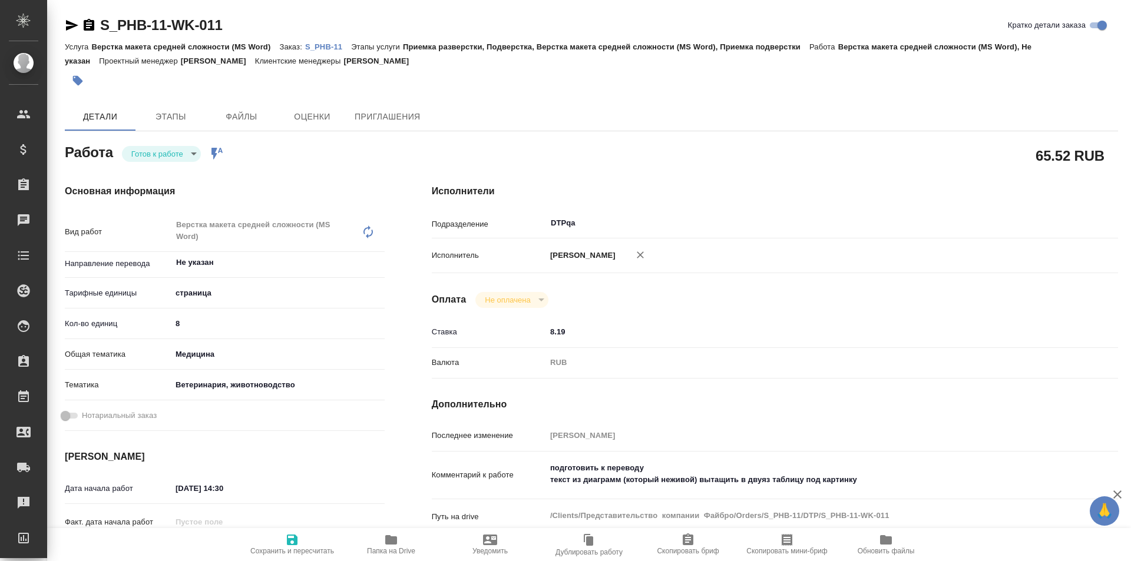
type textarea "x"
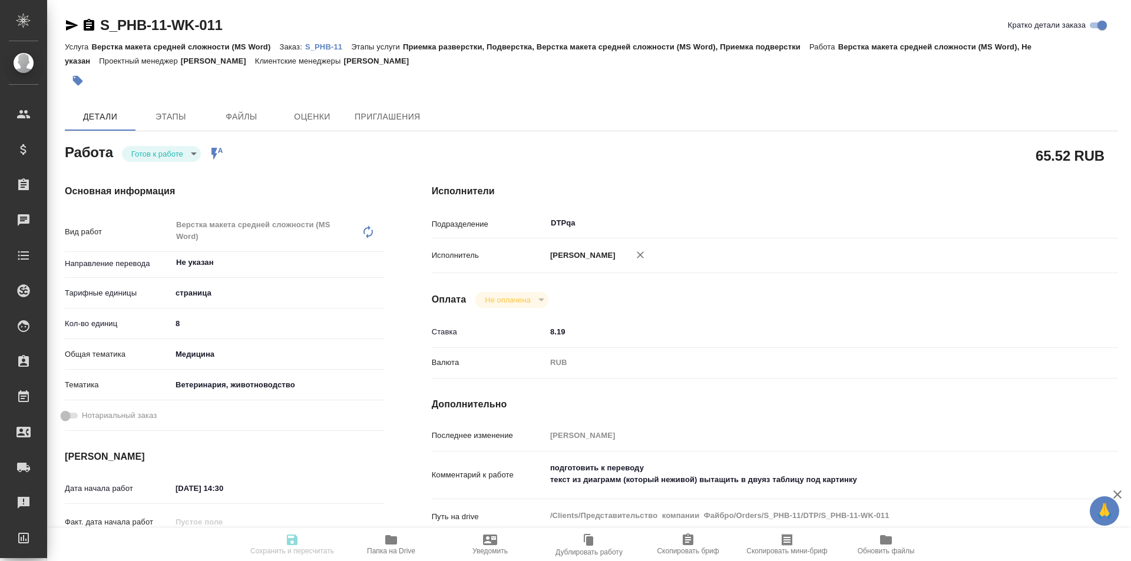
type textarea "x"
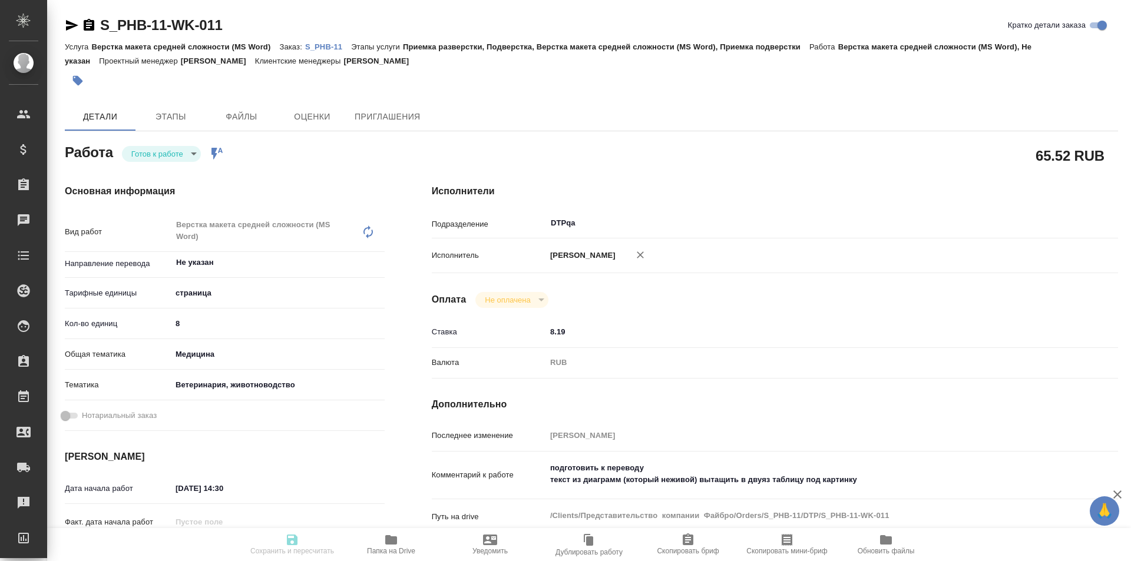
type textarea "x"
type input "readyForWork"
type textarea "Верстка макета средней сложности (MS Word)"
type textarea "x"
type input "Не указан"
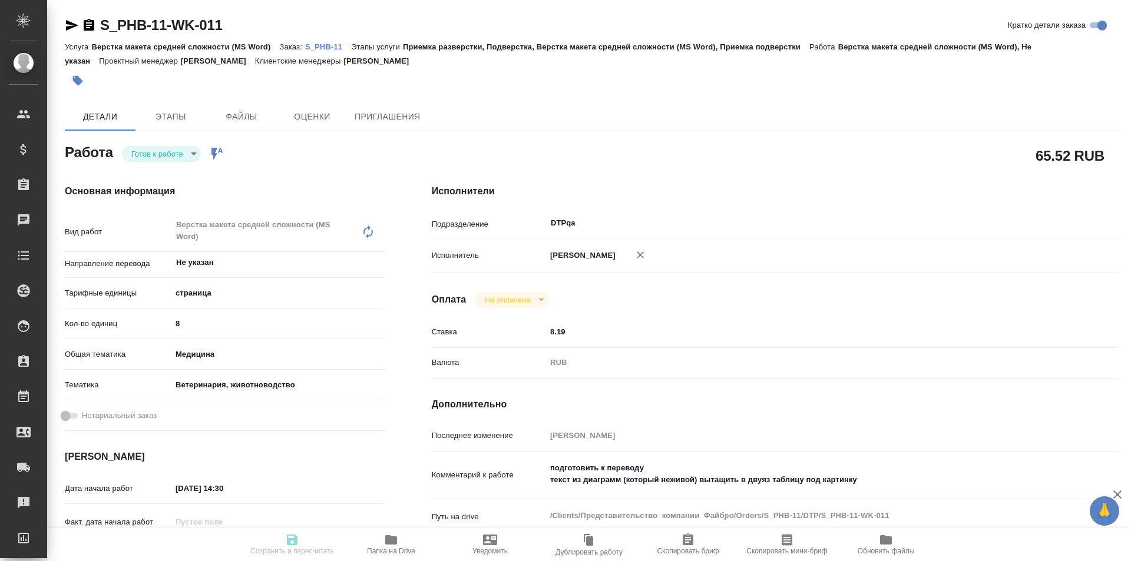
type input "5a8b1489cc6b4906c91bfdb2"
type input "8"
type input "med"
type input "5f647204b73bc97568ca66a8"
type input "10.09.2025 14:30"
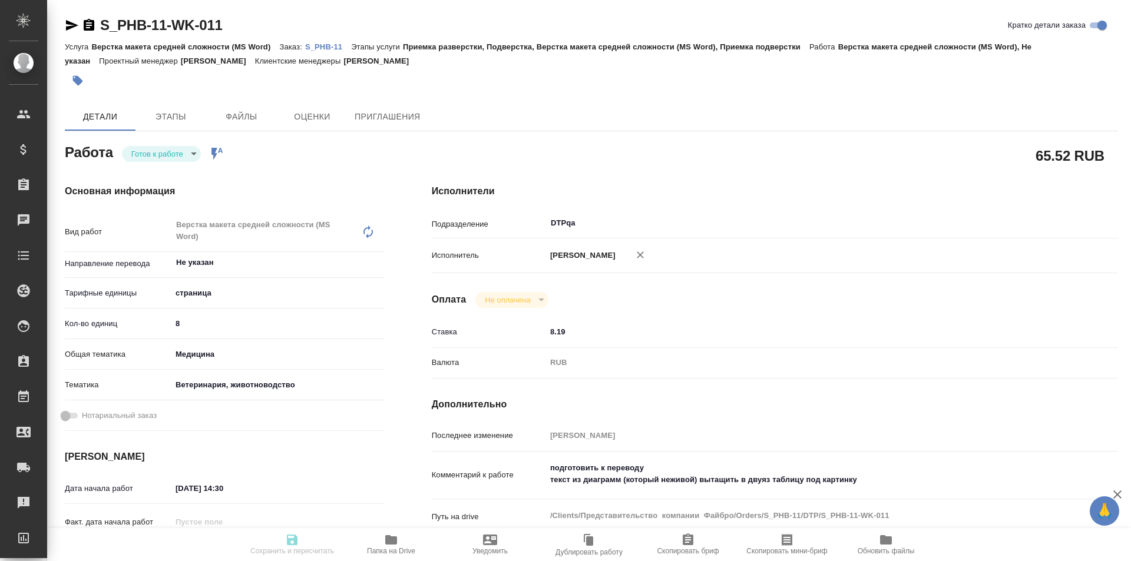
type input "10.09.2025 16:30"
type input "12.09.2025 19:00"
type input "DTPqa"
type input "notPayed"
type input "8.19"
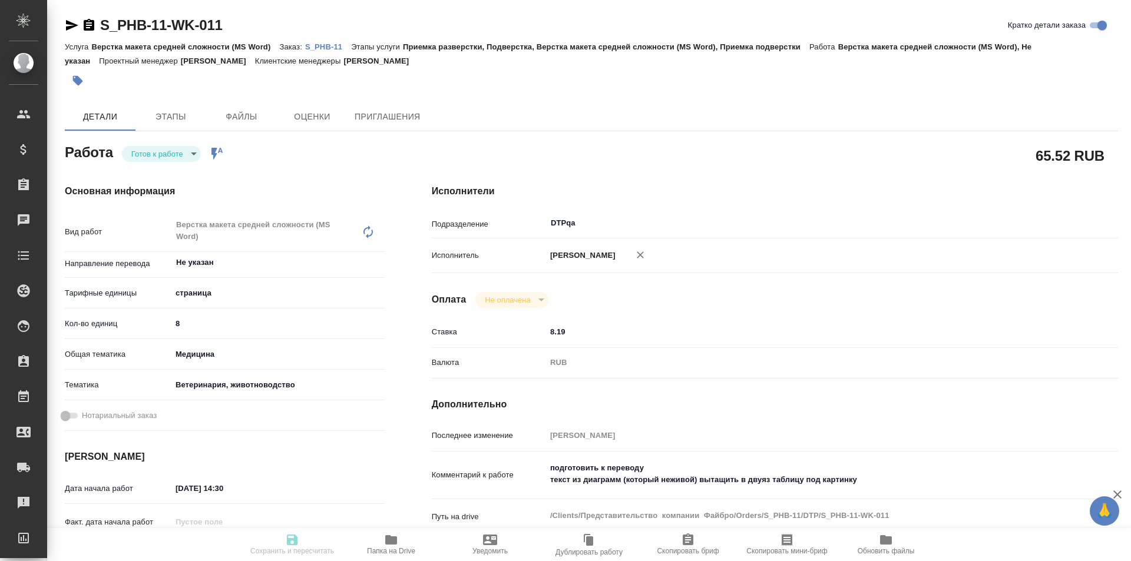
type input "RUB"
type input "[PERSON_NAME]"
type textarea "подготовить к переводу текст из диаграмм (который неживой) вытащить в двуяз таб…"
type textarea "x"
type textarea "/Clients/Представительство компании Файбро/Orders/S_PHB-11/DTP/S_PHB-11-WK-011"
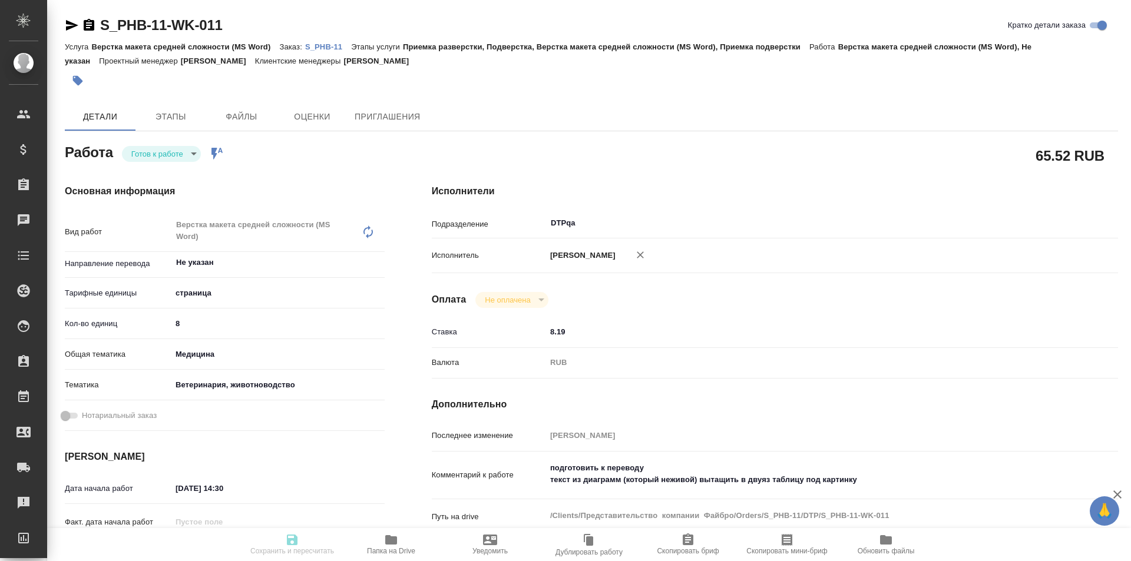
type textarea "x"
type input "S_PHB-11"
type input "Верстка макета средней сложности (MS Word)"
type input "Приемка разверстки, Подверстка, Верстка макета средней сложности (MS Word), При…"
type input "[PERSON_NAME]"
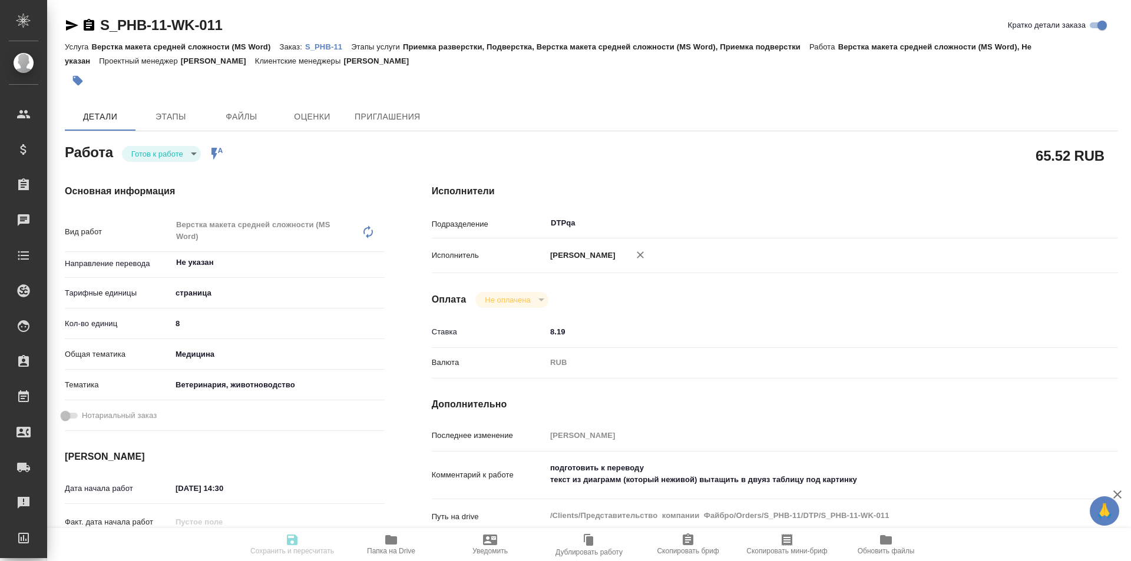
type input "Заборова Александра"
type input "/Clients/Представительство компании Файбро/Orders/S_PHB-11"
type textarea "x"
type textarea "англ-рус"
type textarea "x"
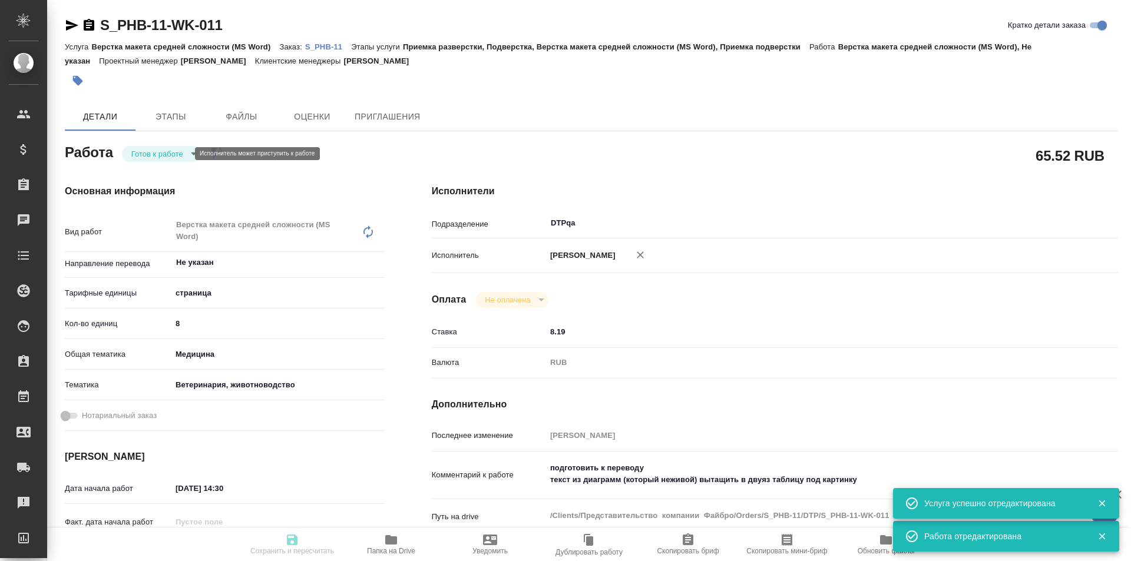
type textarea "x"
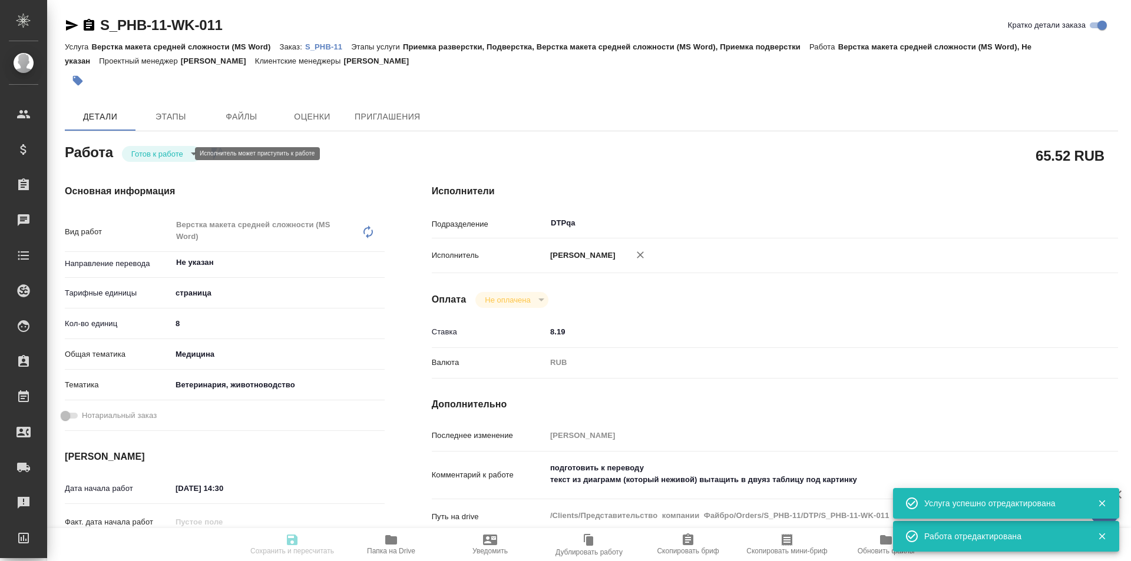
type textarea "x"
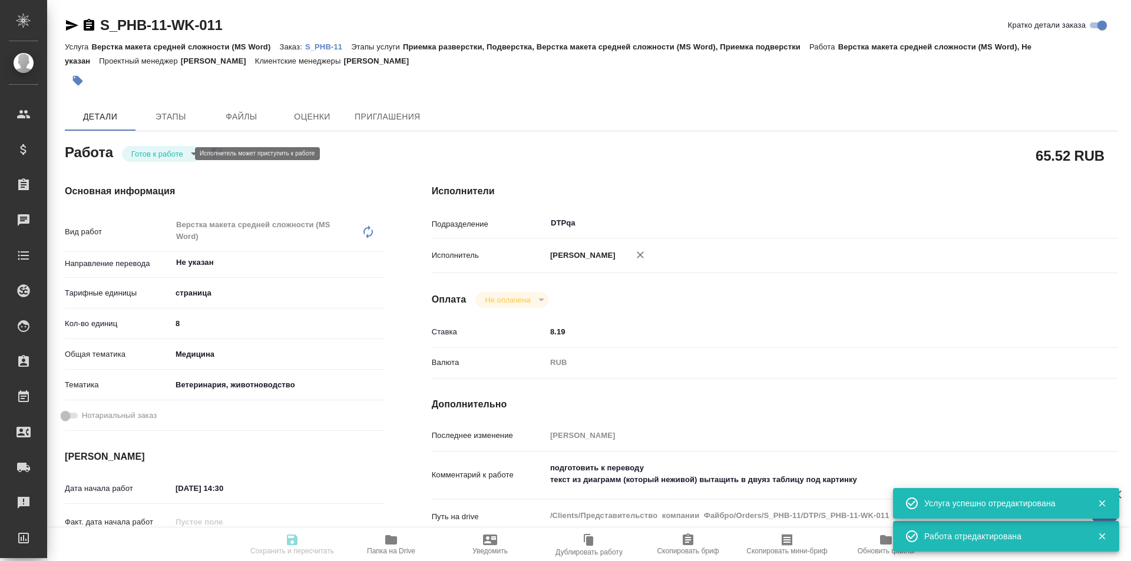
type textarea "x"
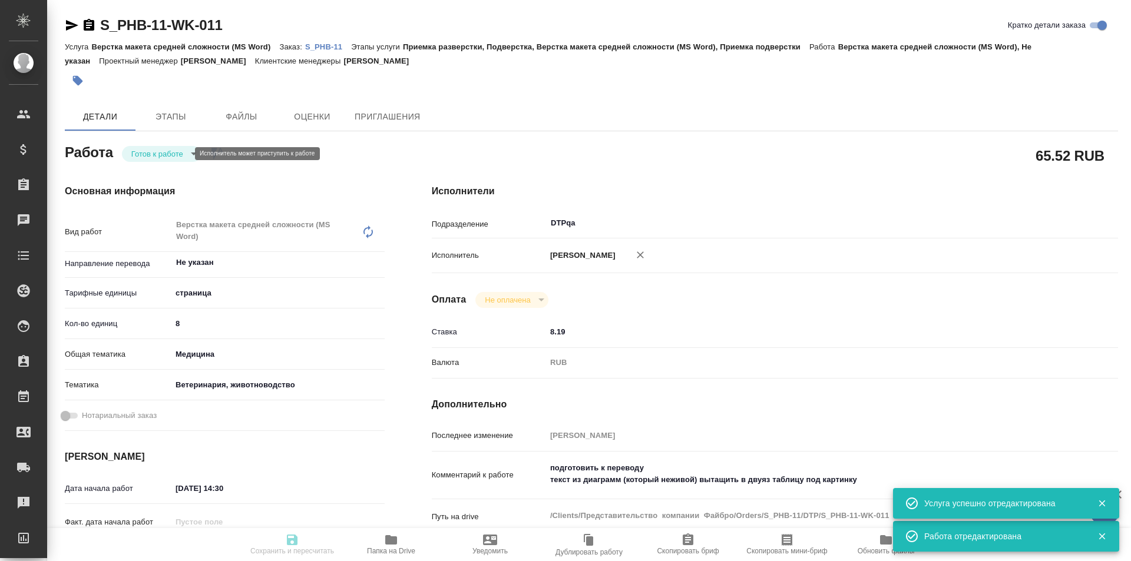
type textarea "x"
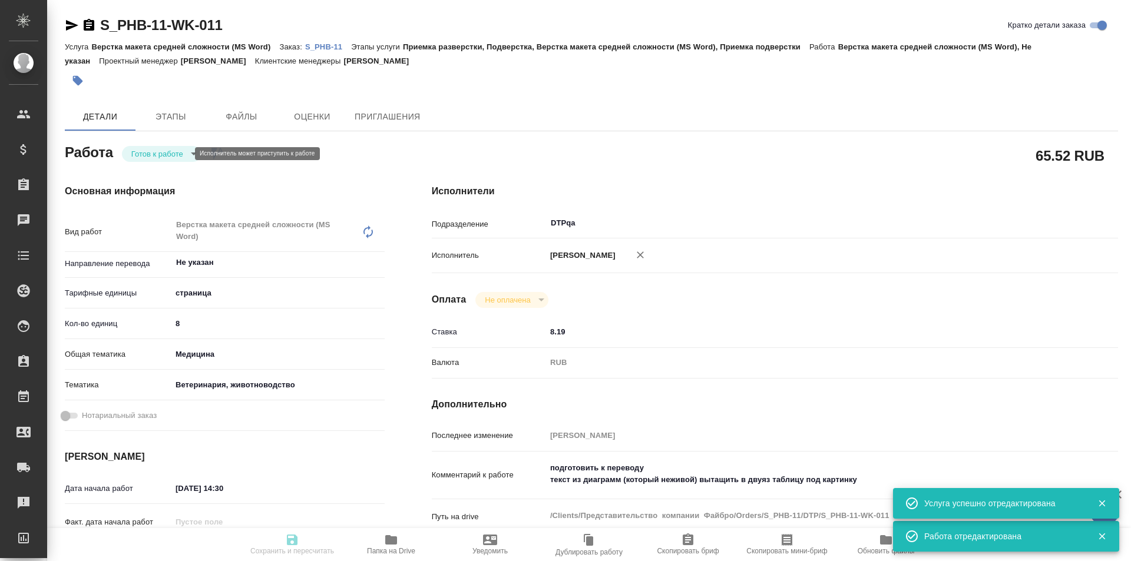
click at [183, 157] on body "🙏 .cls-1 fill:#fff; AWATERA Ismagilova Diana Клиенты Спецификации Заказы Чаты T…" at bounding box center [565, 280] width 1131 height 561
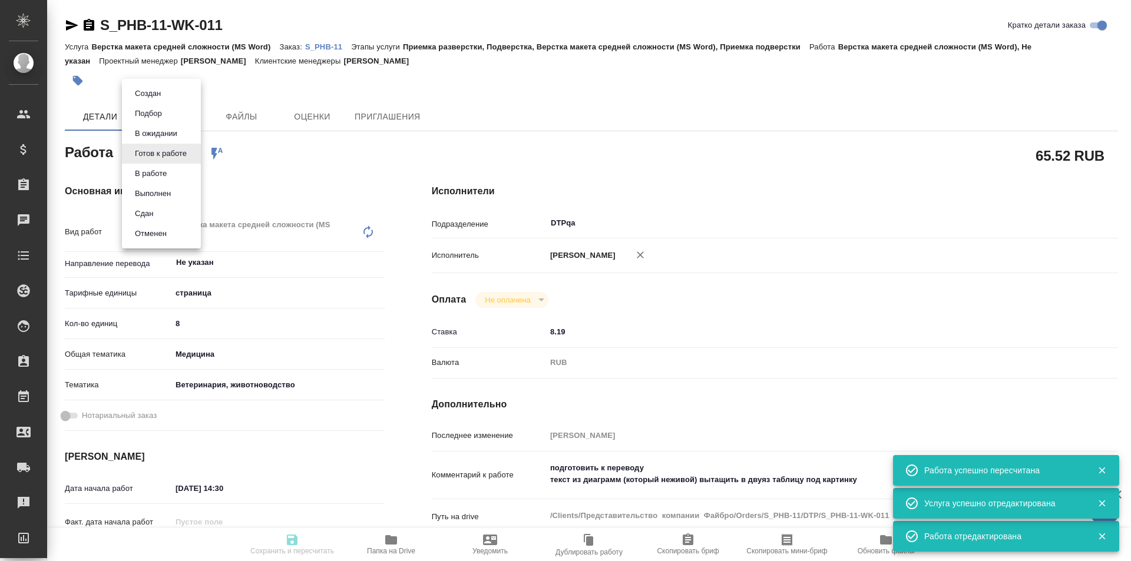
type input "readyForWork"
type textarea "Верстка макета средней сложности (MS Word)"
type textarea "x"
type input "Не указан"
type input "5a8b1489cc6b4906c91bfdb2"
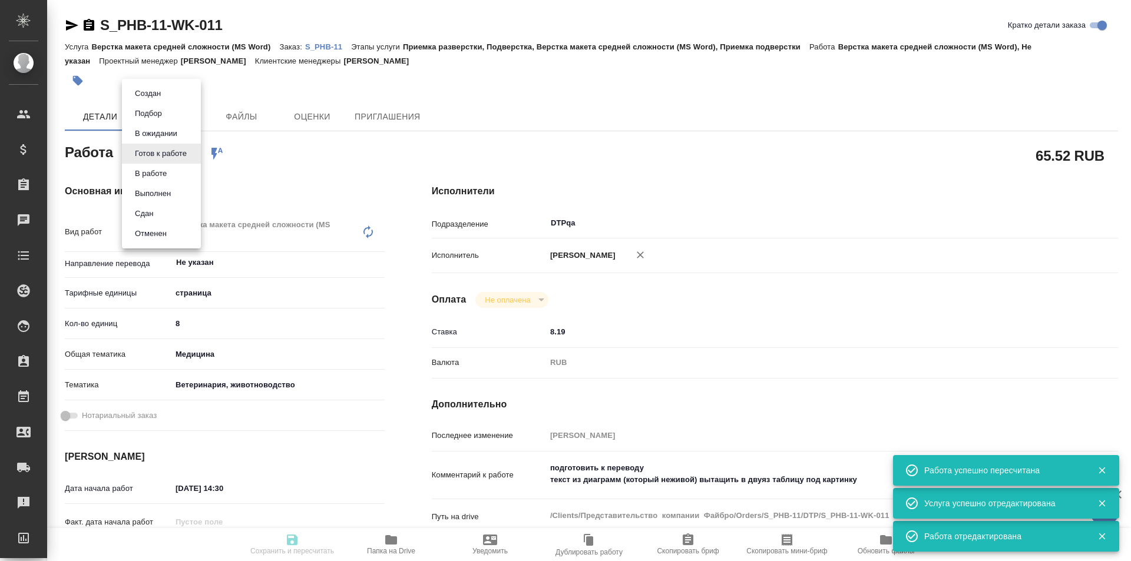
type input "8"
type input "med"
type input "5f647204b73bc97568ca66a8"
type input "10.09.2025 14:30"
type input "10.09.2025 16:30"
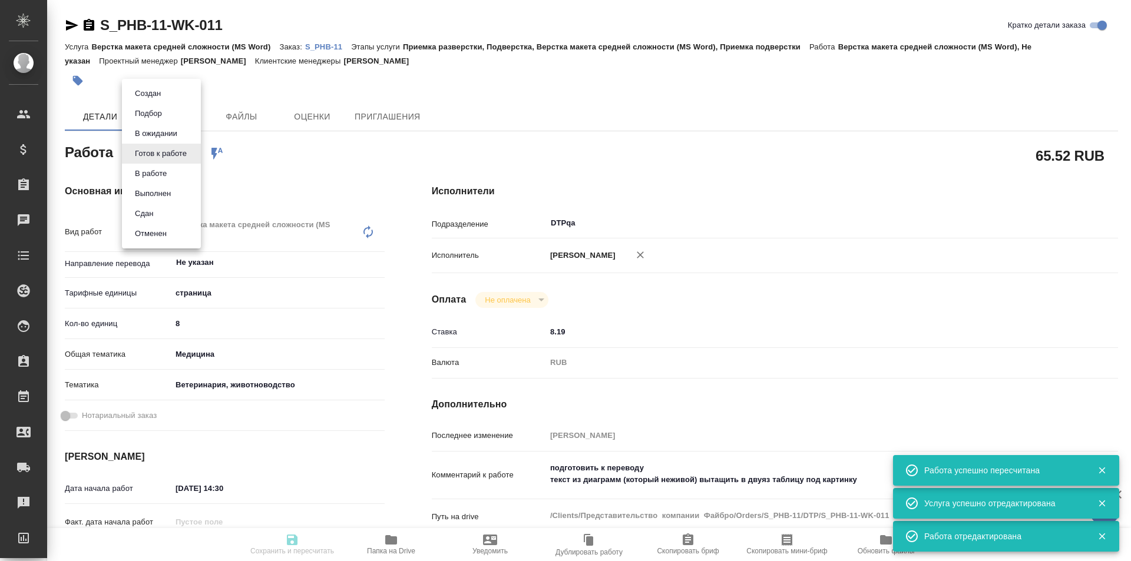
type input "12.09.2025 19:00"
type input "DTPqa"
type input "notPayed"
type input "8.19"
type input "RUB"
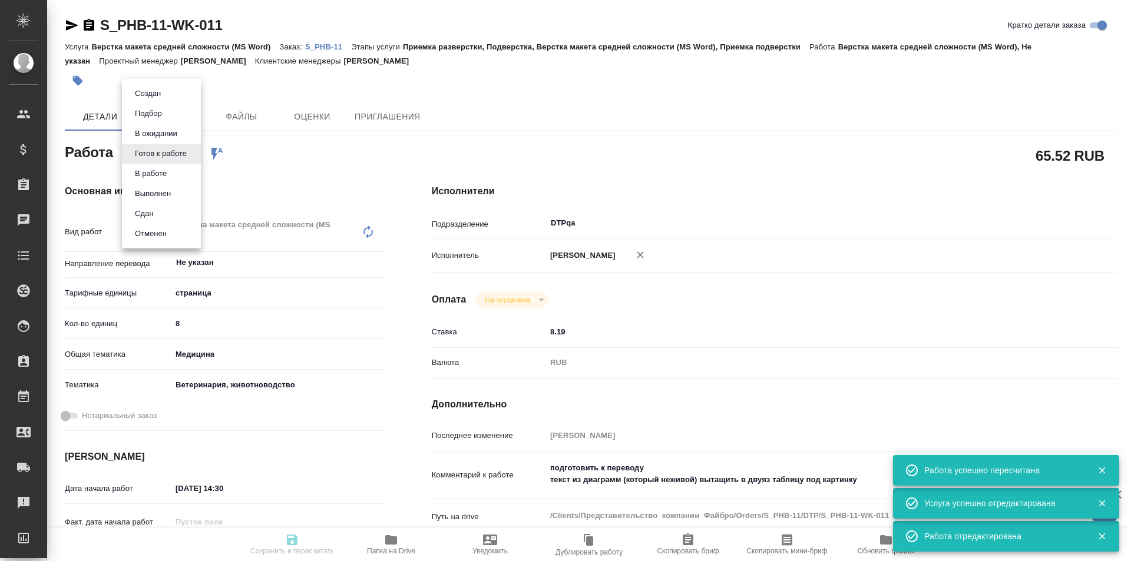
type input "Исмагилова Диана"
type textarea "подготовить к переводу текст из диаграмм (который неживой) вытащить в двуяз таб…"
type textarea "x"
type textarea "/Clients/Представительство компании Файбро/Orders/S_PHB-11/DTP/S_PHB-11-WK-011"
type textarea "x"
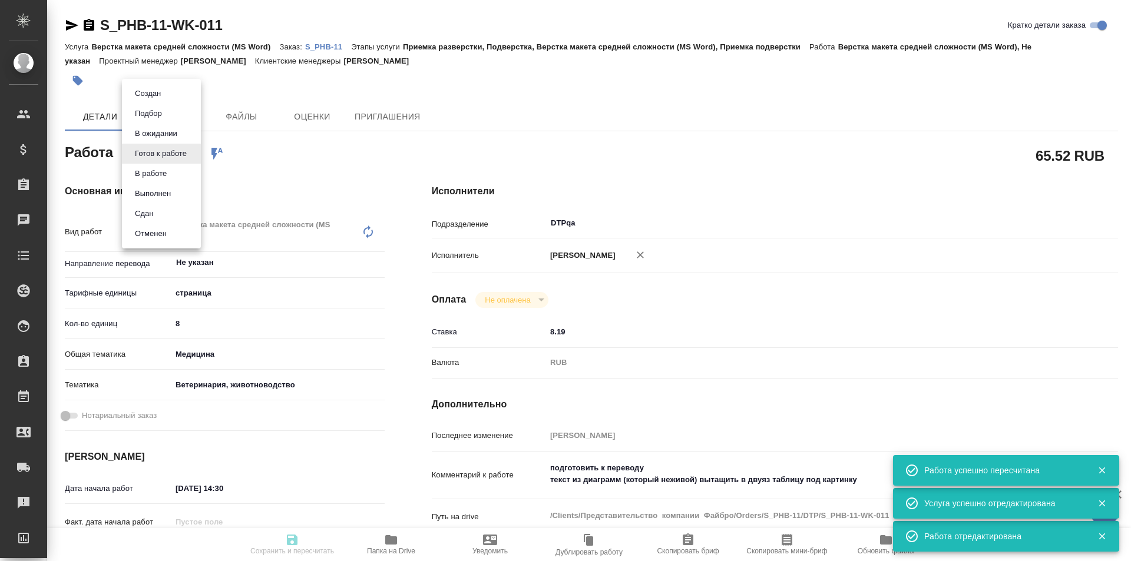
type input "S_PHB-11"
type input "Верстка макета средней сложности (MS Word)"
type input "Приемка разверстки, Подверстка, Верстка макета средней сложности (MS Word), При…"
type input "[PERSON_NAME]"
type input "Заборова Александра"
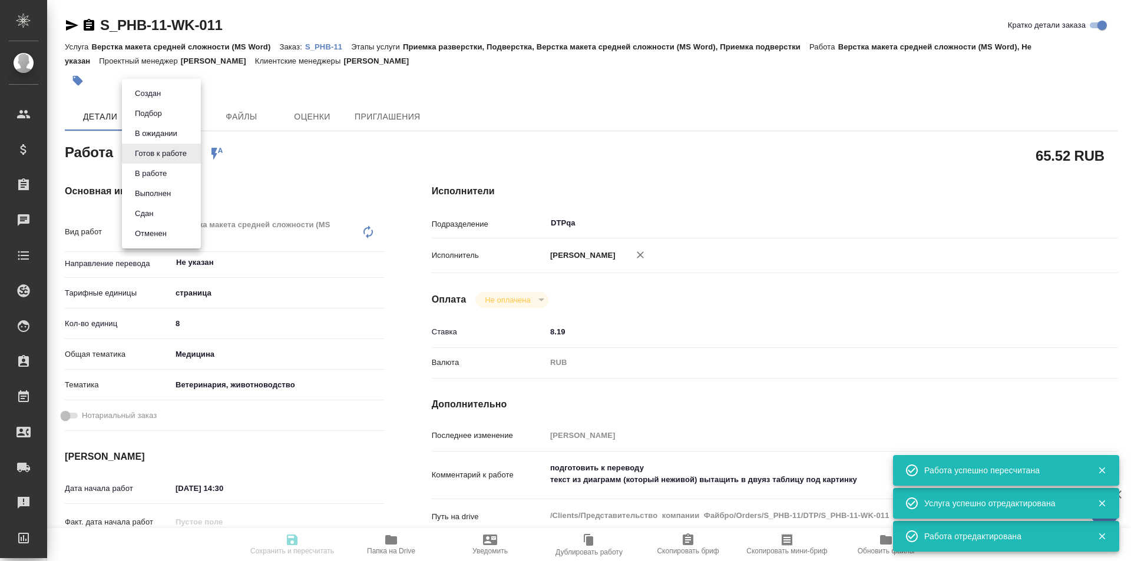
type input "/Clients/Представительство компании Файбро/Orders/S_PHB-11"
type textarea "x"
type textarea "англ-рус"
type textarea "x"
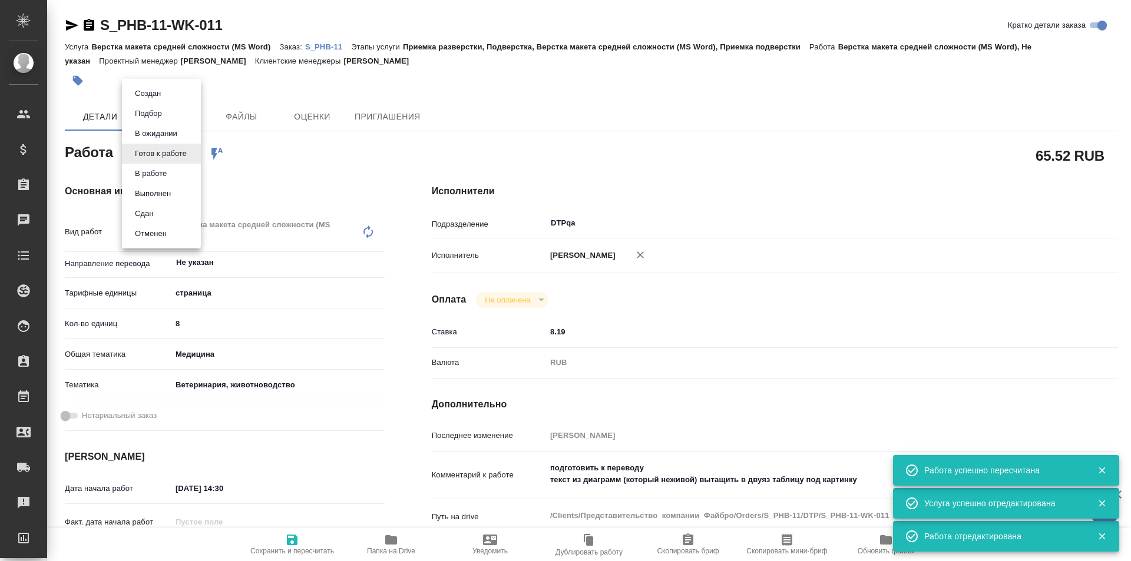
type textarea "x"
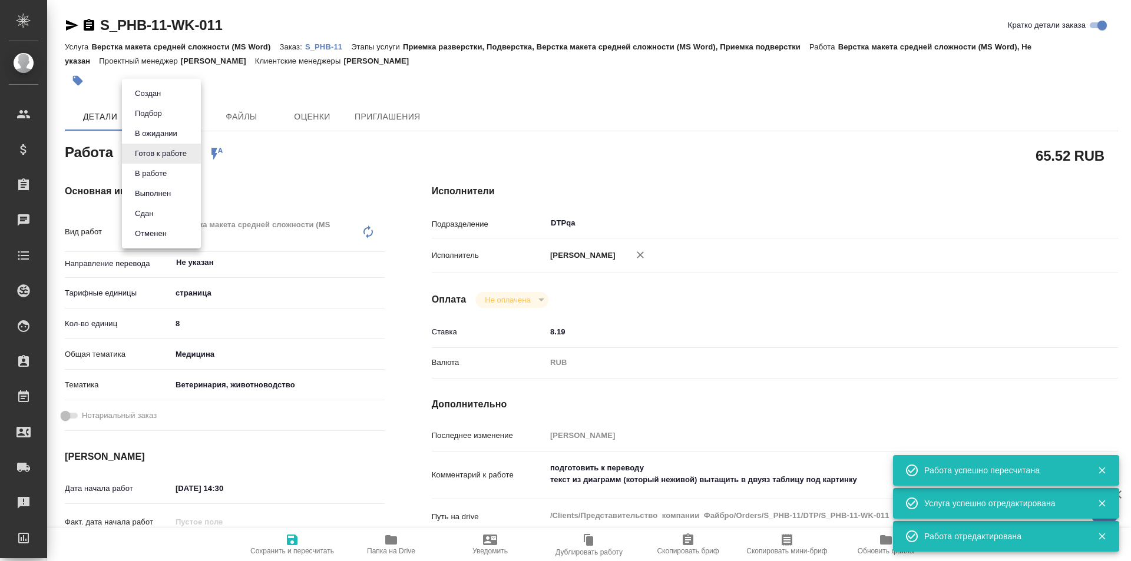
type textarea "x"
click at [167, 177] on button "В работе" at bounding box center [150, 173] width 39 height 13
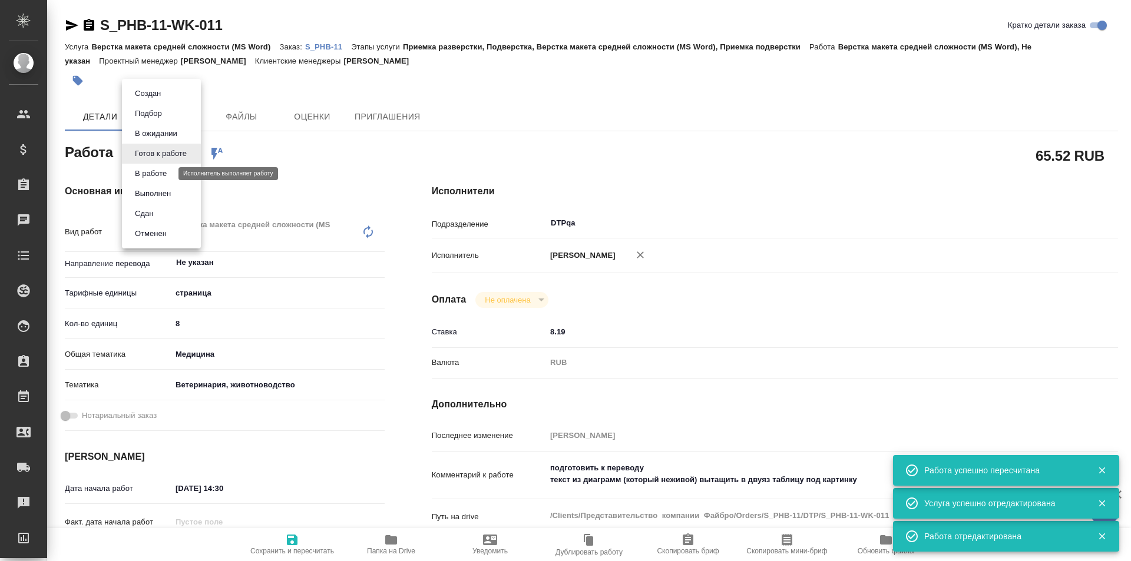
type textarea "x"
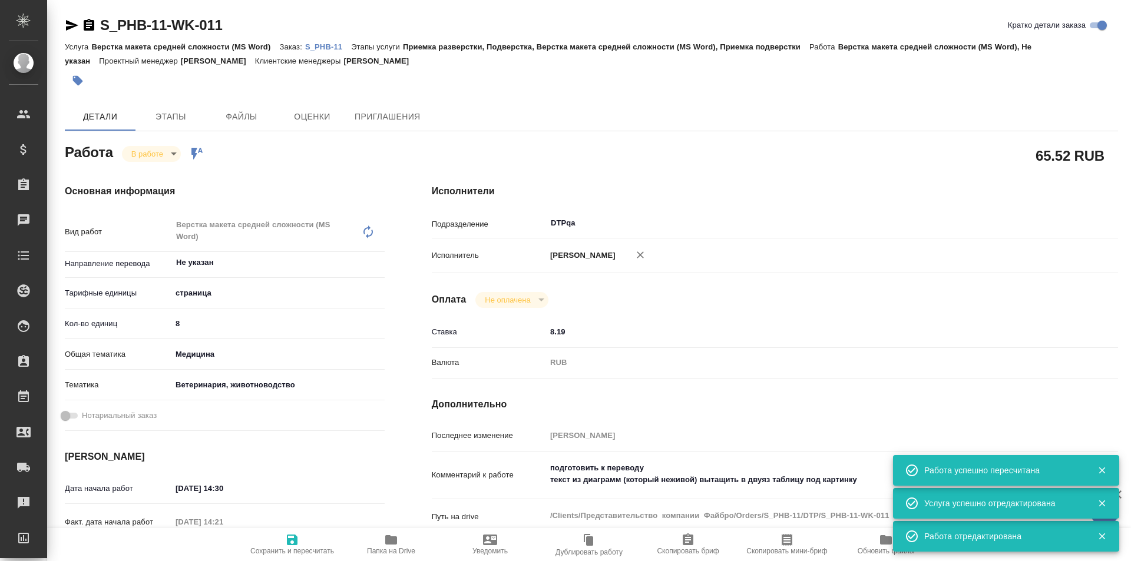
type textarea "x"
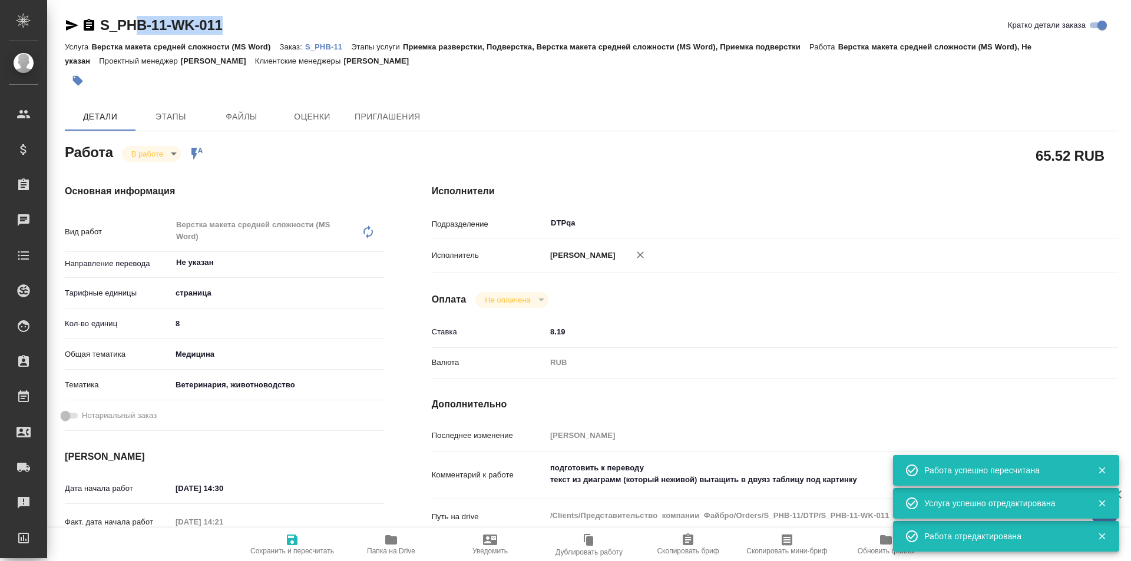
type textarea "x"
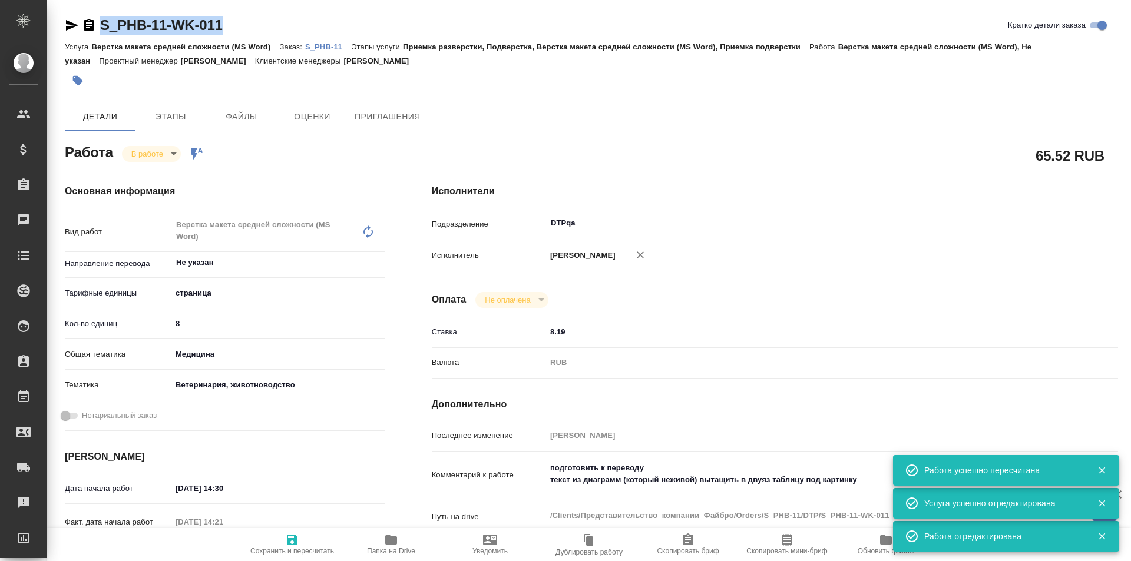
drag, startPoint x: 230, startPoint y: 22, endPoint x: 116, endPoint y: 7, distance: 115.3
click at [91, 25] on div "S_PHB-11-WK-011 Кратко детали заказа" at bounding box center [591, 25] width 1053 height 19
copy link "S_PHB-11-WK-011"
type textarea "x"
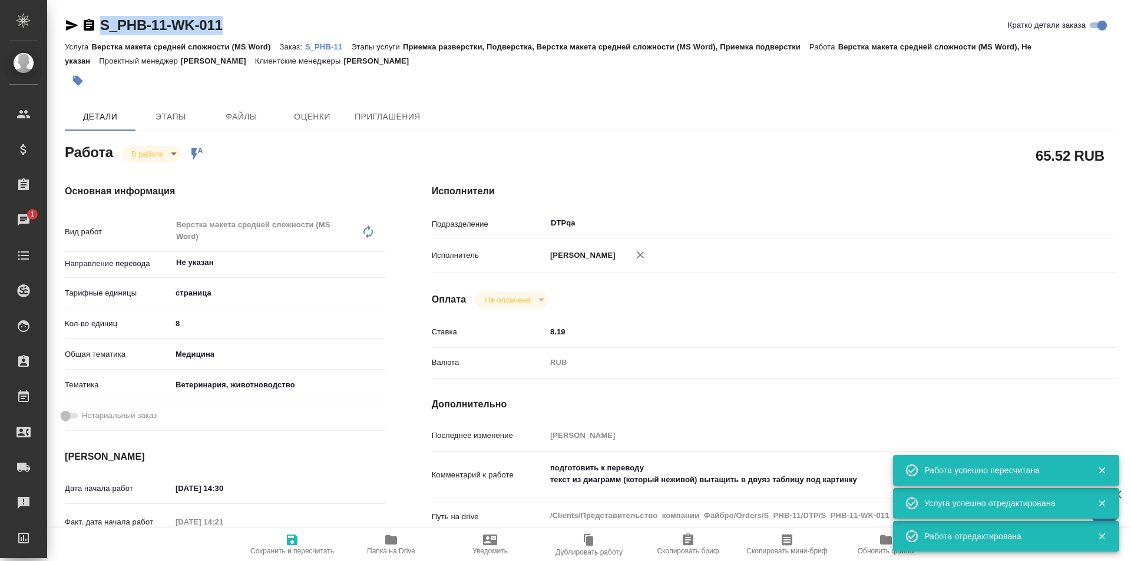
type textarea "x"
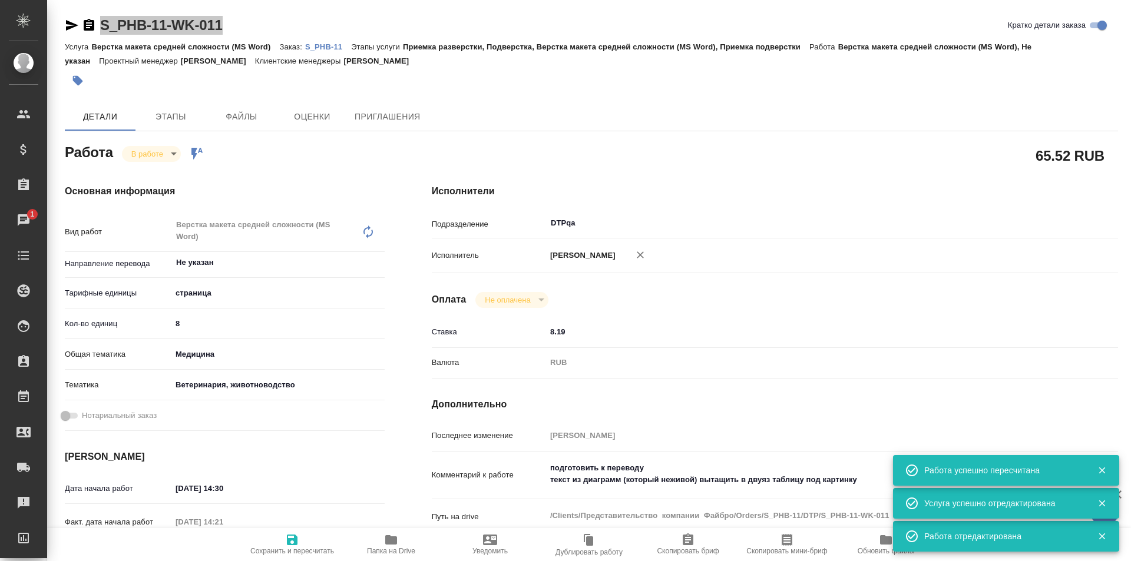
type textarea "x"
copy link "S_PHB-11-WK-011"
click at [389, 540] on icon "button" at bounding box center [391, 539] width 12 height 9
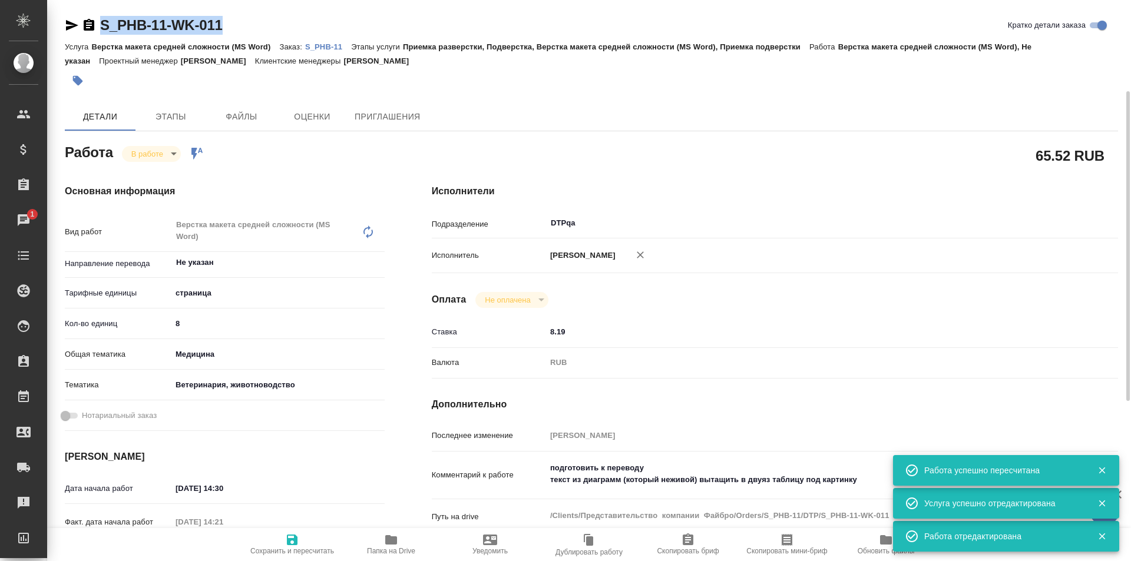
scroll to position [177, 0]
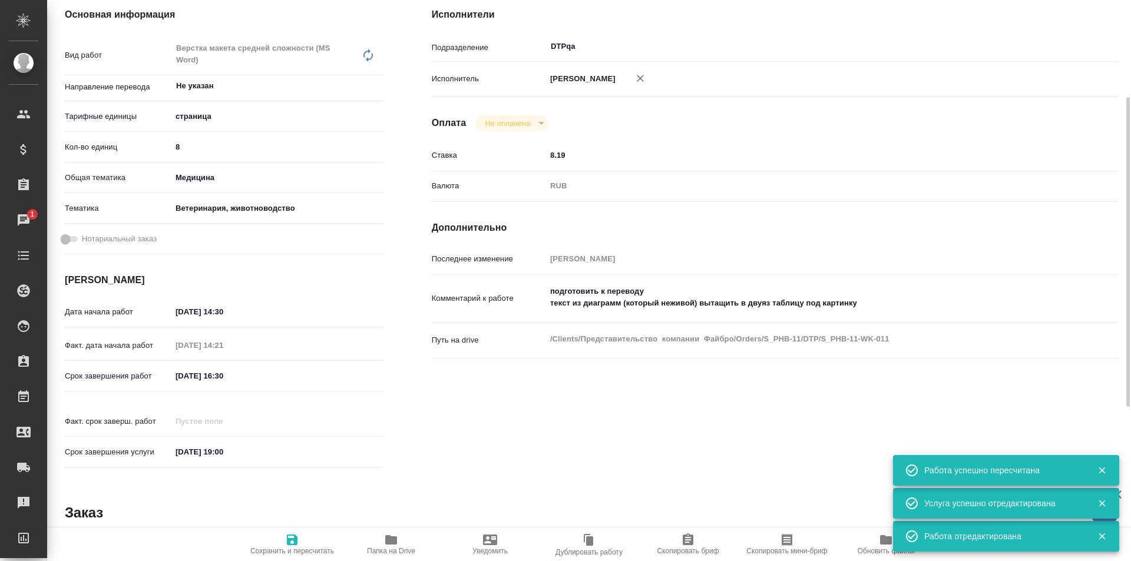
type textarea "x"
click at [869, 301] on textarea "подготовить к переводу текст из диаграмм (который неживой) вытащить в двуяз таб…" at bounding box center [803, 298] width 515 height 32
type textarea "x"
type textarea "подготовить к переводу текст из диаграмм (который неживой) вытащить в двуяз таб…"
type textarea "x"
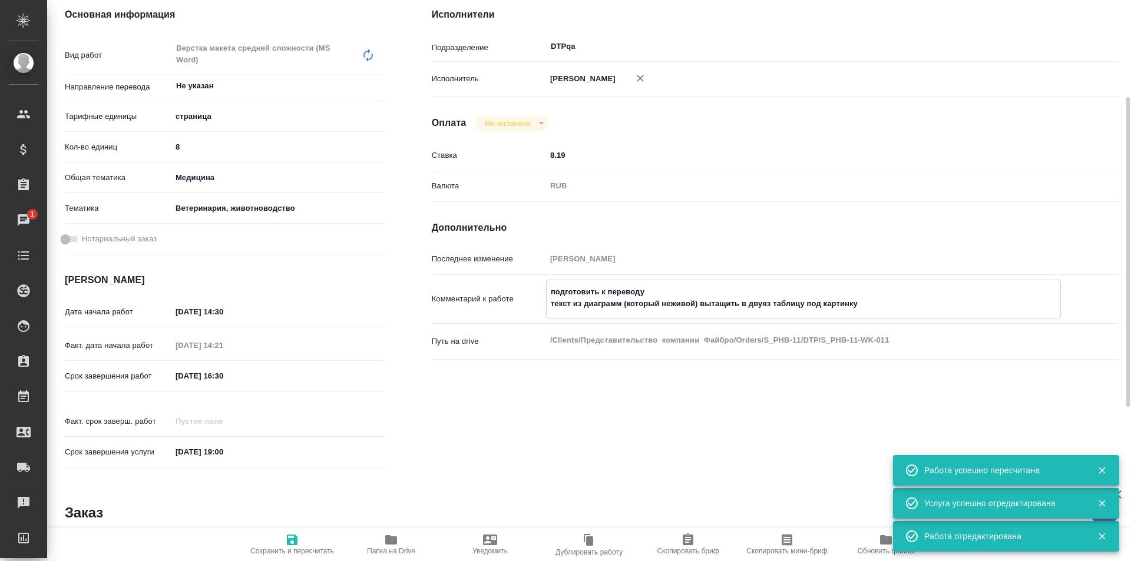
type textarea "x"
type textarea "подготовить к переводу текст из диаграмм (который неживой) вытащить в двуяз таб…"
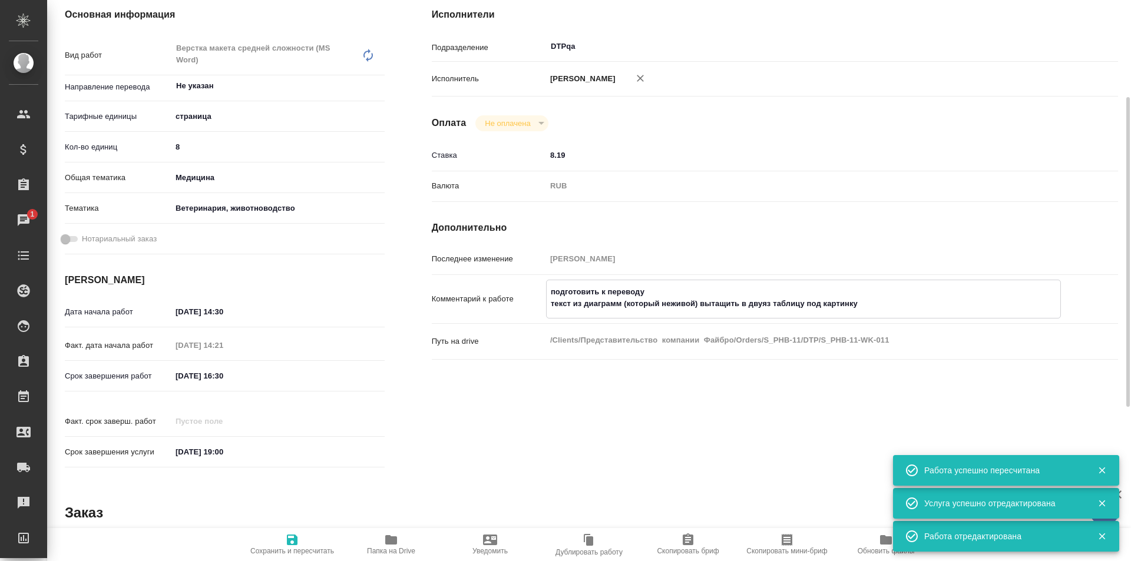
type textarea "x"
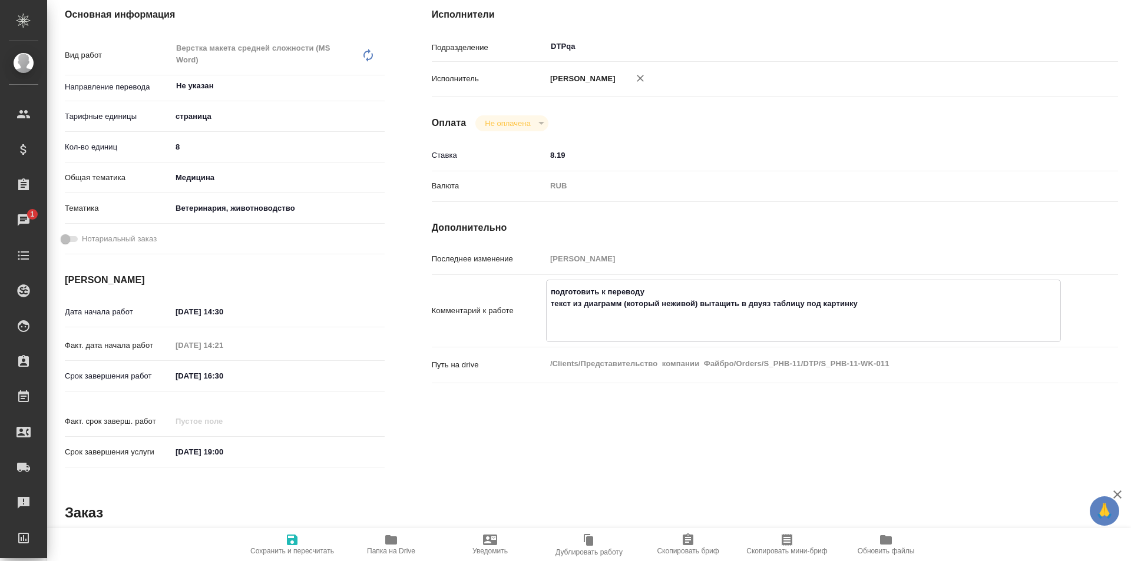
paste textarea "https://drive.awatera.com/f/10334164"
type textarea "x"
type textarea "подготовить к переводу текст из диаграмм (который неживой) вытащить в двуяз таб…"
type textarea "x"
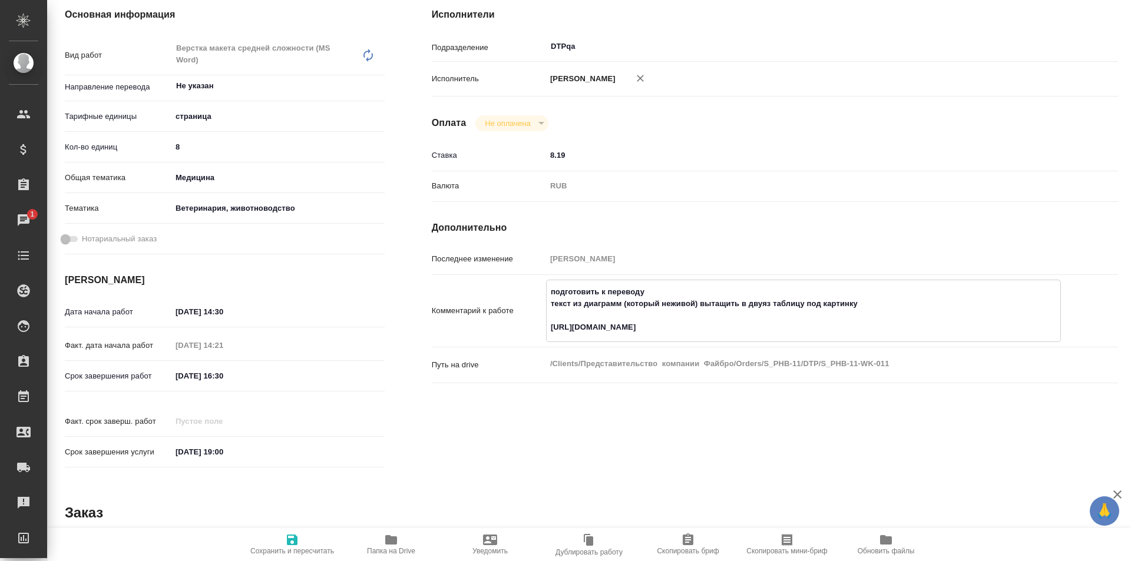
type textarea "x"
type textarea "подготовить к переводу текст из диаграмм (который неживой) вытащить в двуяз таб…"
type textarea "x"
click at [293, 540] on icon "button" at bounding box center [292, 540] width 11 height 11
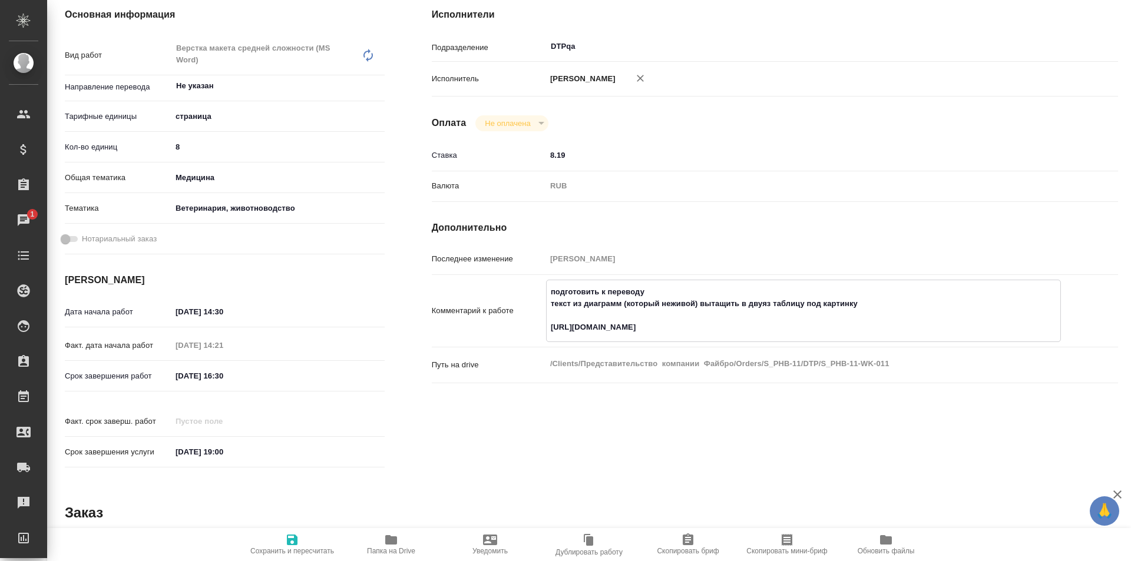
type textarea "x"
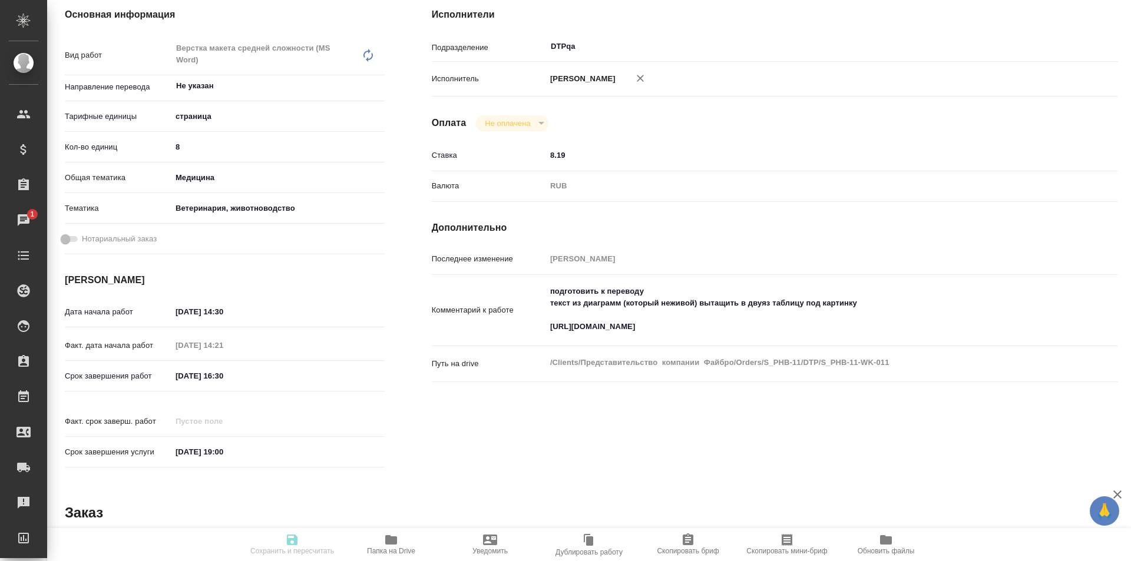
type textarea "x"
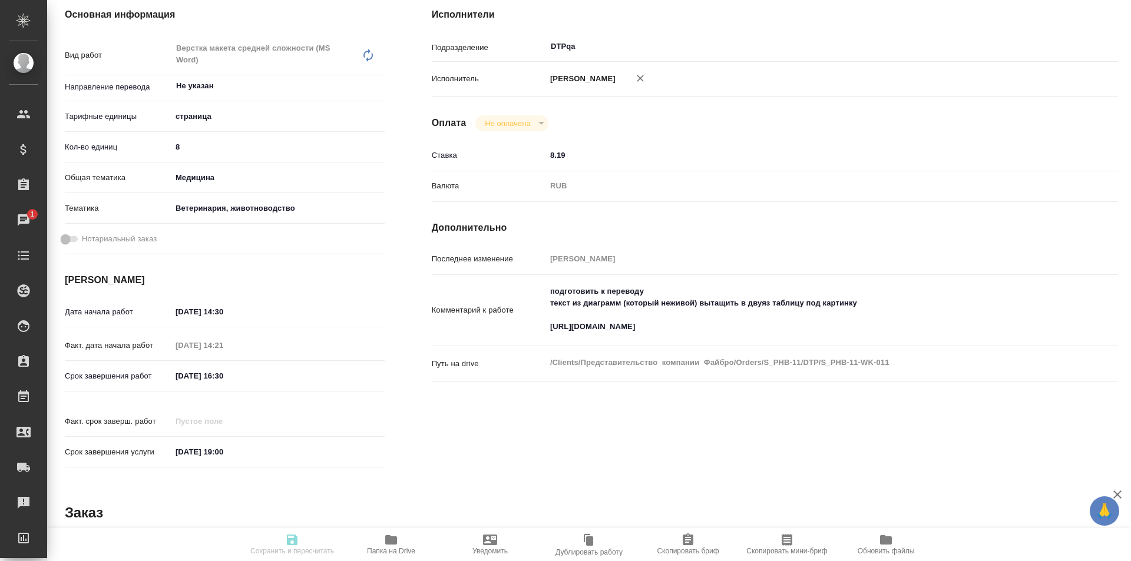
type textarea "x"
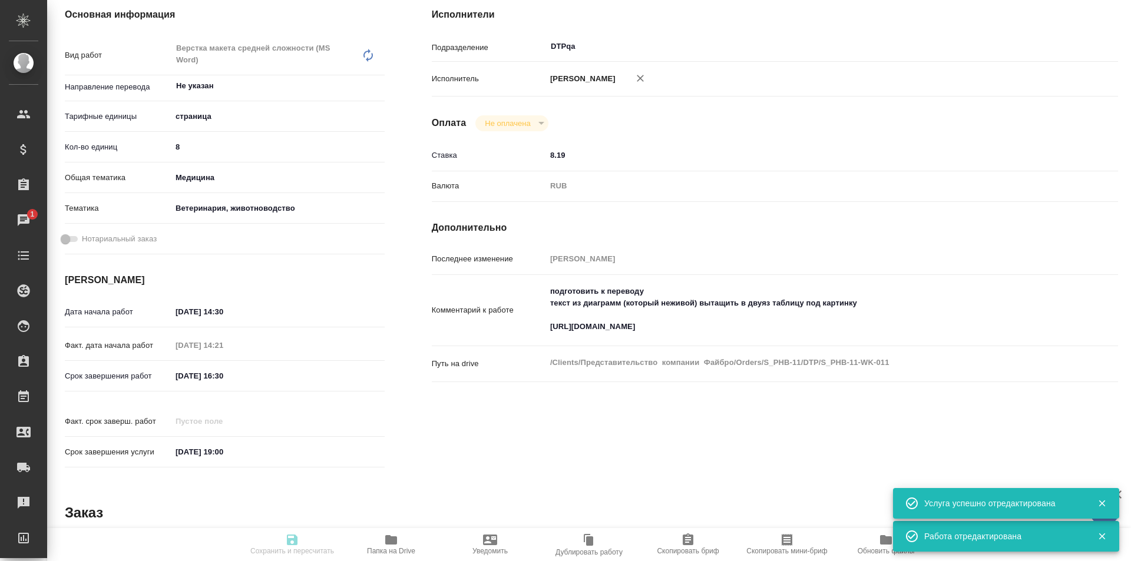
type input "inProgress"
type textarea "Верстка макета средней сложности (MS Word)"
type textarea "x"
type input "Не указан"
type input "5a8b1489cc6b4906c91bfdb2"
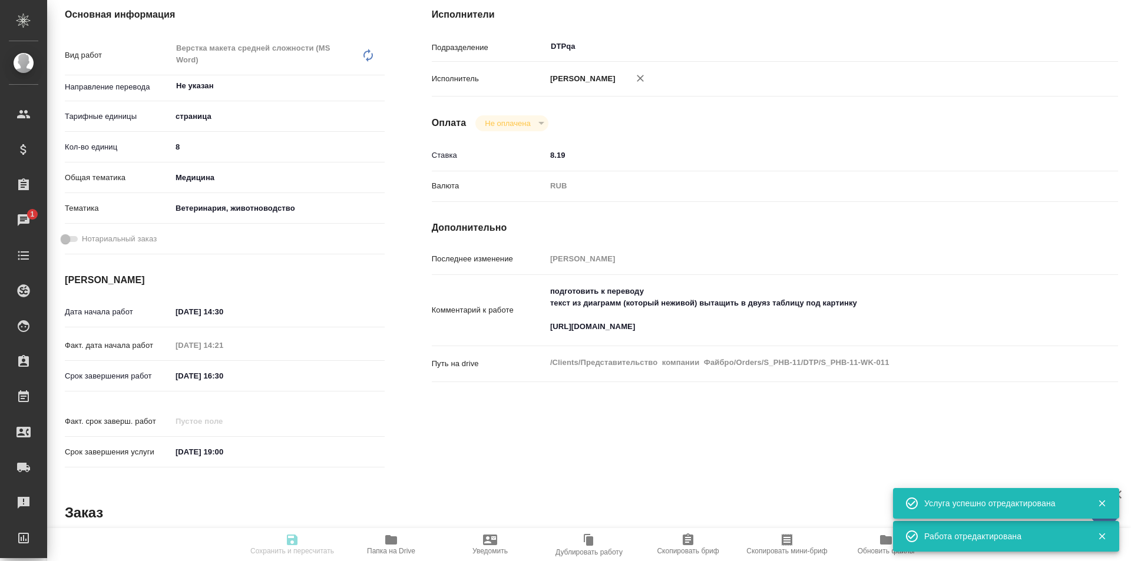
type input "8"
type input "med"
type input "5f647204b73bc97568ca66a8"
type input "10.09.2025 14:30"
type input "10.09.2025 14:21"
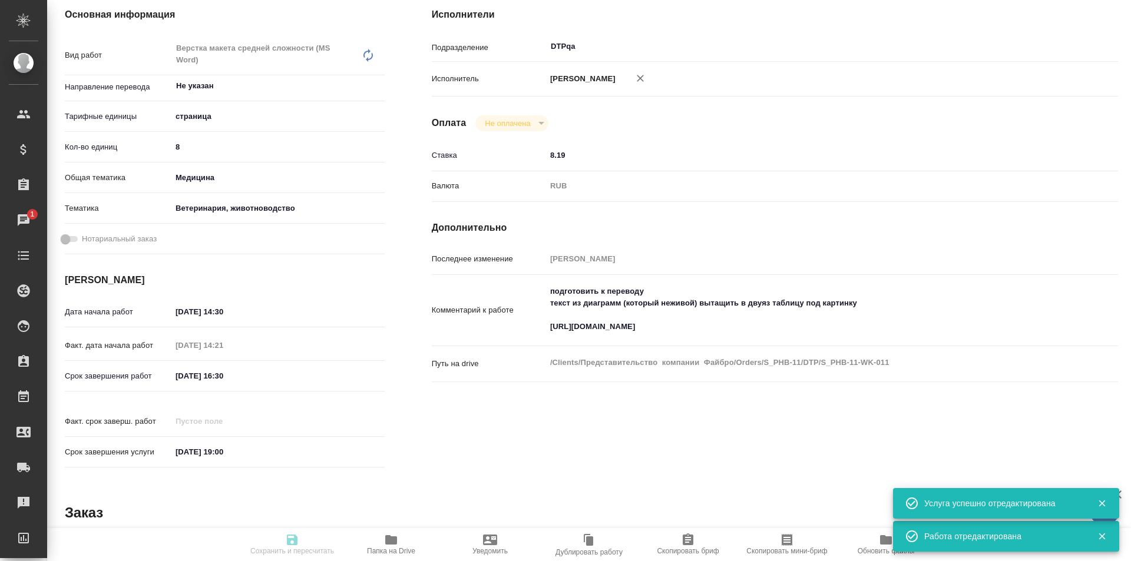
type input "10.09.2025 16:30"
type input "12.09.2025 19:00"
type input "DTPqa"
type input "notPayed"
type input "8.19"
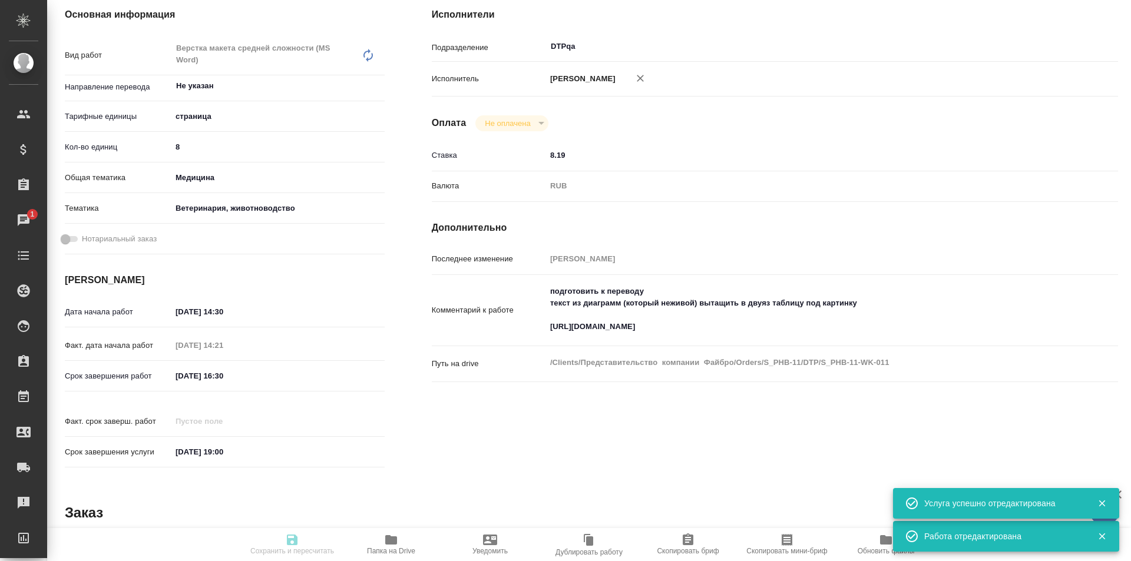
type input "RUB"
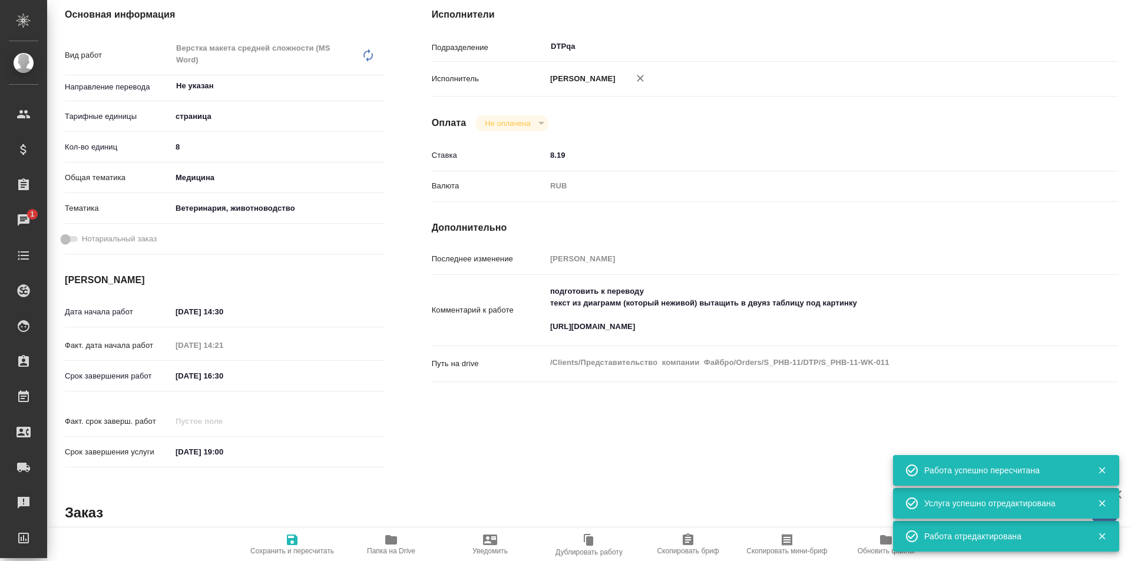
scroll to position [0, 0]
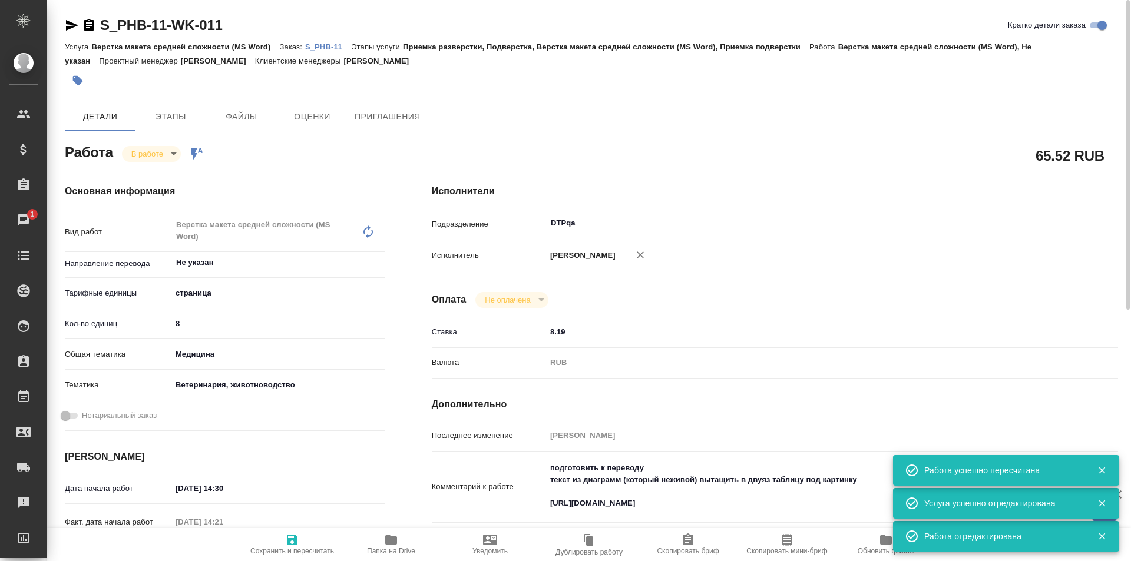
click at [160, 156] on body "🙏 .cls-1 fill:#fff; AWATERA Ismagilova Diana Клиенты Спецификации Заказы 1 Чаты…" at bounding box center [565, 280] width 1131 height 561
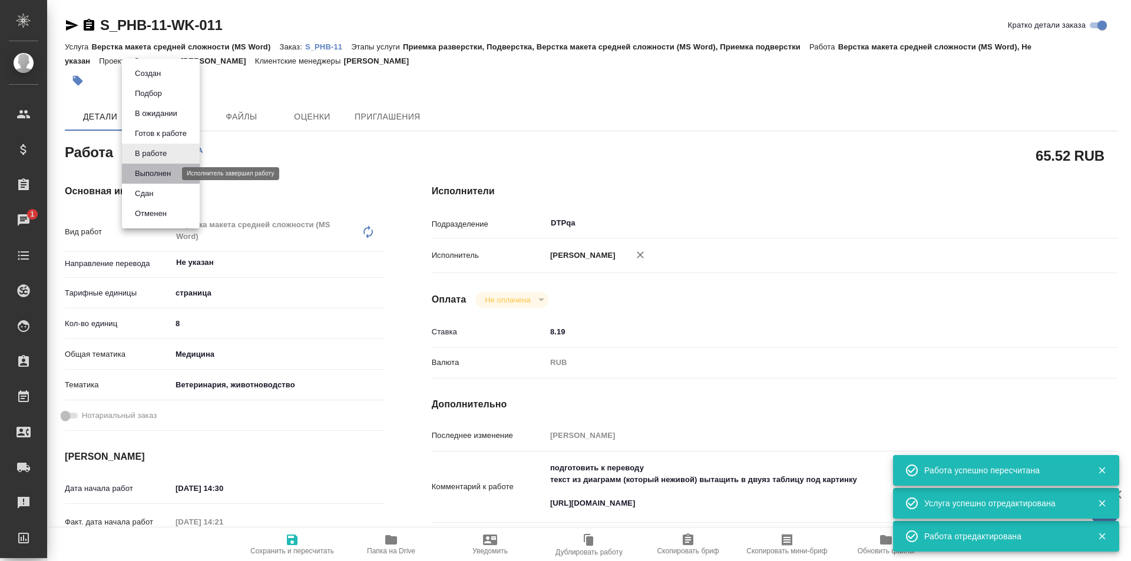
click at [155, 173] on button "Выполнен" at bounding box center [152, 173] width 43 height 13
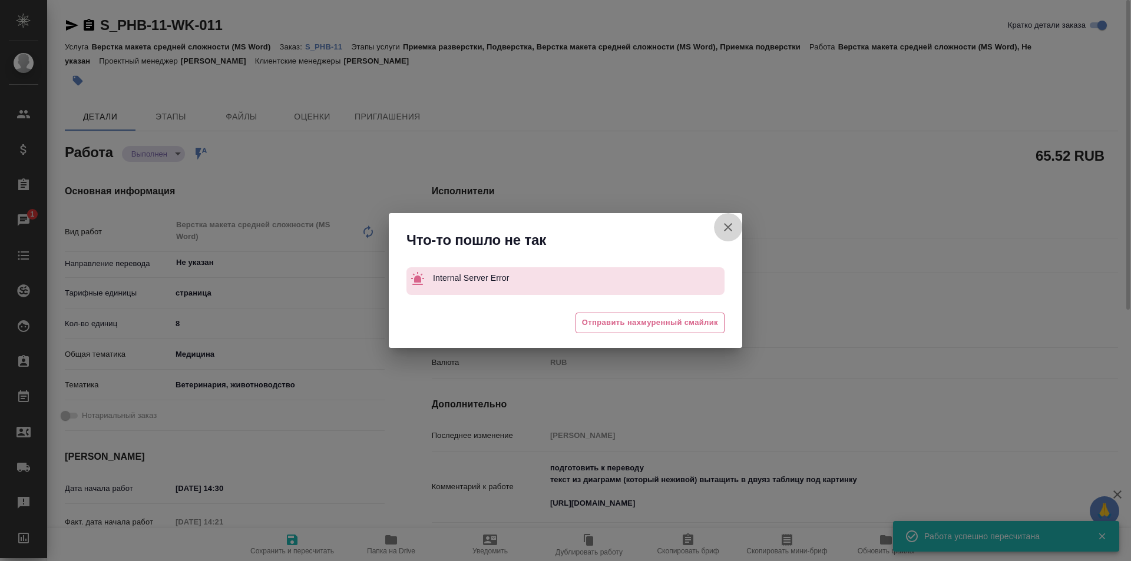
click at [729, 228] on icon "button" at bounding box center [728, 227] width 14 height 14
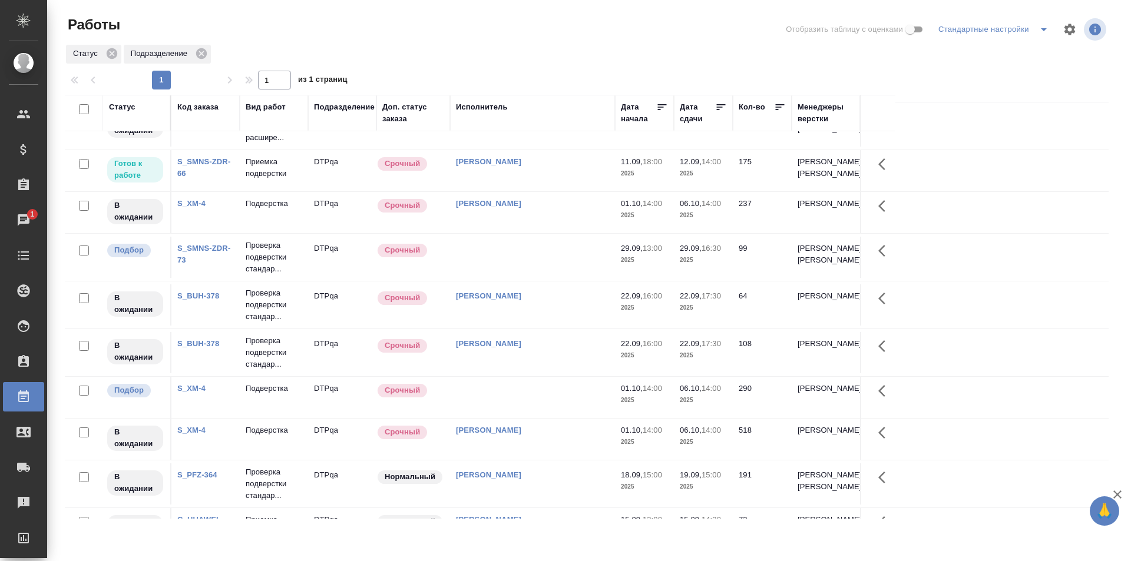
scroll to position [471, 0]
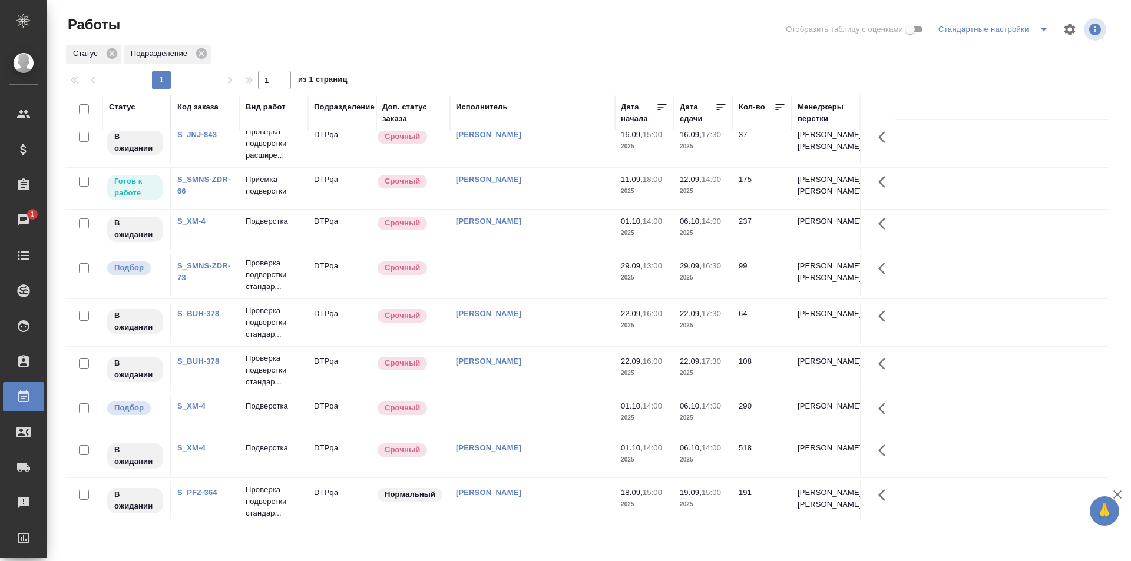
click at [564, 209] on td "[PERSON_NAME]" at bounding box center [532, 188] width 165 height 41
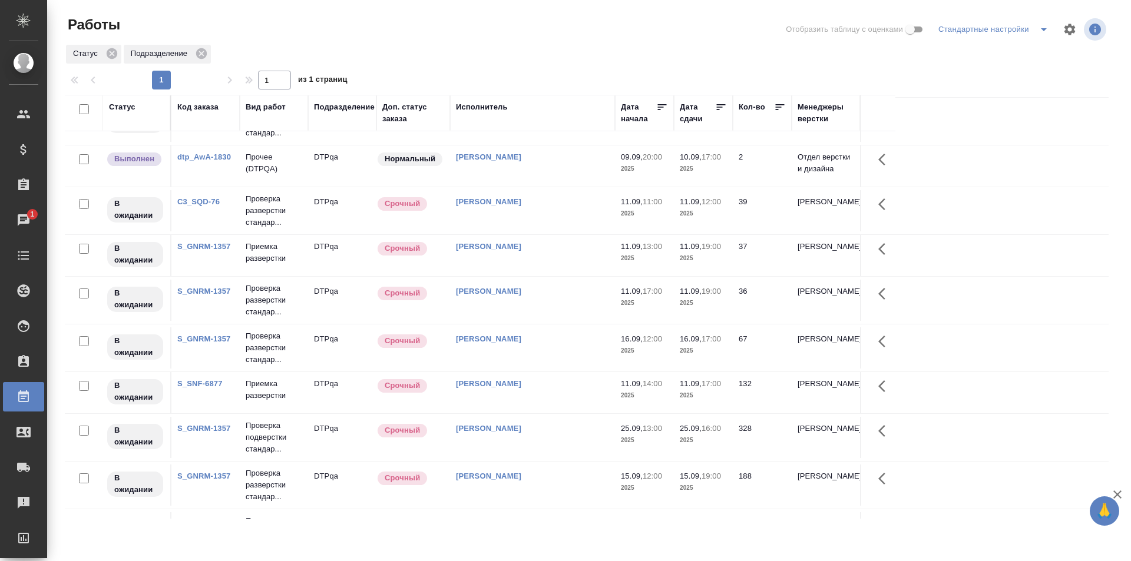
scroll to position [0, 0]
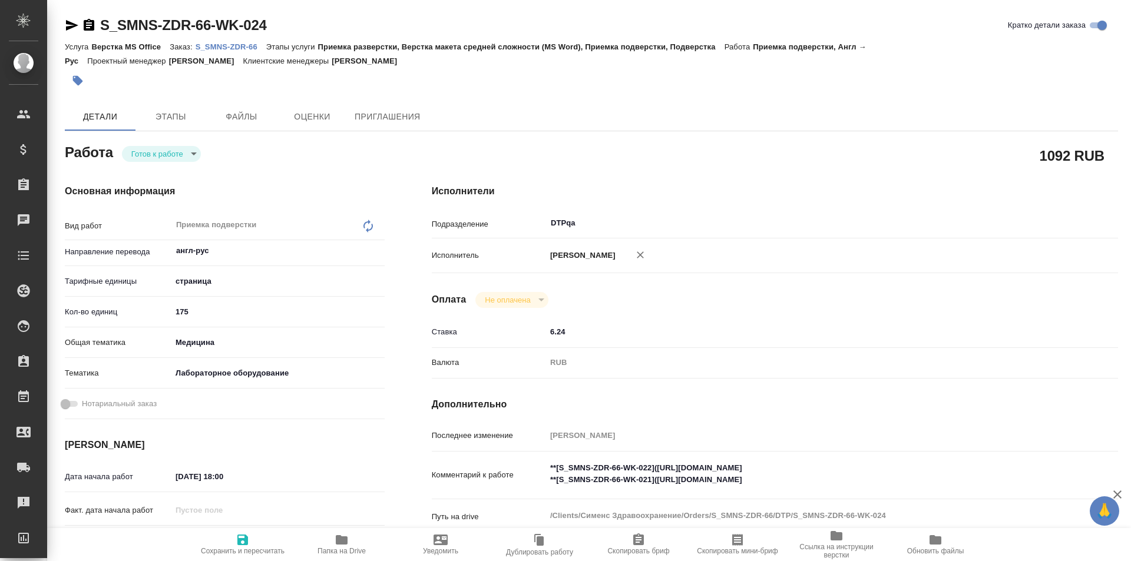
type textarea "x"
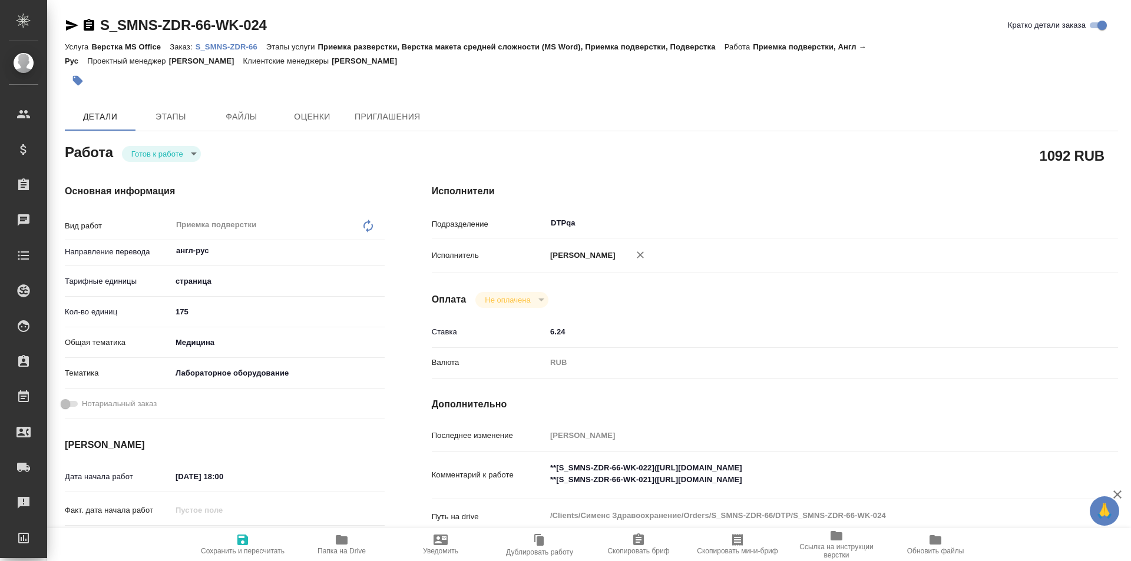
type textarea "x"
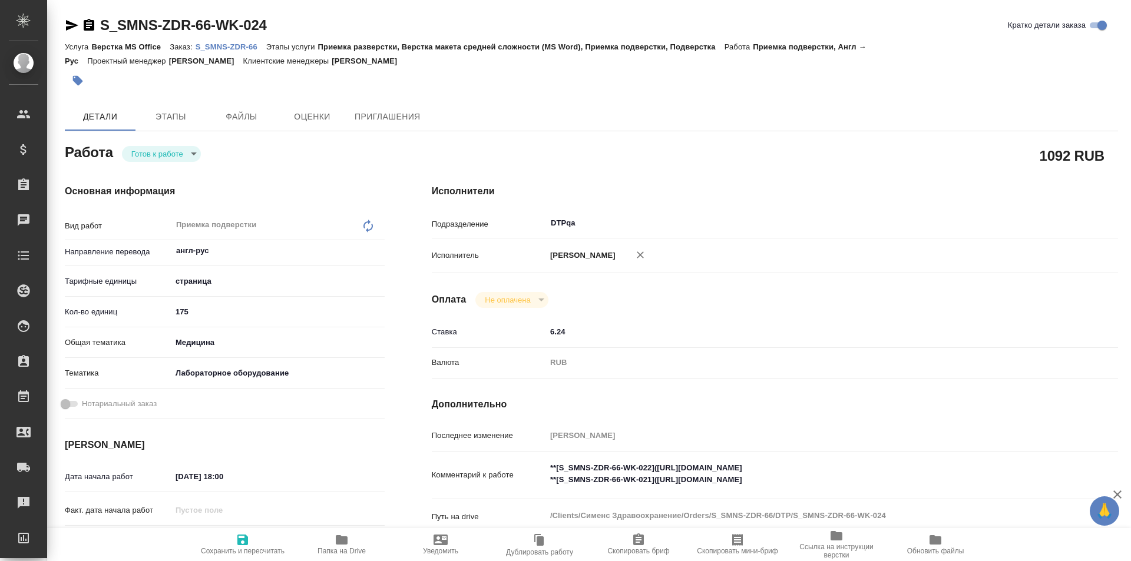
type textarea "x"
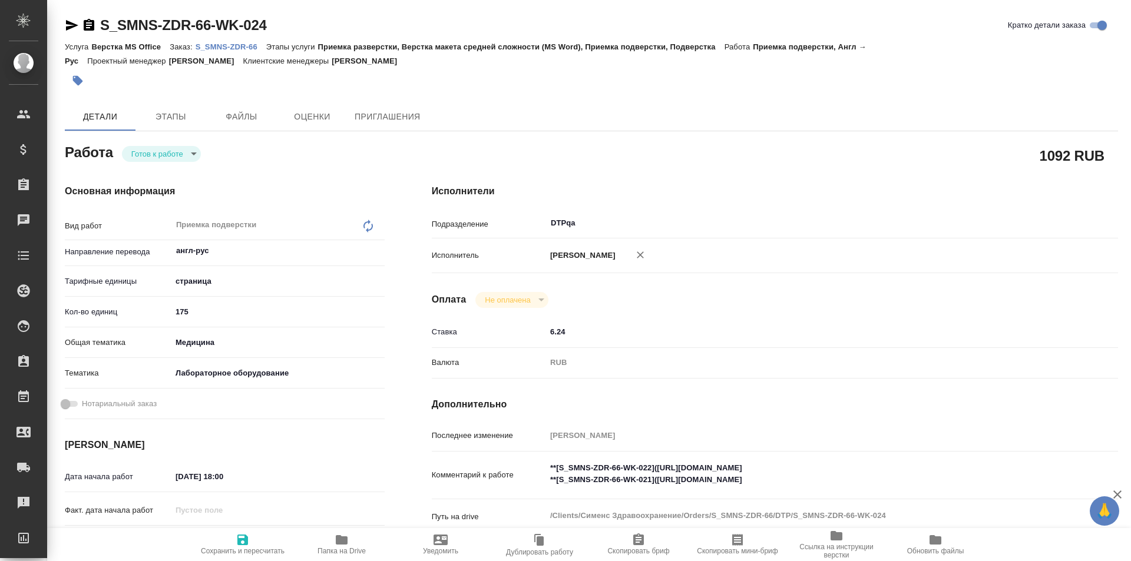
type textarea "x"
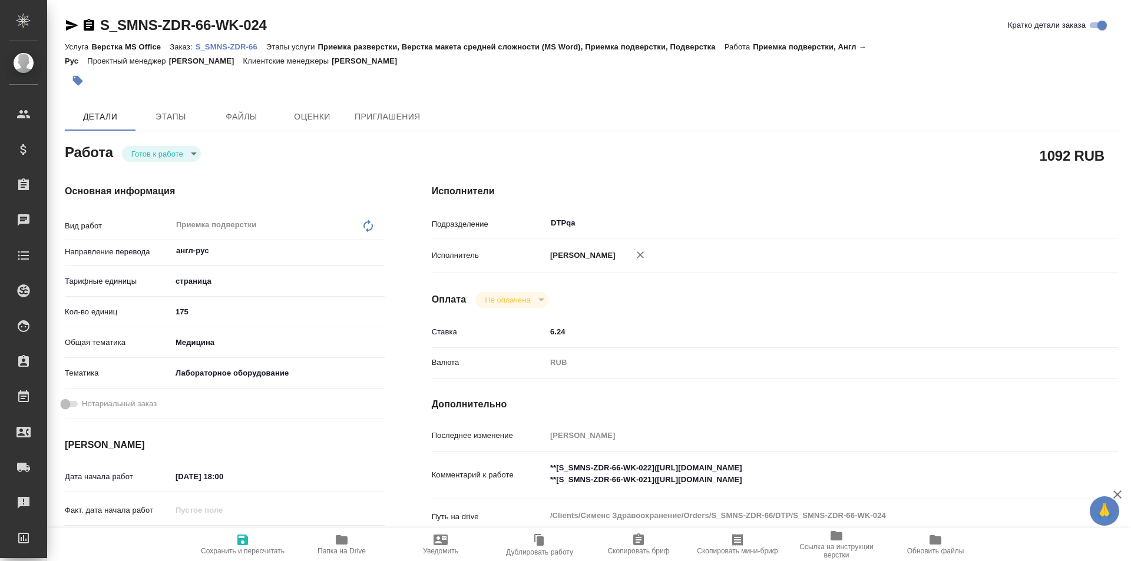
type textarea "x"
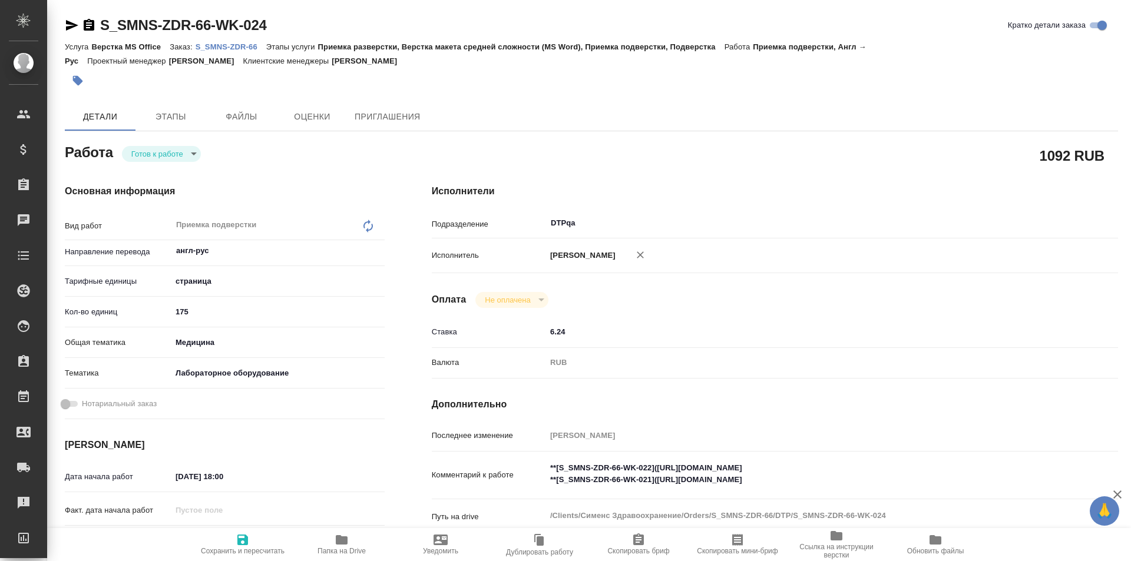
click at [178, 154] on body "🙏 .cls-1 fill:#fff; AWATERA Ismagilova [PERSON_NAME] Спецификации Заказы Чаты T…" at bounding box center [565, 280] width 1131 height 561
type textarea "x"
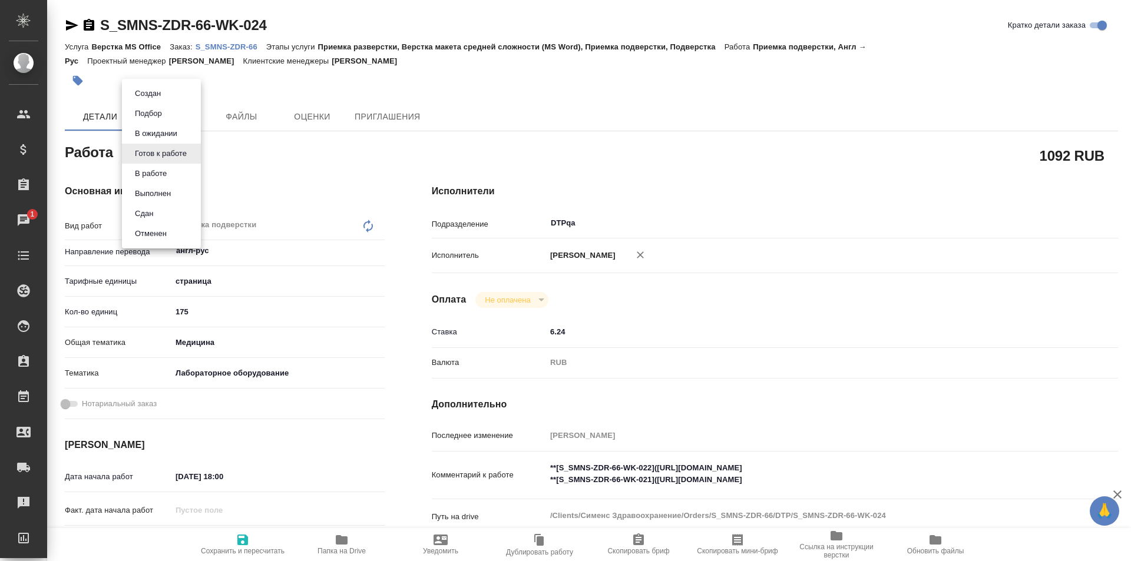
type textarea "x"
click at [171, 174] on li "В работе" at bounding box center [161, 174] width 79 height 20
type textarea "x"
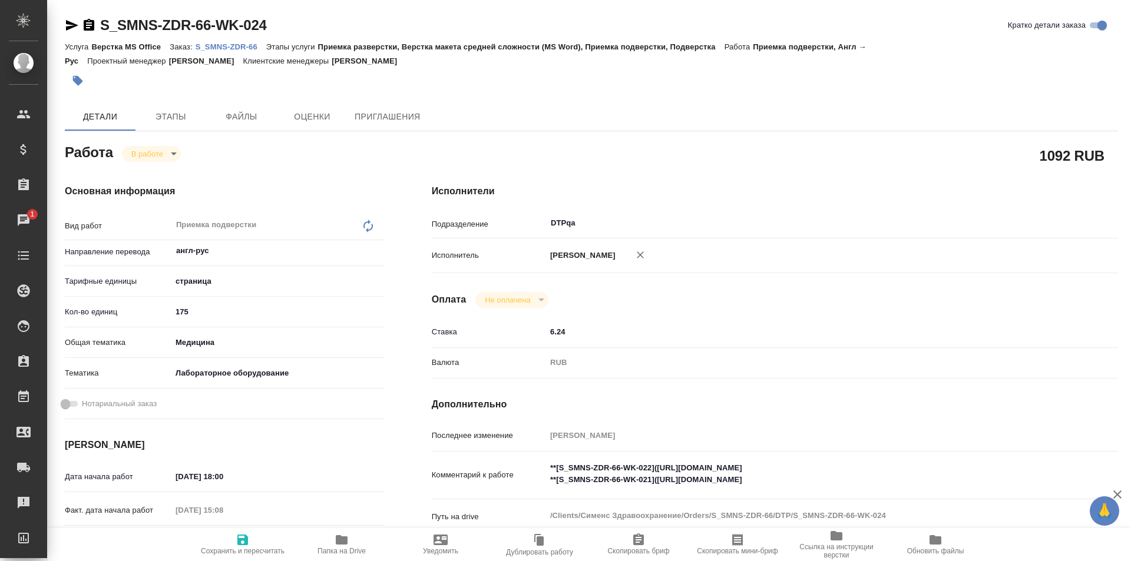
type textarea "x"
drag, startPoint x: 254, startPoint y: 24, endPoint x: 84, endPoint y: 29, distance: 170.3
click at [78, 29] on div "S_SMNS-ZDR-66-WK-024 Кратко детали заказа" at bounding box center [591, 25] width 1053 height 19
type textarea "x"
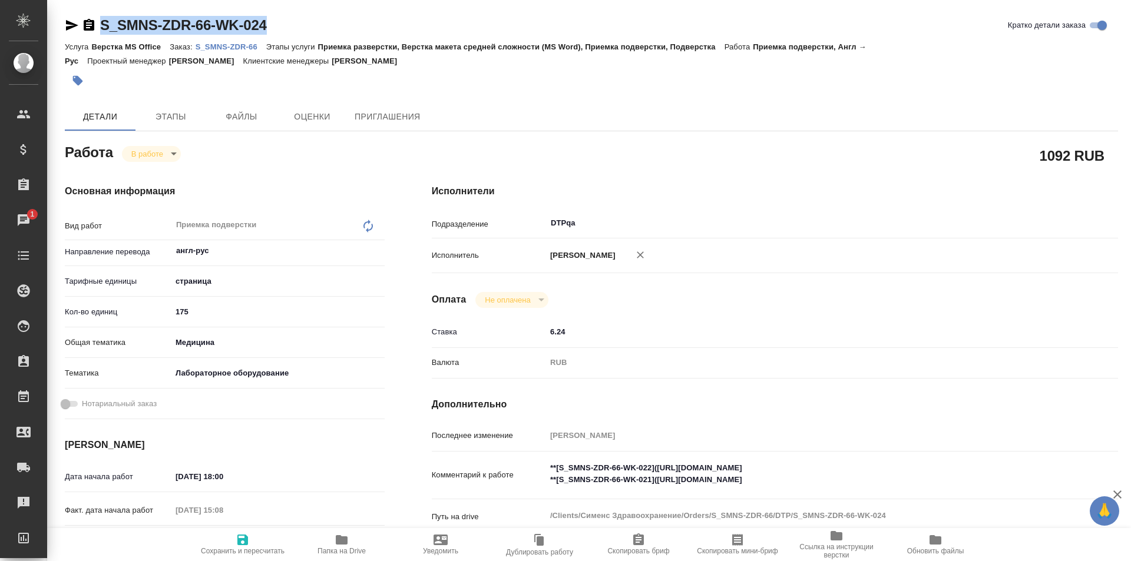
type textarea "x"
copy link "S_SMNS-ZDR-66-WK-024"
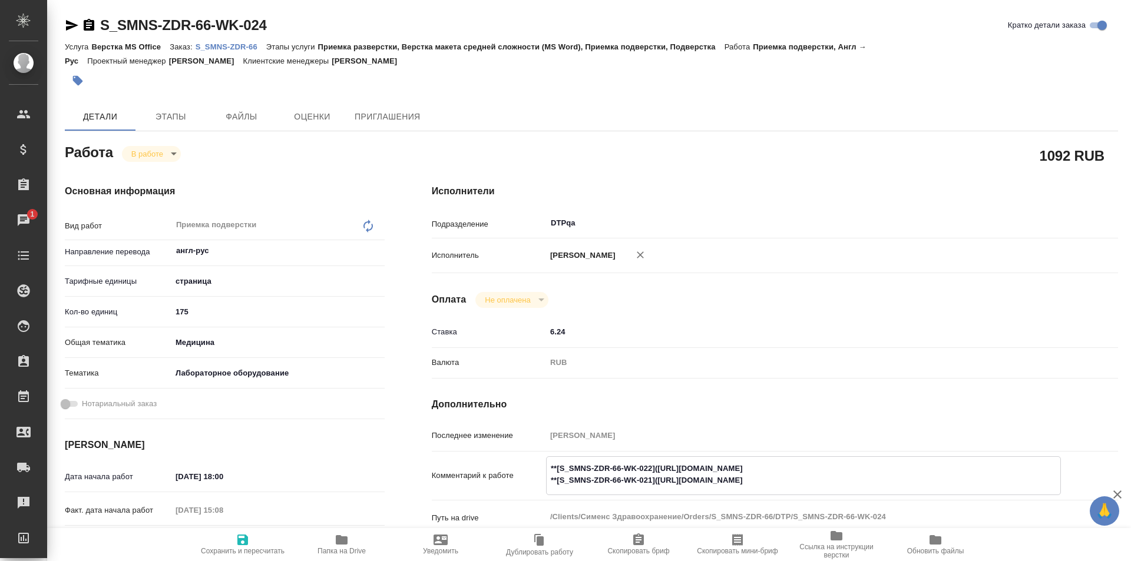
drag, startPoint x: 872, startPoint y: 466, endPoint x: 658, endPoint y: 465, distance: 213.8
click at [658, 465] on textarea "**[S_SMNS-ZDR-66-WK-022]([URL][DOMAIN_NAME] **[S_SMNS-ZDR-66-WK-021]([URL][DOMA…" at bounding box center [804, 475] width 514 height 32
drag, startPoint x: 874, startPoint y: 481, endPoint x: 659, endPoint y: 482, distance: 215.0
click at [659, 482] on textarea "**[S_SMNS-ZDR-66-WK-022]([URL][DOMAIN_NAME] **[S_SMNS-ZDR-66-WK-021]([URL][DOMA…" at bounding box center [804, 475] width 514 height 32
type textarea "x"
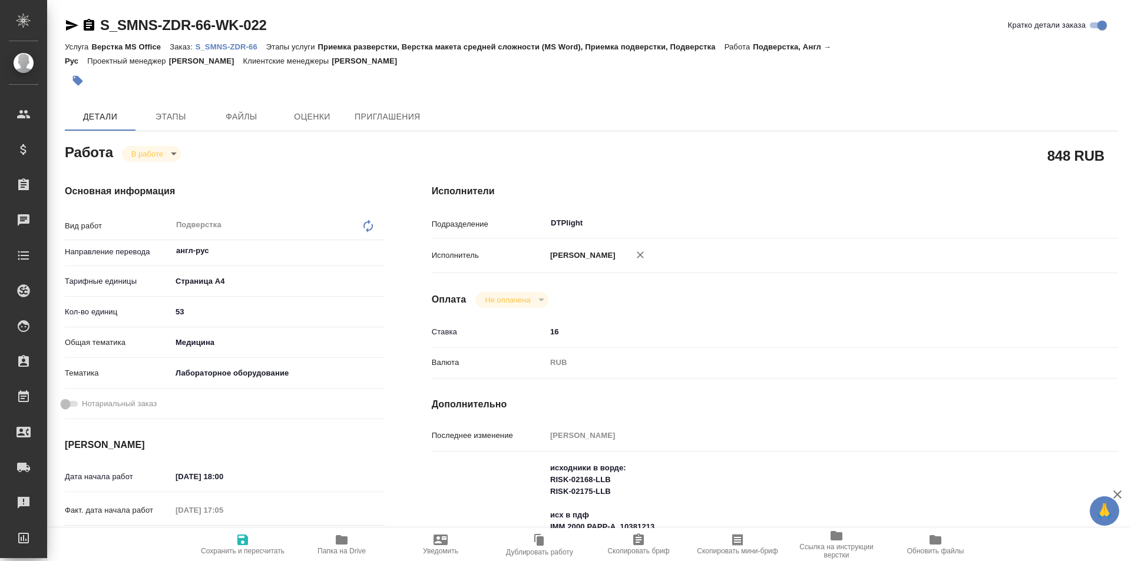
type textarea "x"
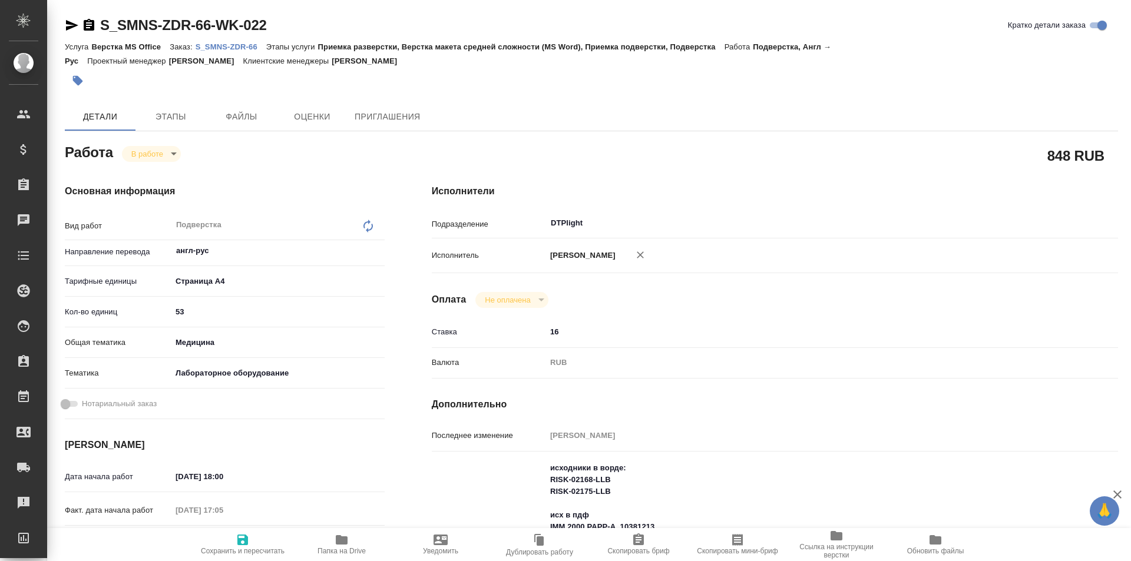
type textarea "x"
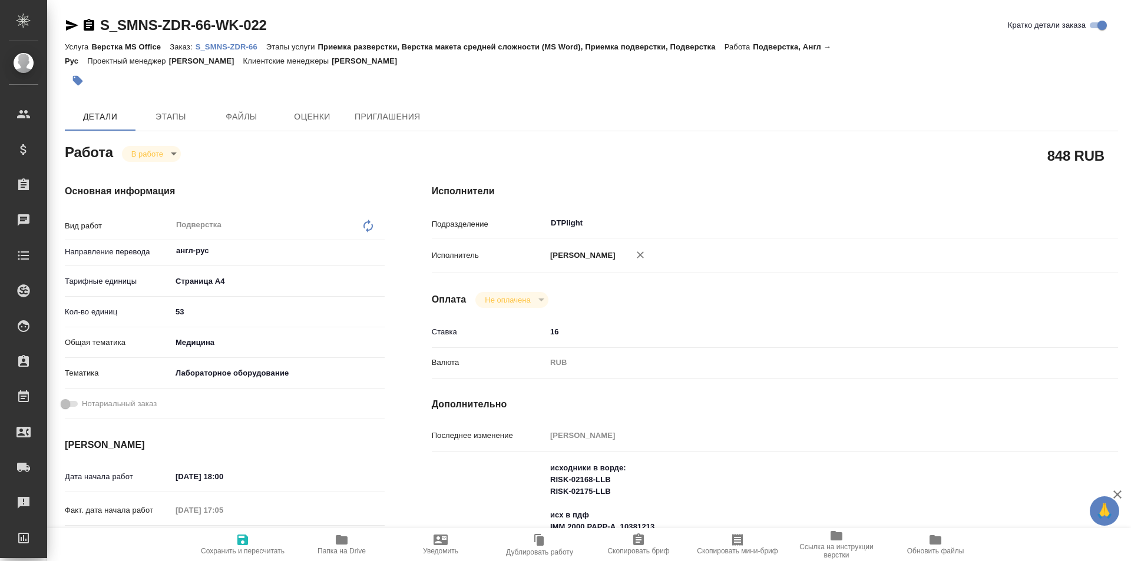
type textarea "x"
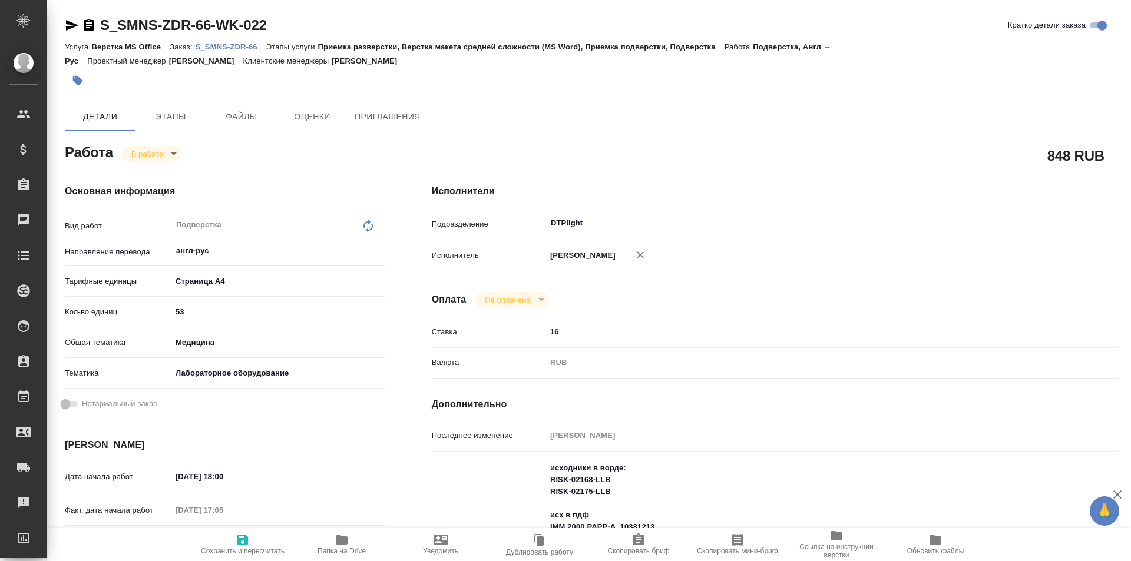
type textarea "x"
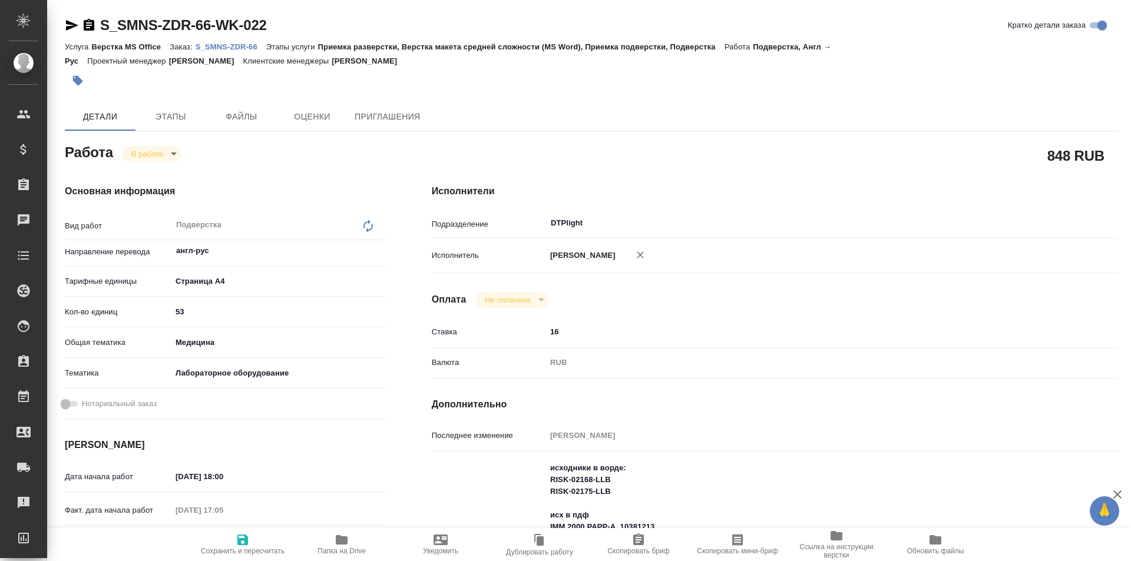
type textarea "x"
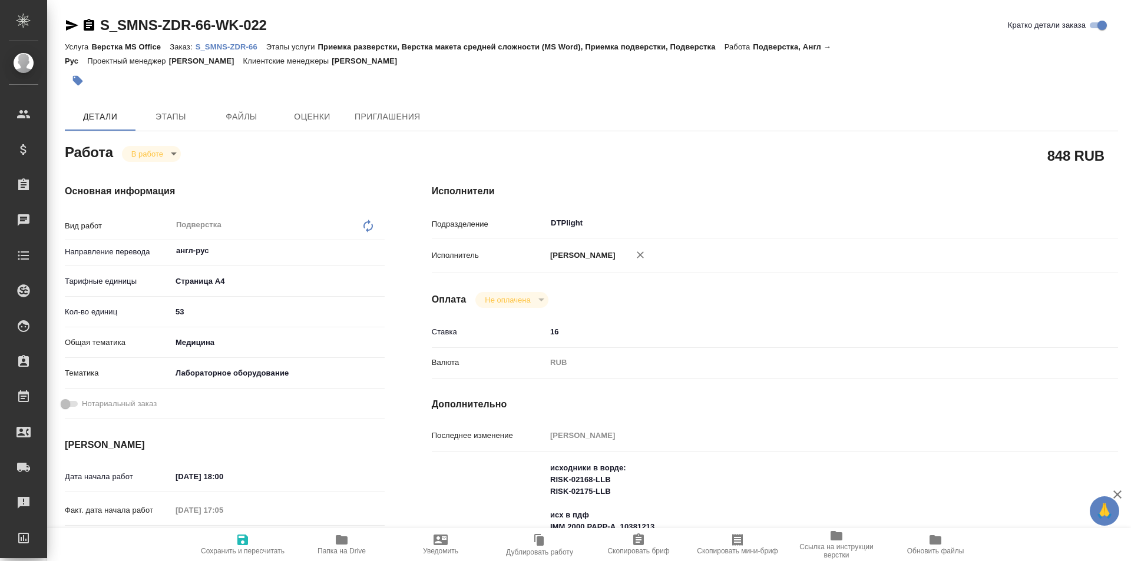
type textarea "x"
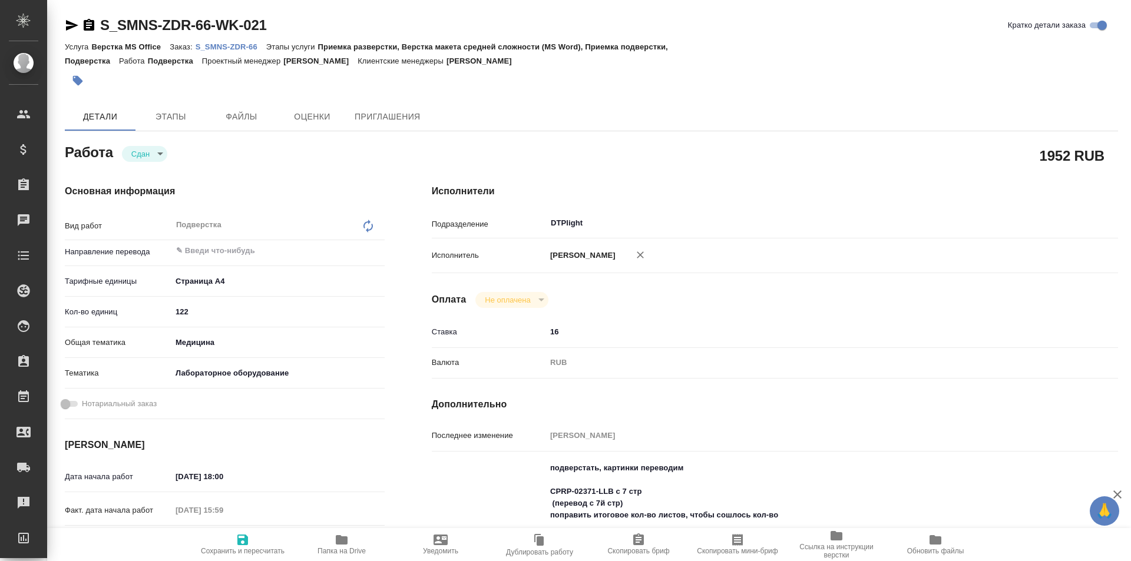
type textarea "x"
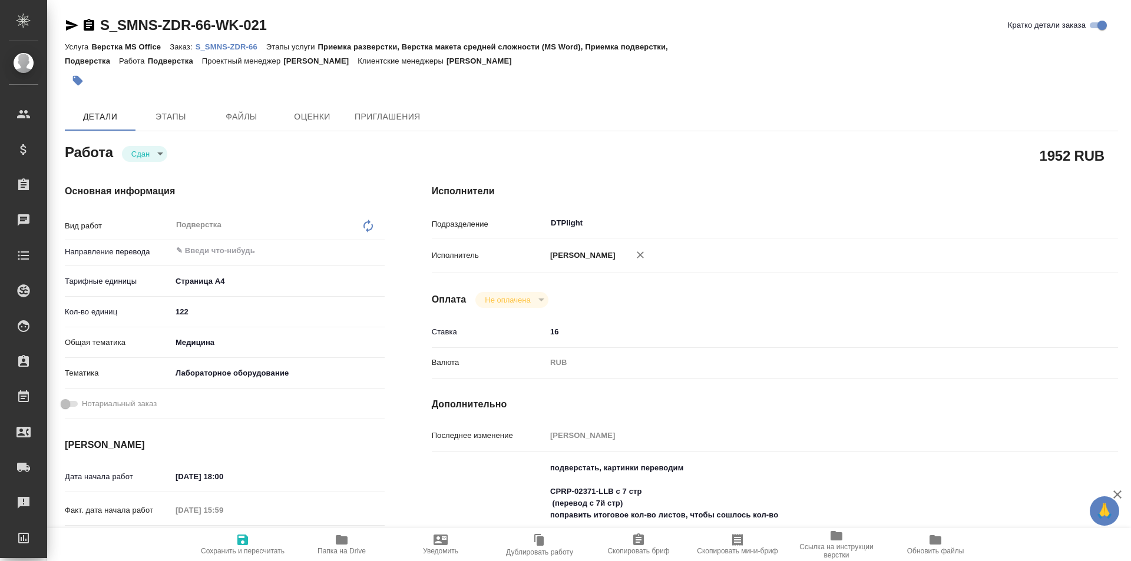
type textarea "x"
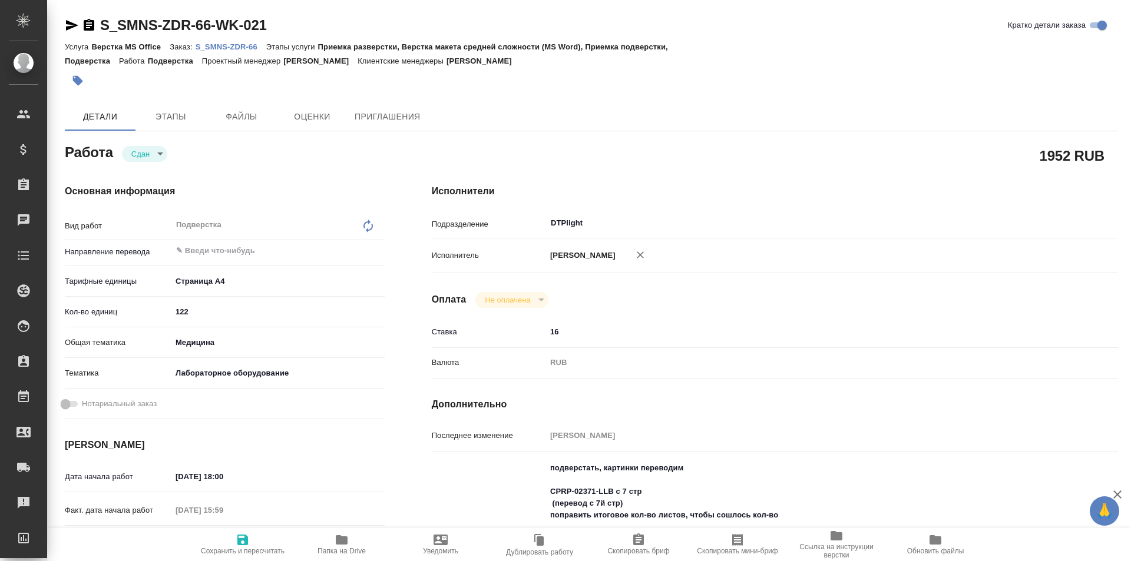
type textarea "x"
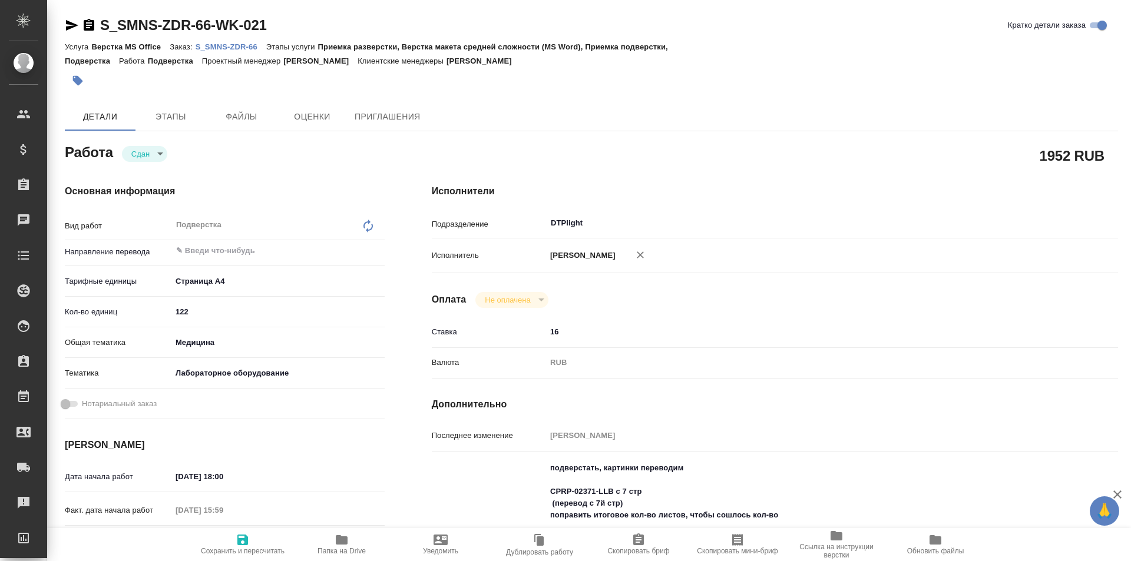
type textarea "x"
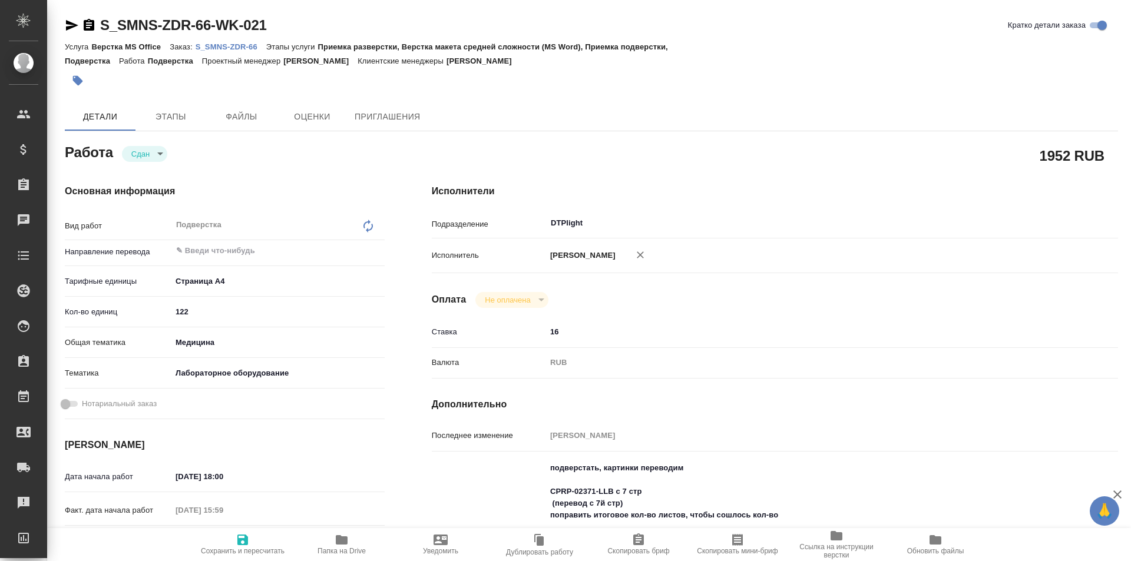
type textarea "x"
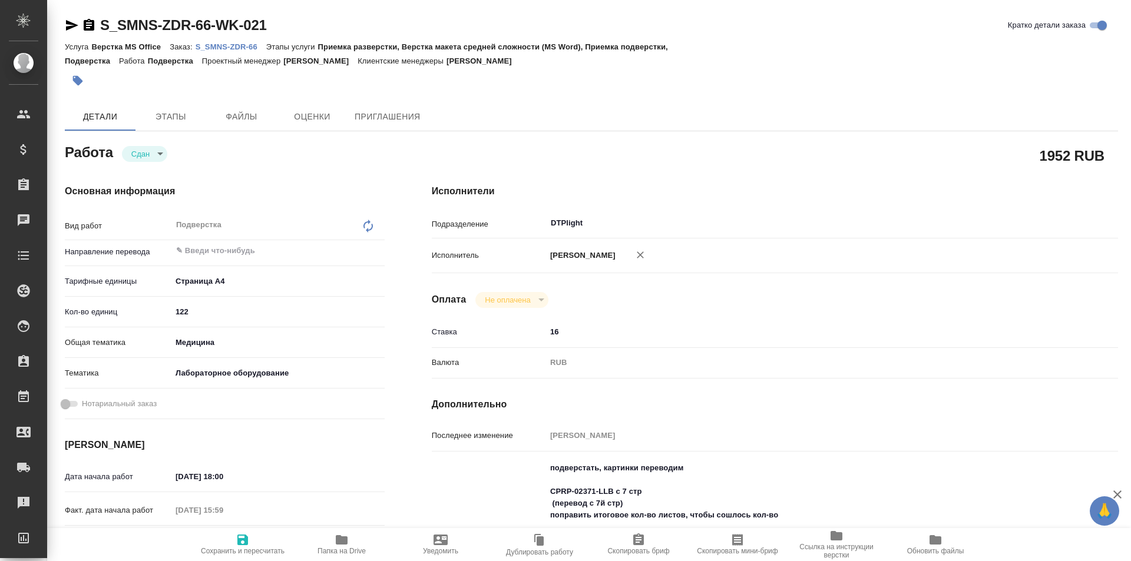
type textarea "x"
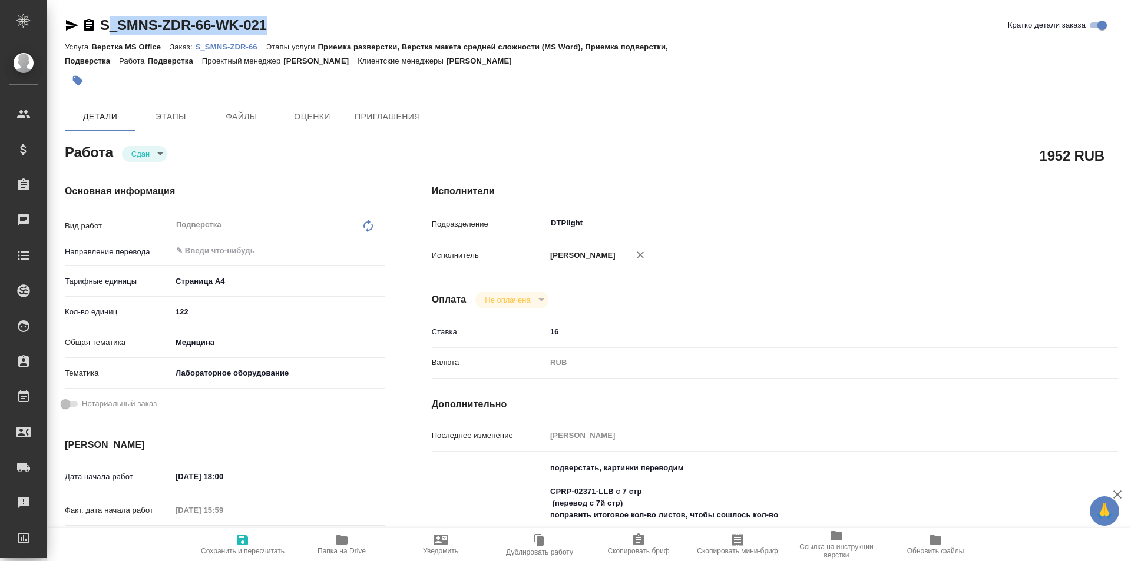
type textarea "x"
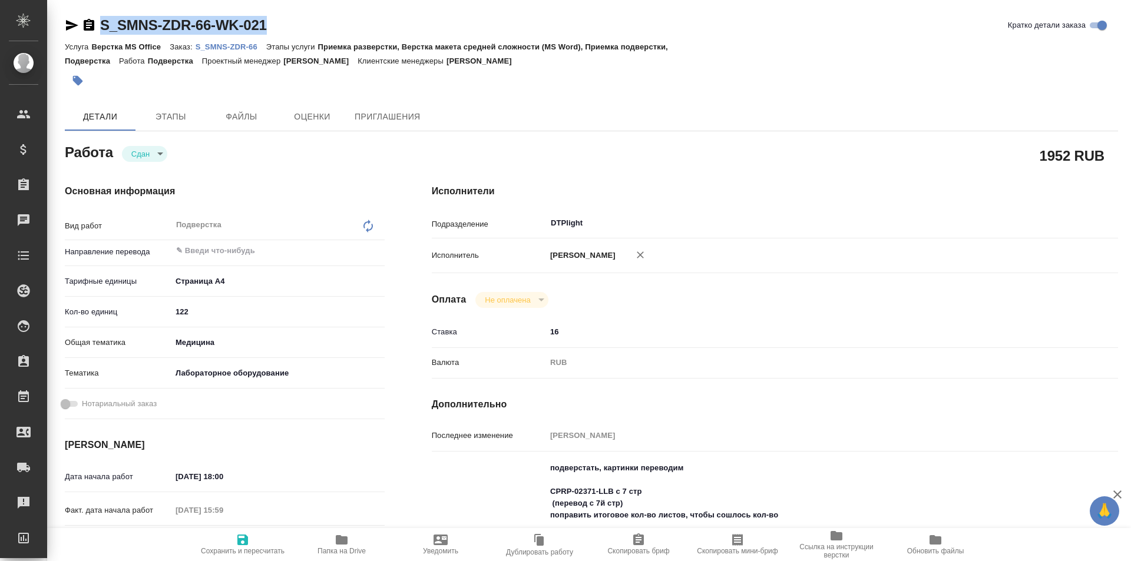
drag, startPoint x: 258, startPoint y: 24, endPoint x: 98, endPoint y: 29, distance: 160.3
click at [98, 29] on div "S_SMNS-ZDR-66-WK-021 Кратко детали заказа" at bounding box center [591, 25] width 1053 height 19
copy link "S_SMNS-ZDR-66-WK-021"
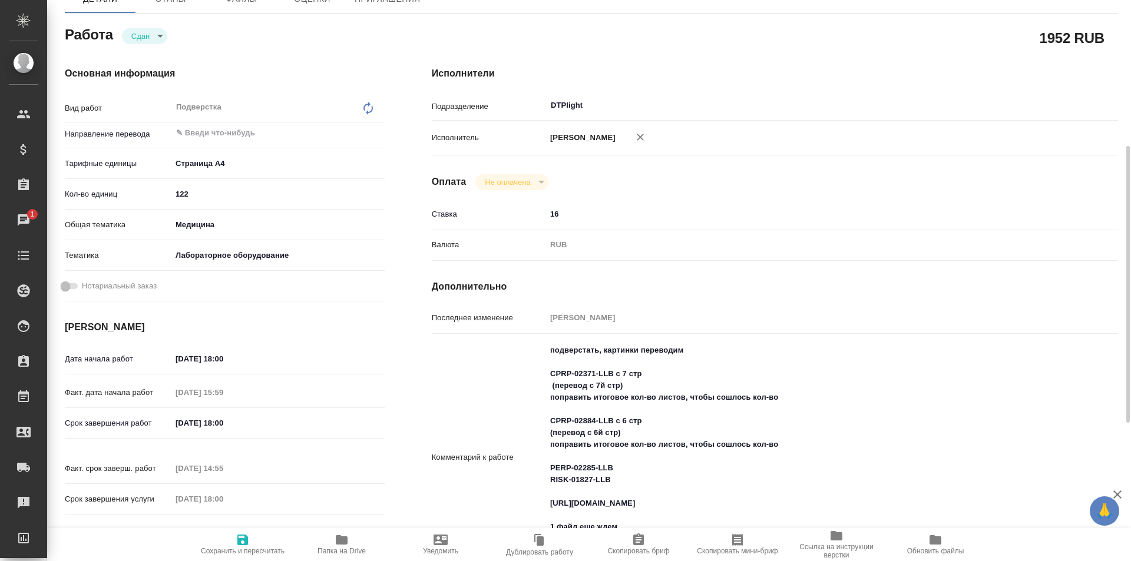
scroll to position [177, 0]
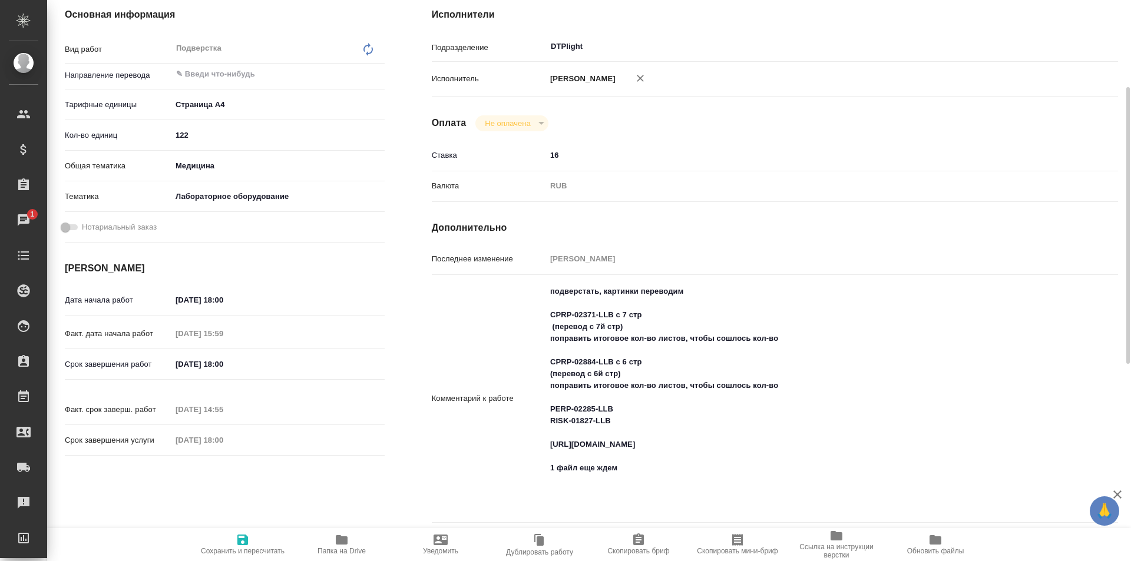
click at [348, 539] on icon "button" at bounding box center [342, 539] width 12 height 9
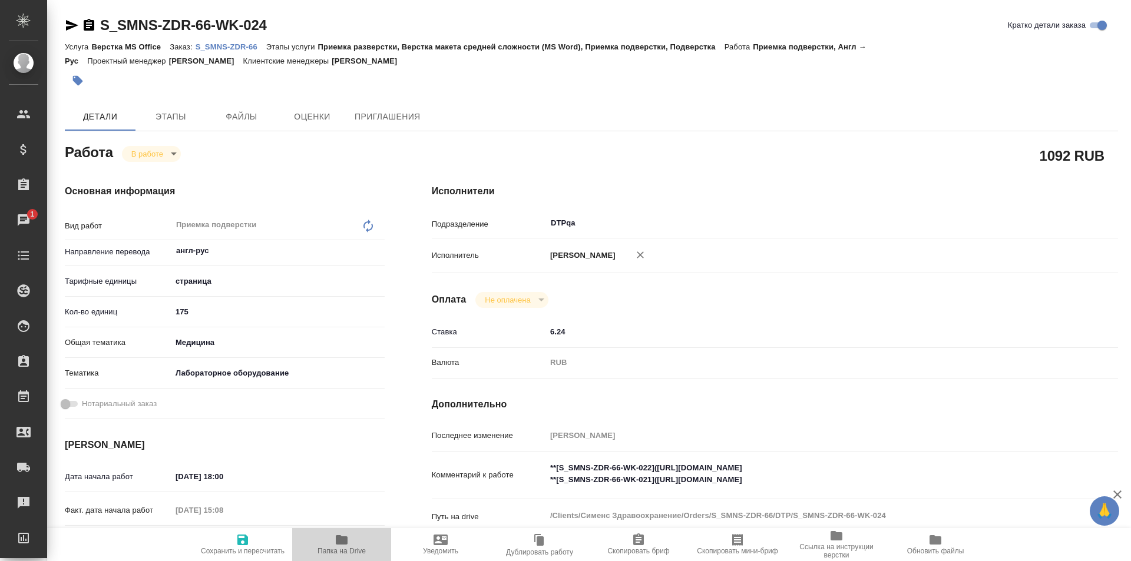
click at [333, 538] on span "Папка на Drive" at bounding box center [341, 544] width 85 height 22
